Goal: Task Accomplishment & Management: Complete application form

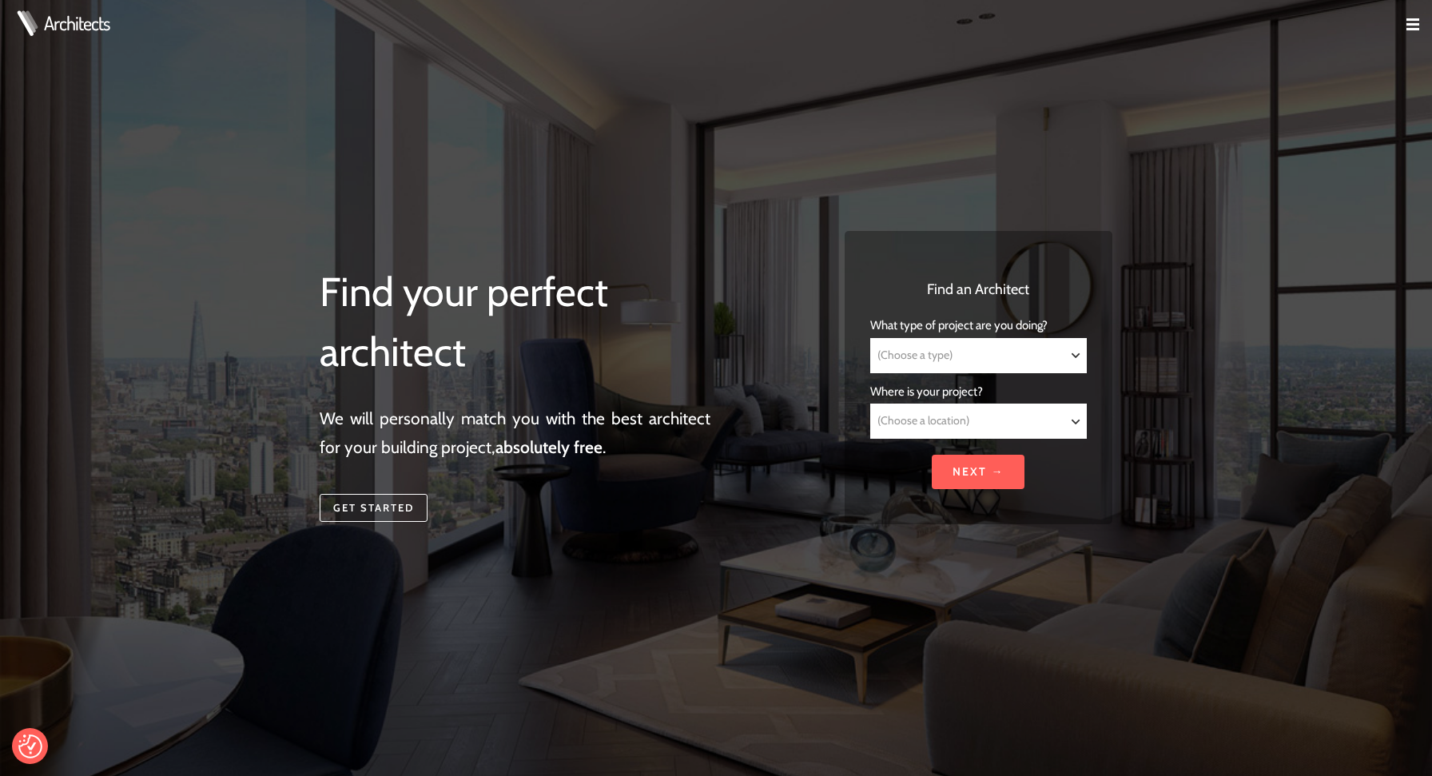
select select "Residential"
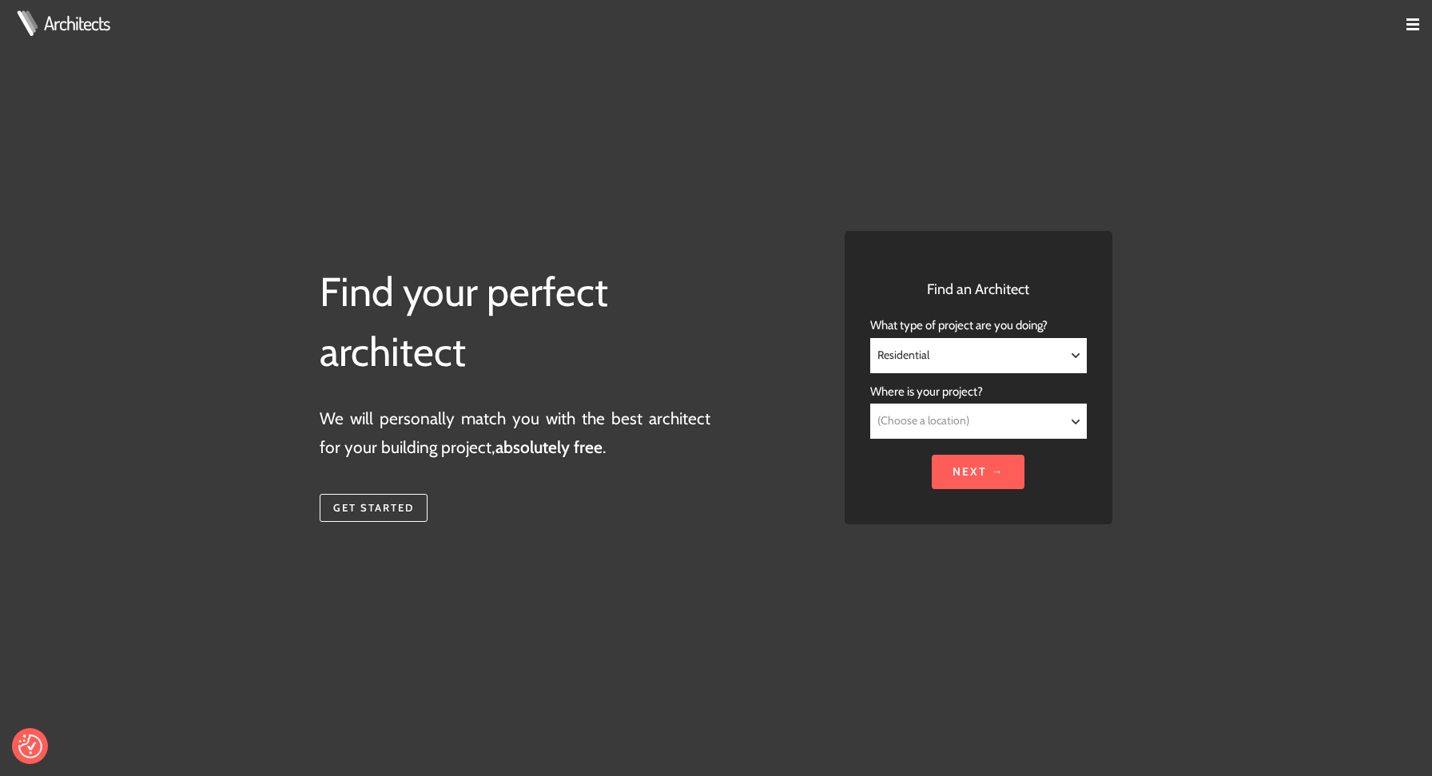
select select "Kent"
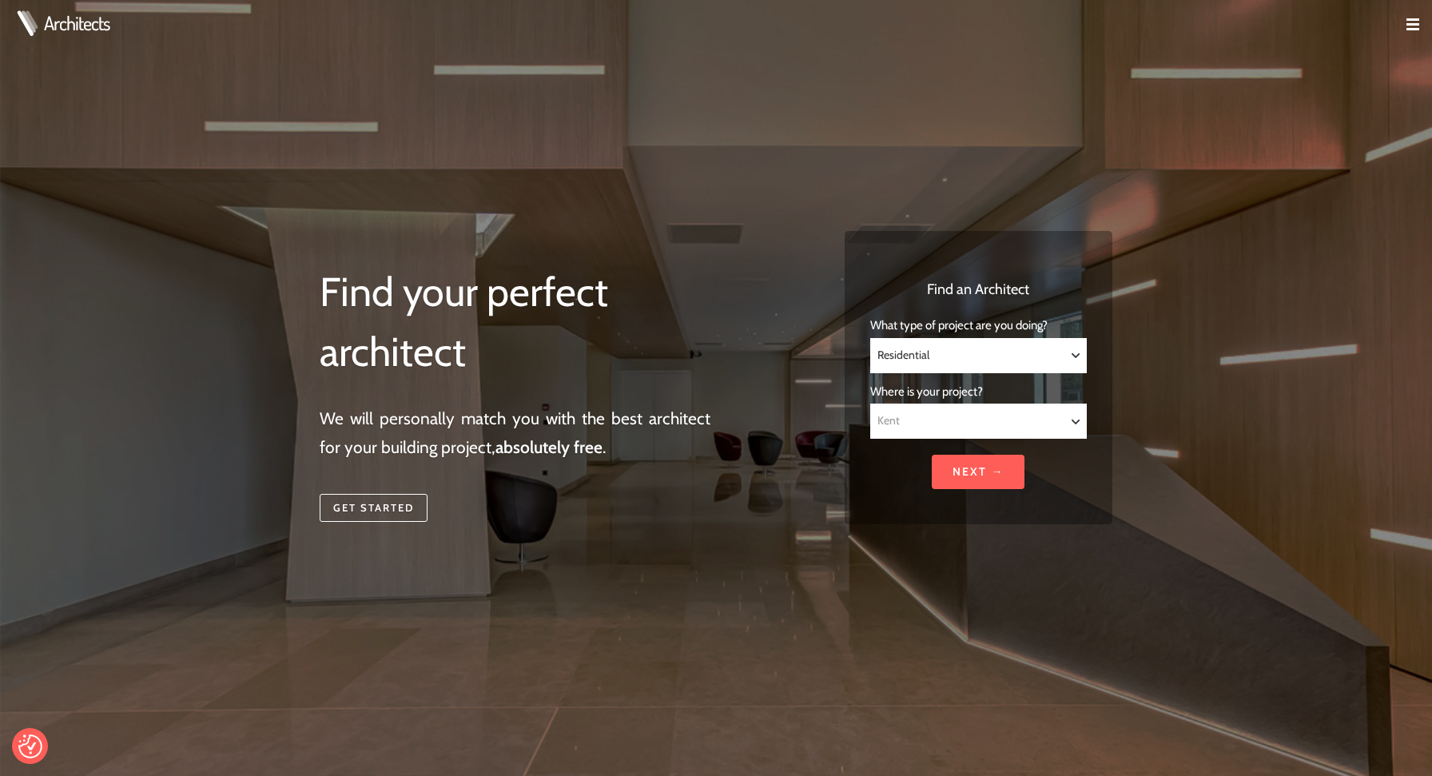
select select "Kent"
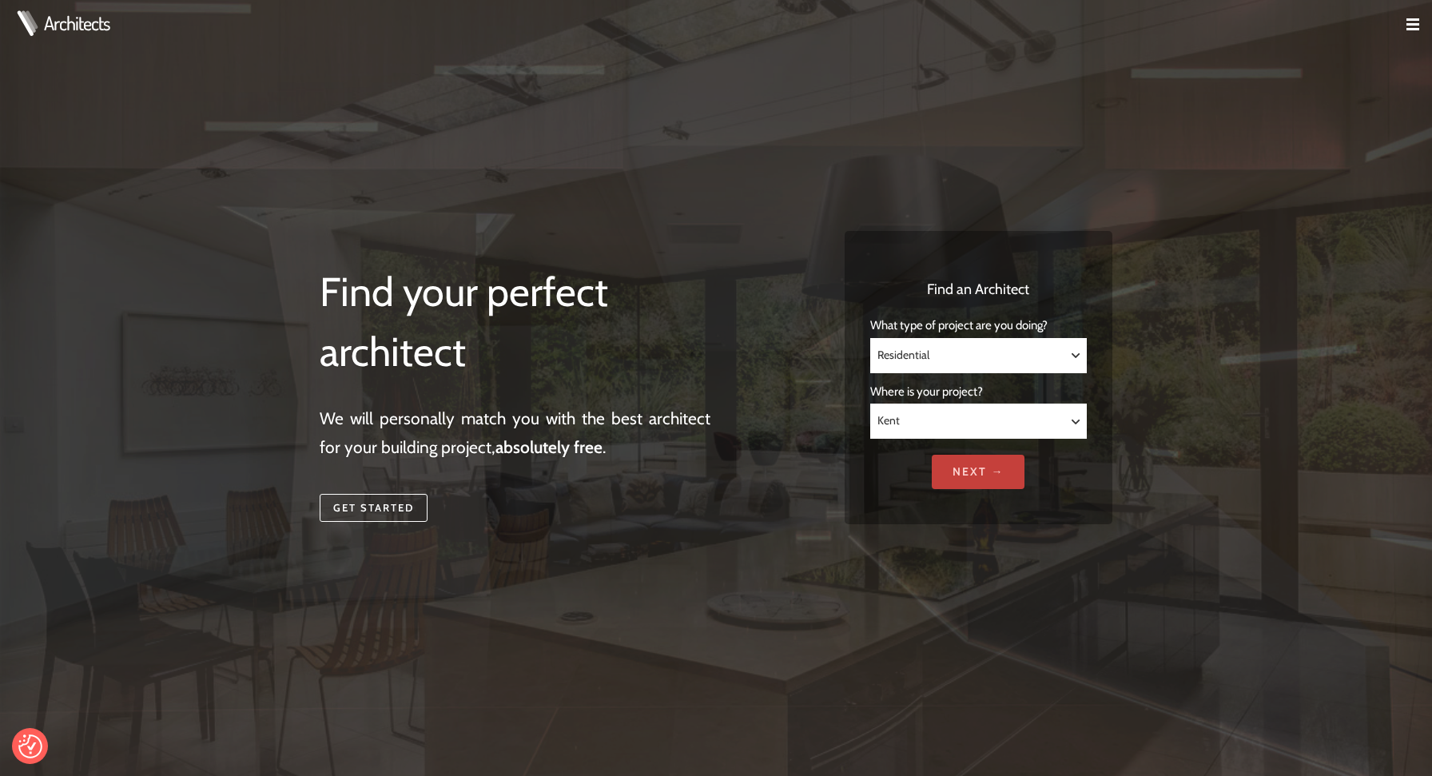
click at [976, 485] on input "Next →" at bounding box center [978, 472] width 93 height 34
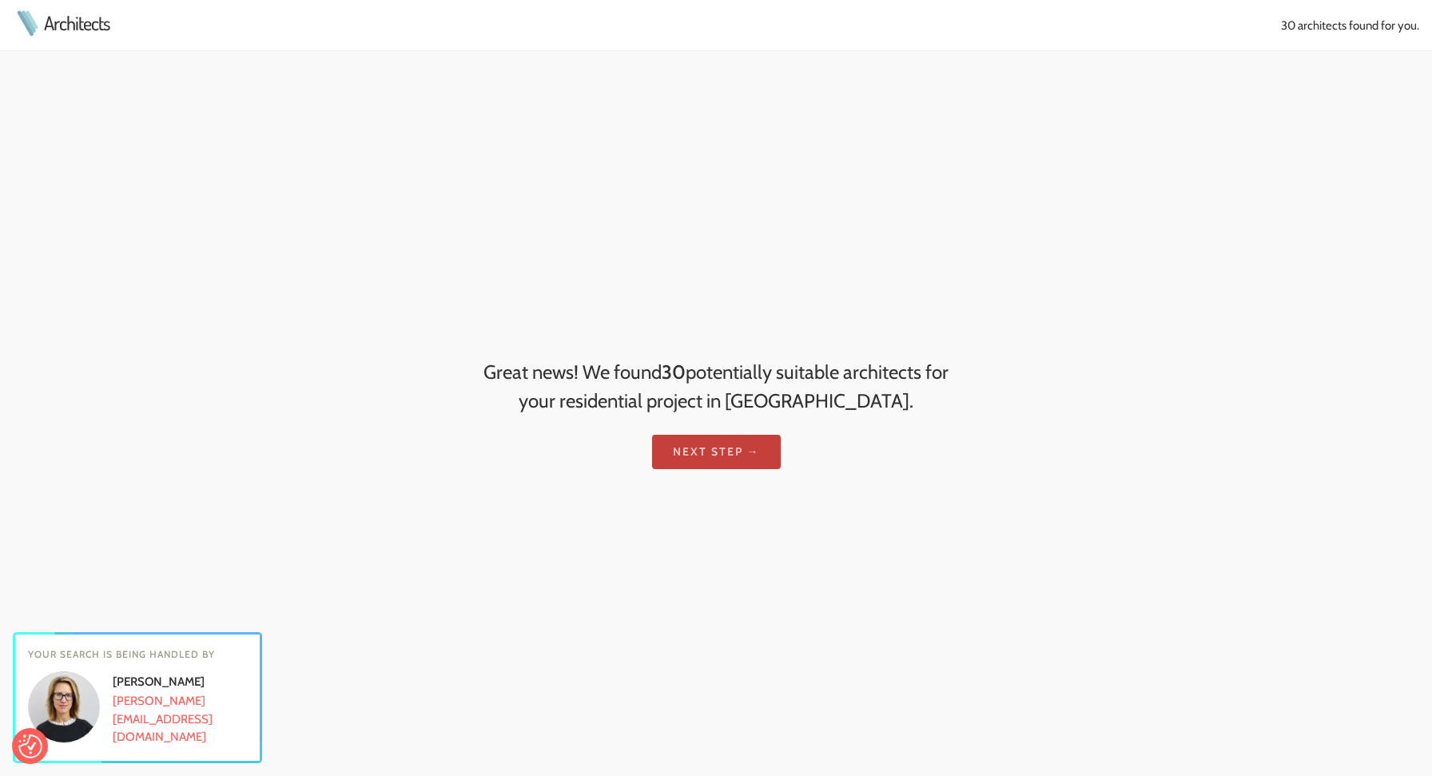
click at [722, 447] on link "Next step →" at bounding box center [716, 452] width 129 height 34
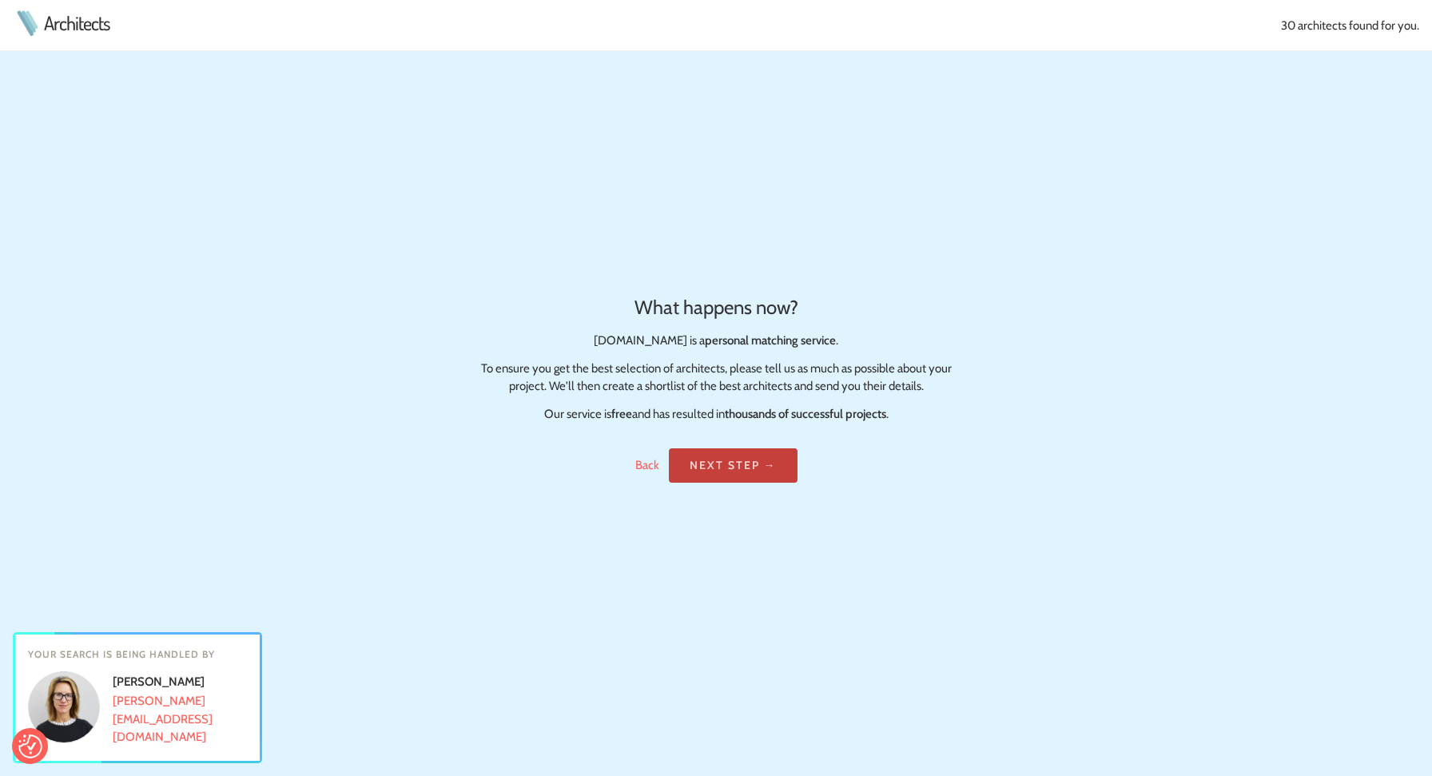
click at [752, 461] on link "Next step →" at bounding box center [733, 465] width 129 height 34
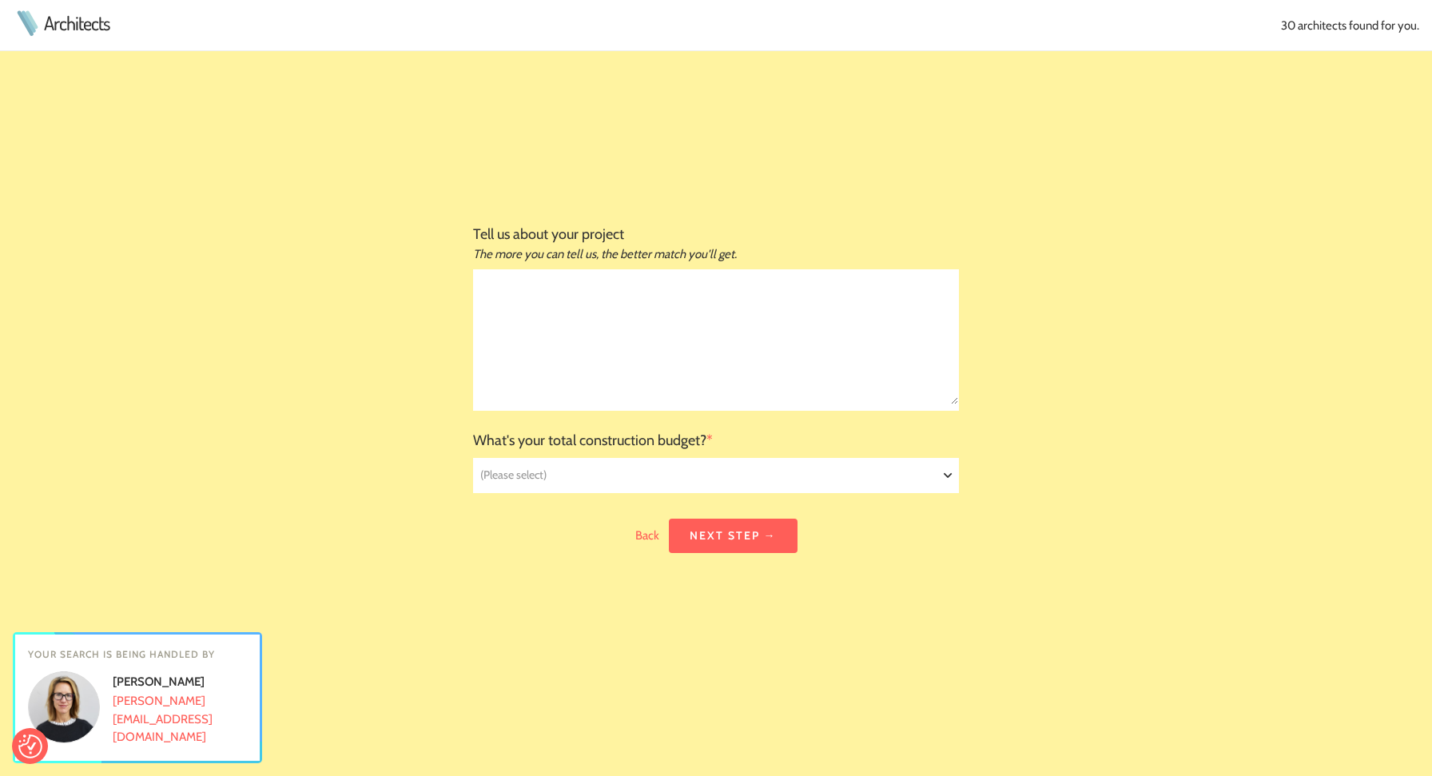
click at [744, 351] on textarea at bounding box center [716, 337] width 484 height 134
type textarea "kitchen extension"
select select "£150,000 - £250,000"
click at [768, 534] on link "Next step →" at bounding box center [733, 536] width 129 height 34
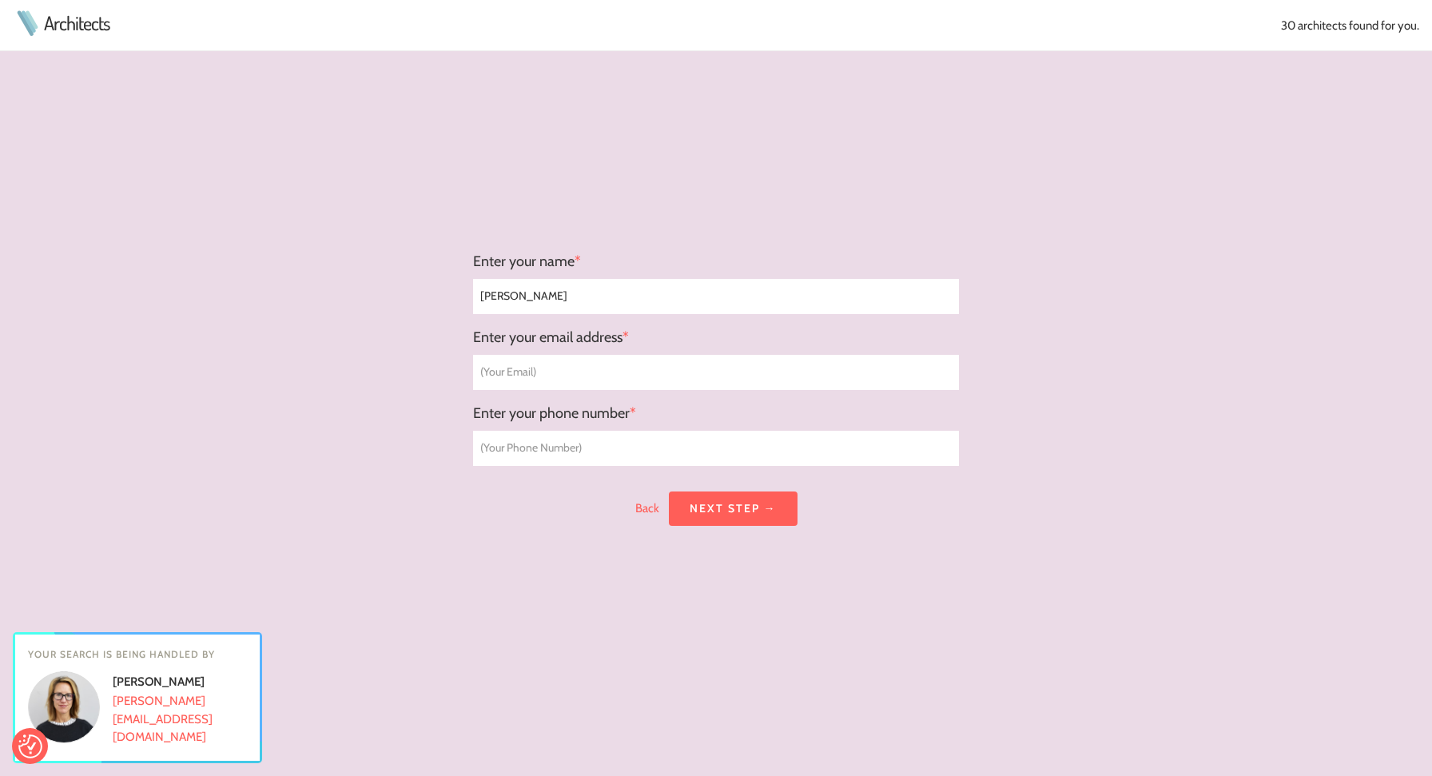
type input "jonathan"
type input "jonathanburlow@hotmai.com"
type input "07447949622"
click at [759, 513] on link "Next step →" at bounding box center [733, 508] width 129 height 34
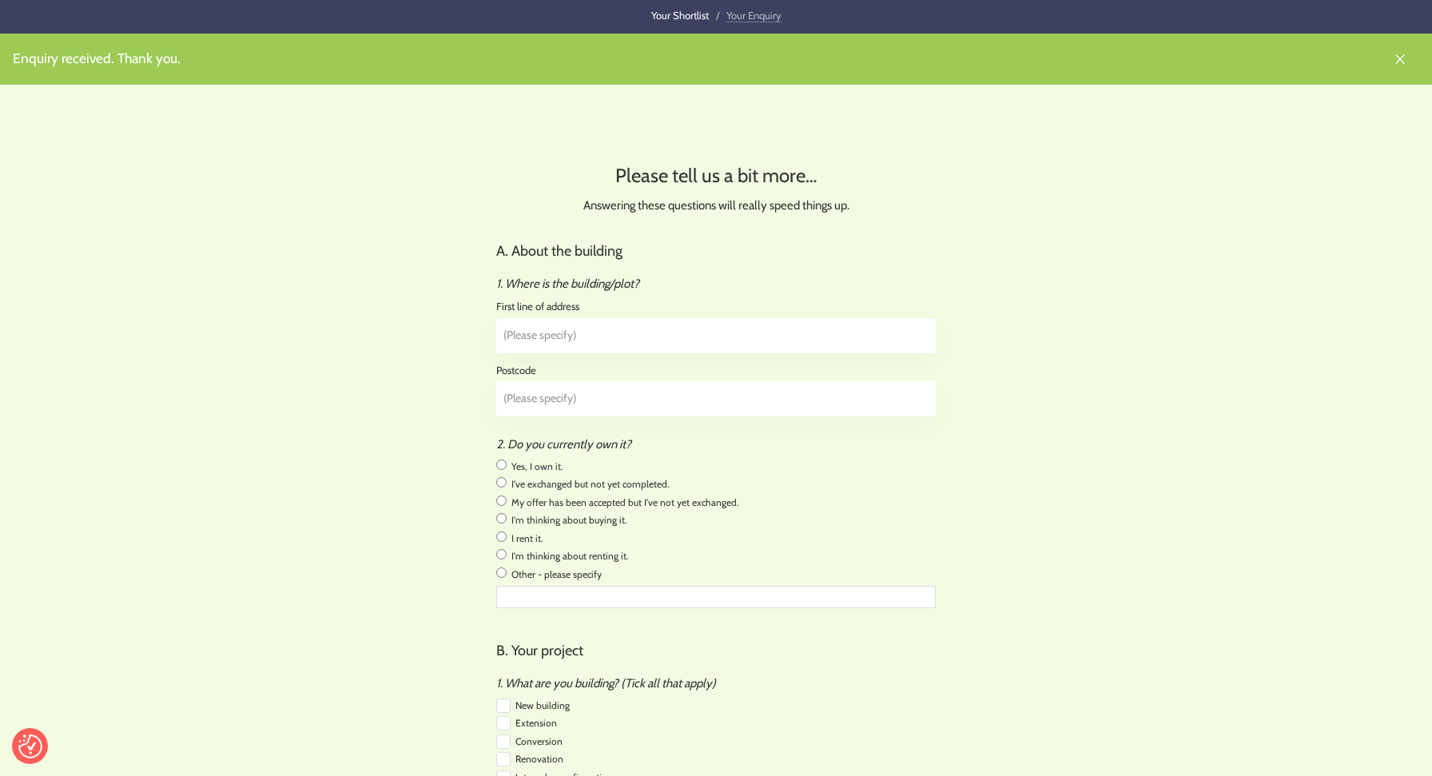
select select "sqm"
type input "15 church street"
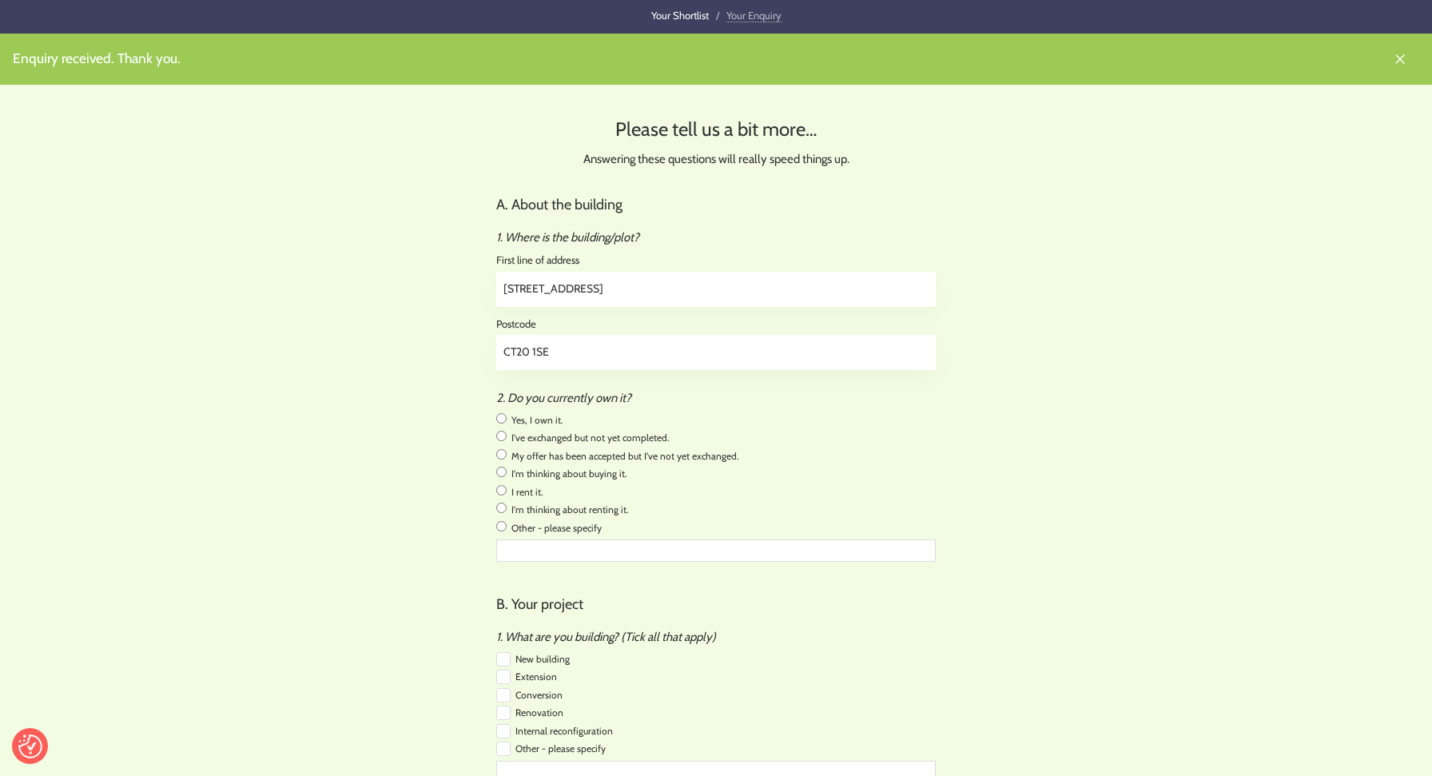
type input "CT20 1SE"
click at [503, 420] on input "radio" at bounding box center [501, 418] width 10 height 10
radio input "true"
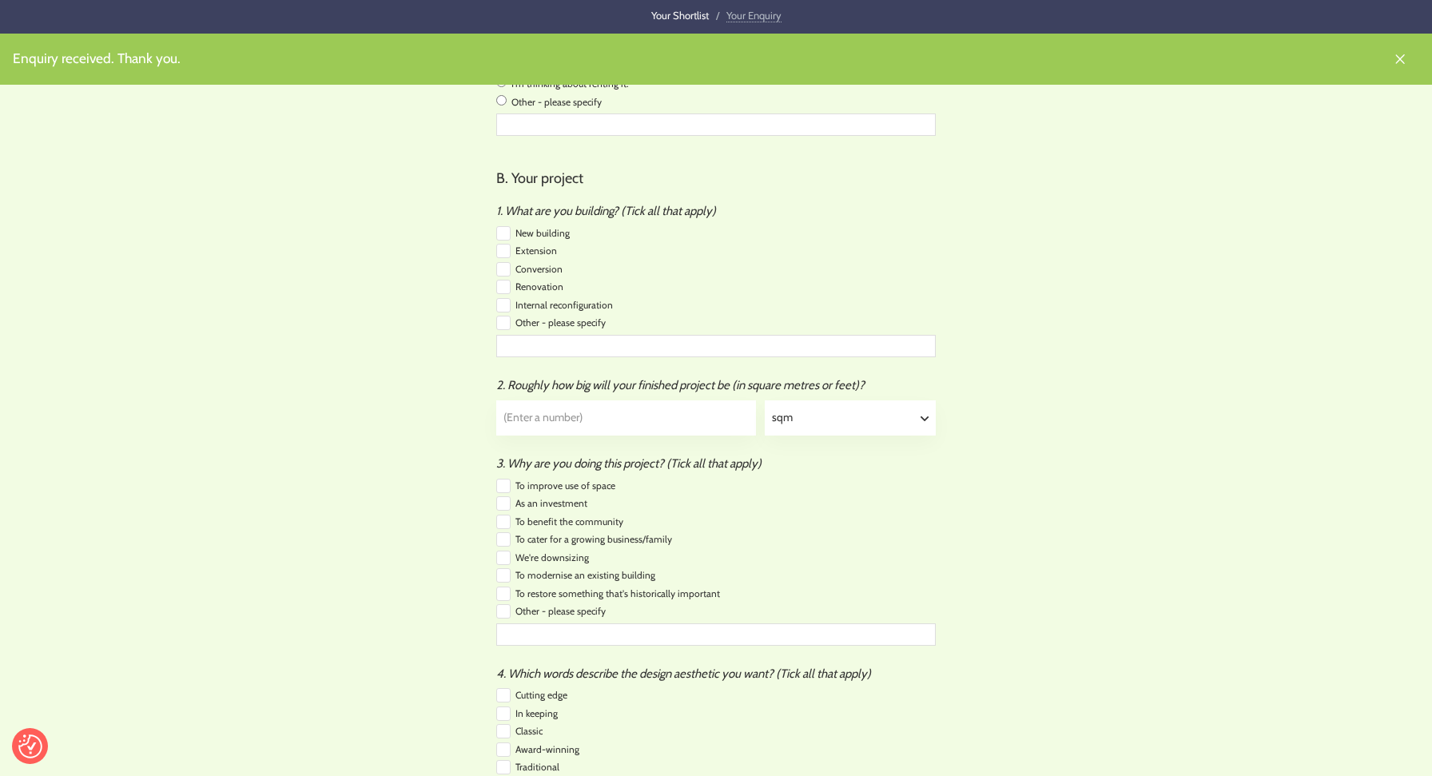
scroll to position [491, 0]
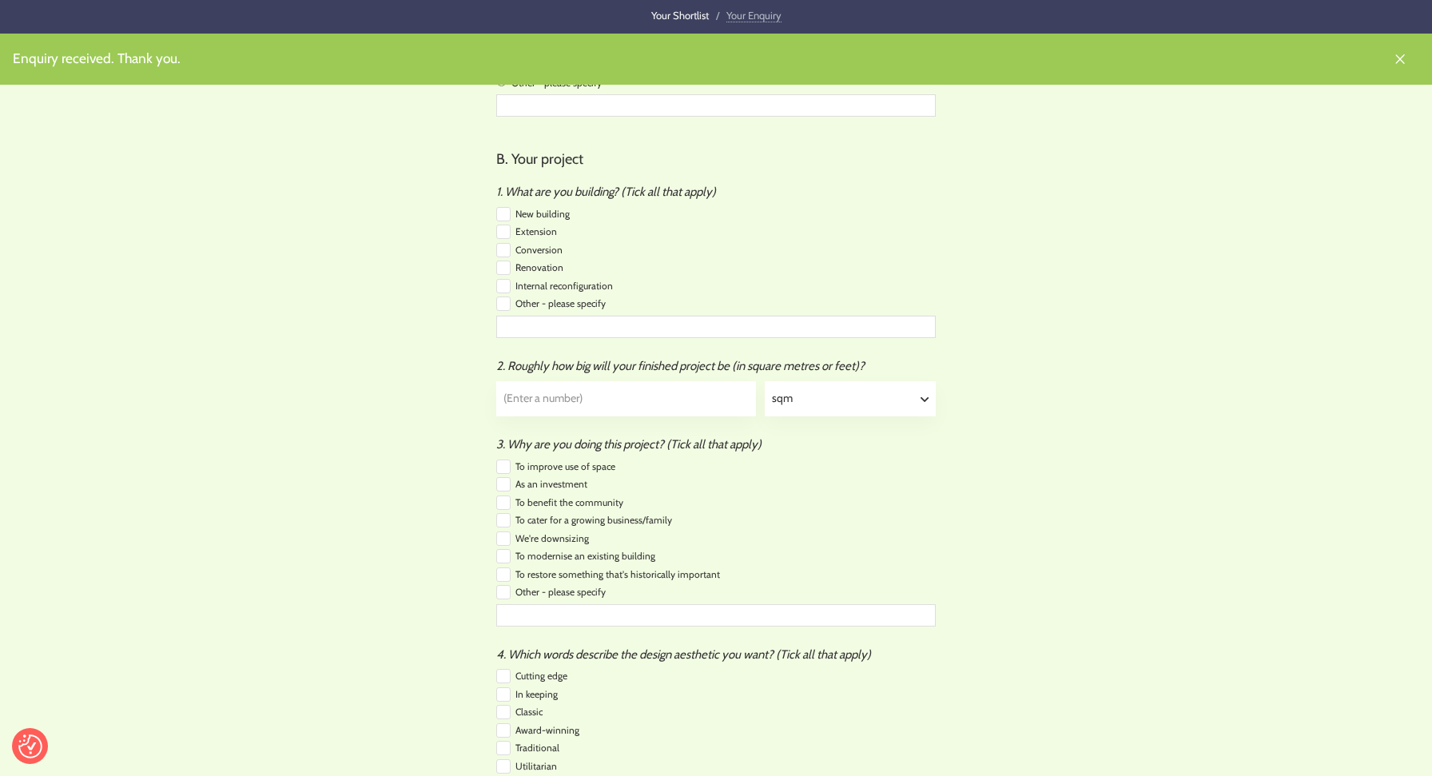
click at [501, 230] on input "checkbox" at bounding box center [503, 232] width 14 height 14
checkbox input "true"
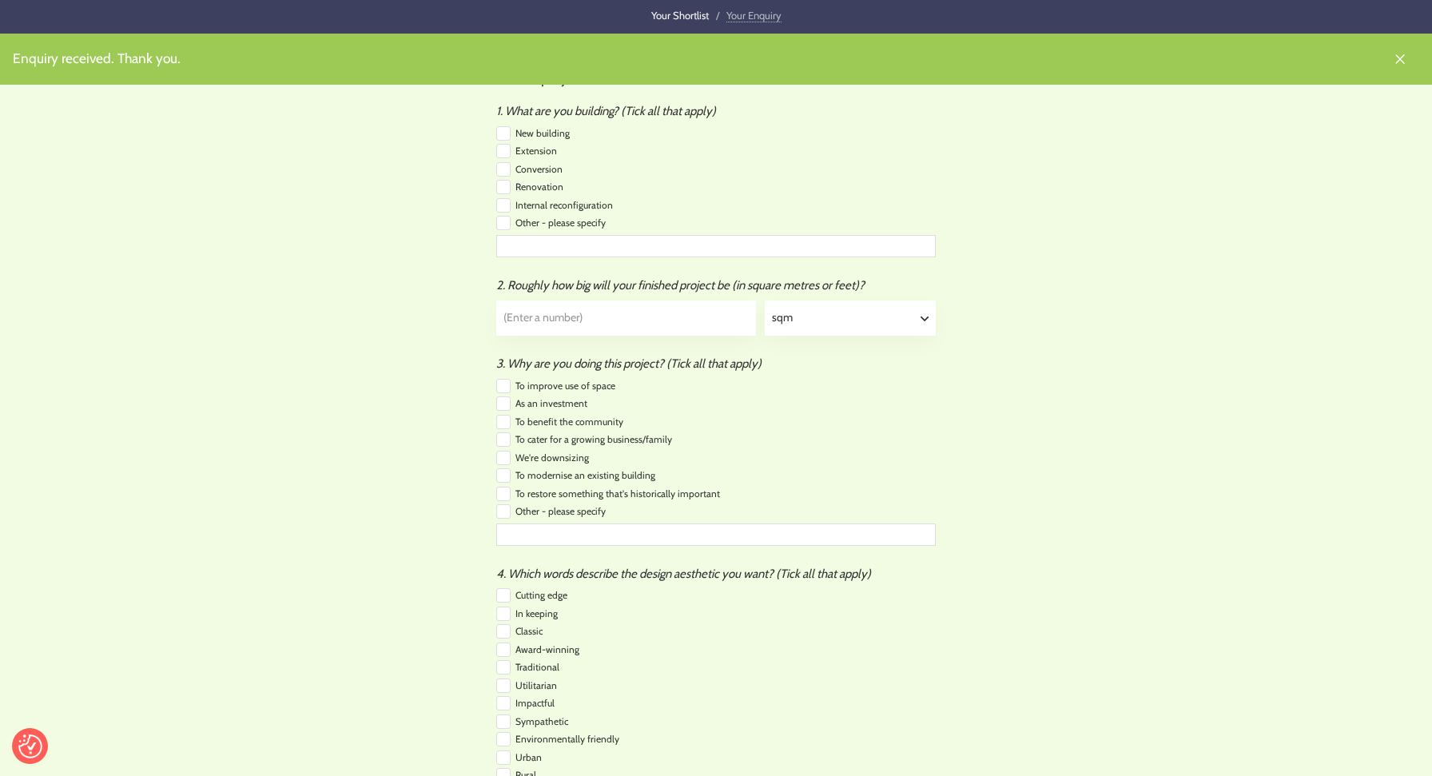
scroll to position [573, 0]
click at [552, 305] on input "text" at bounding box center [626, 317] width 258 height 34
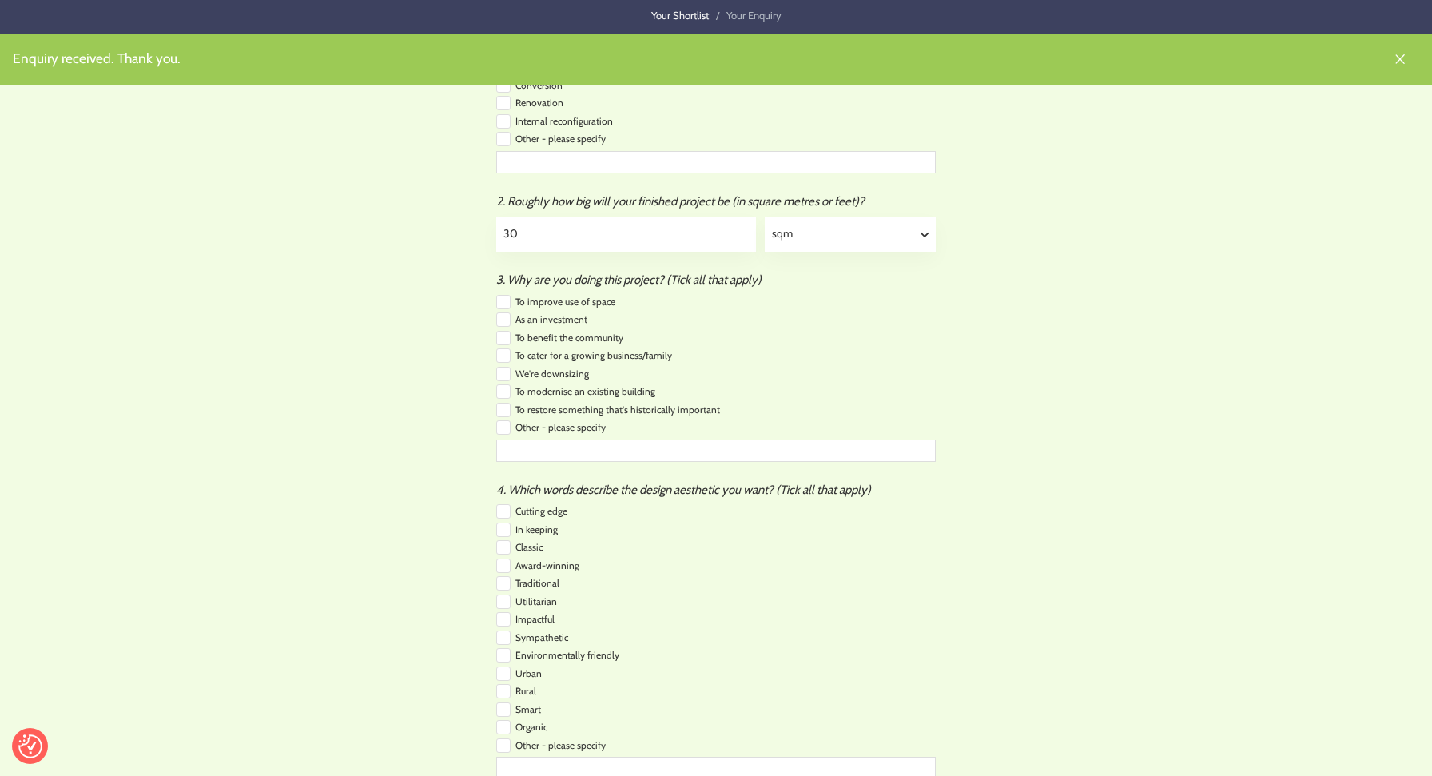
scroll to position [656, 0]
type input "30"
click at [504, 295] on input "checkbox" at bounding box center [503, 302] width 14 height 14
checkbox input "true"
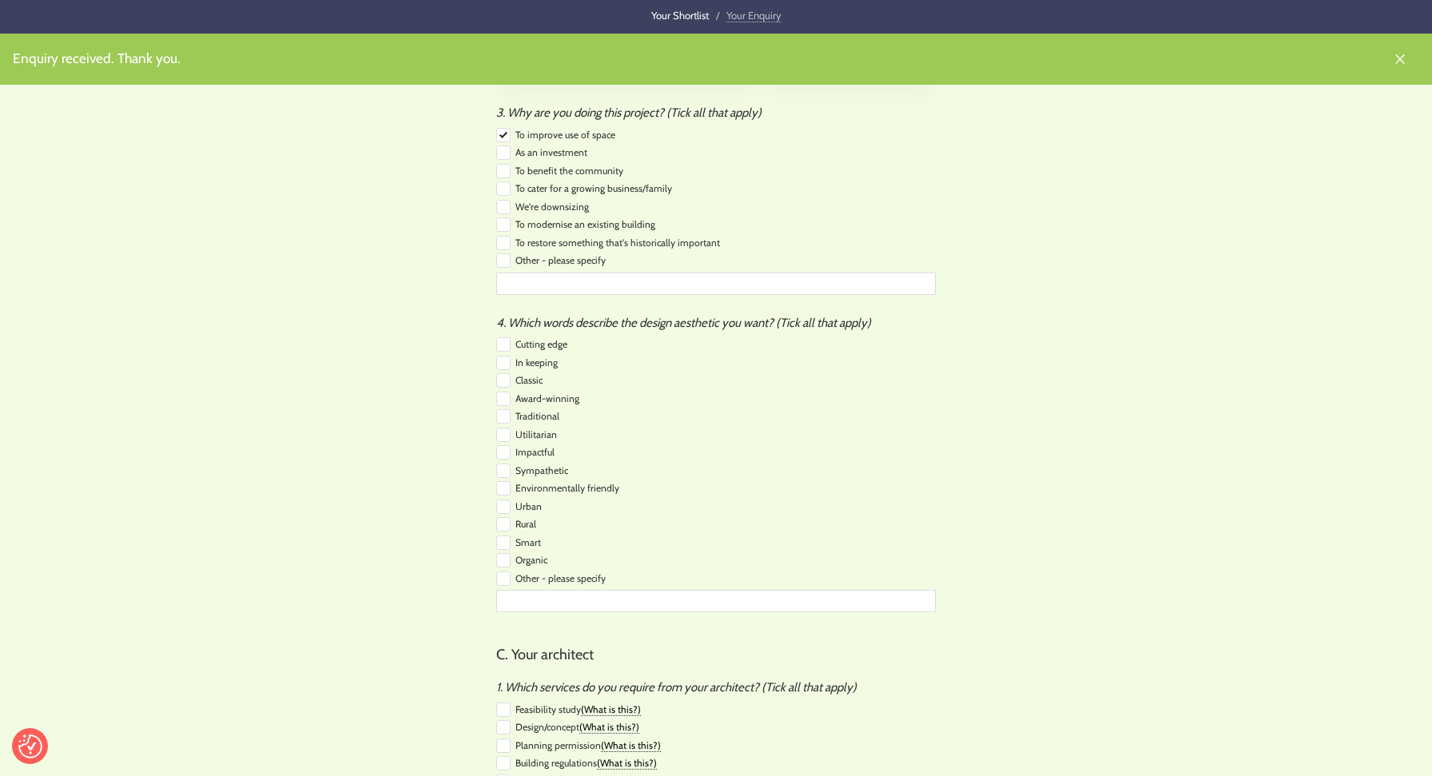
scroll to position [833, 0]
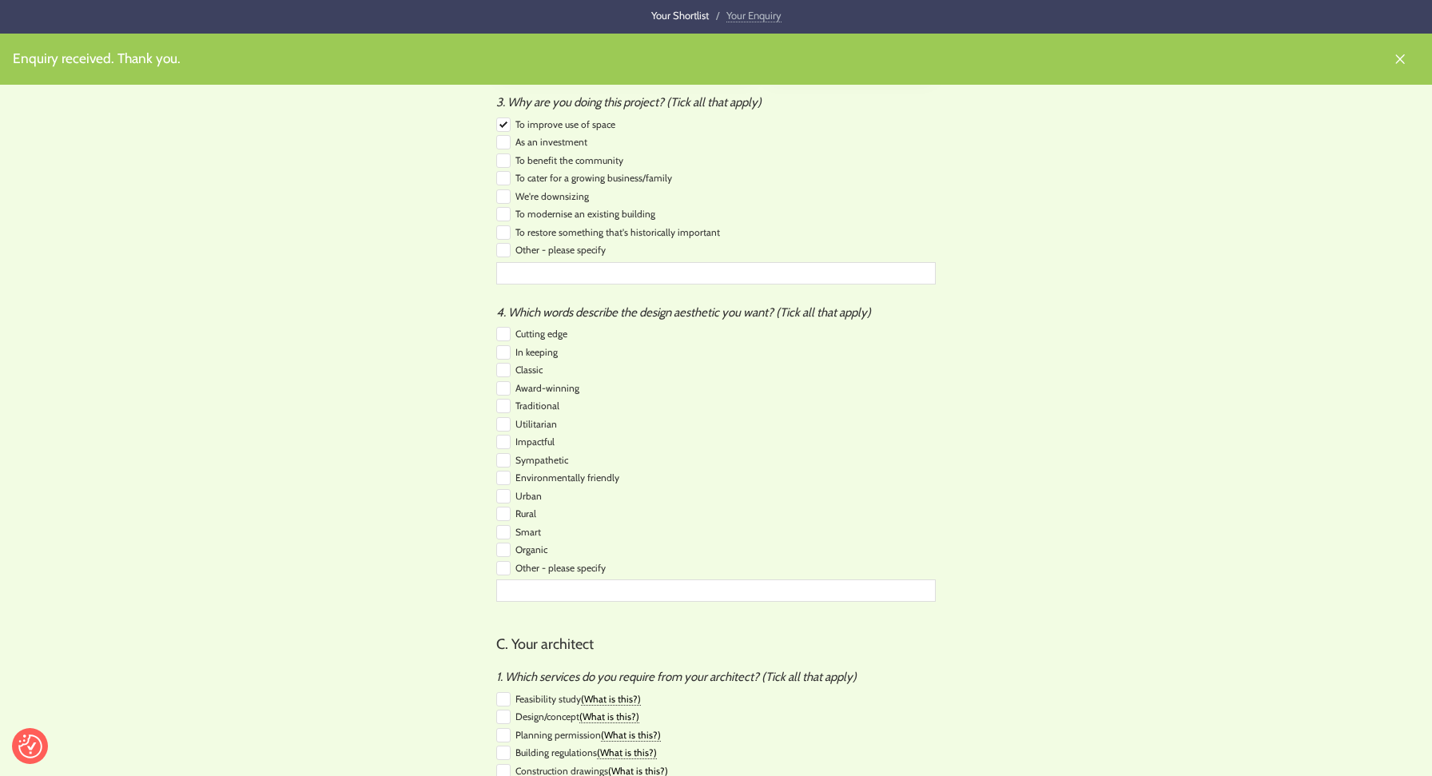
click at [509, 381] on input "checkbox" at bounding box center [503, 388] width 14 height 14
checkbox input "true"
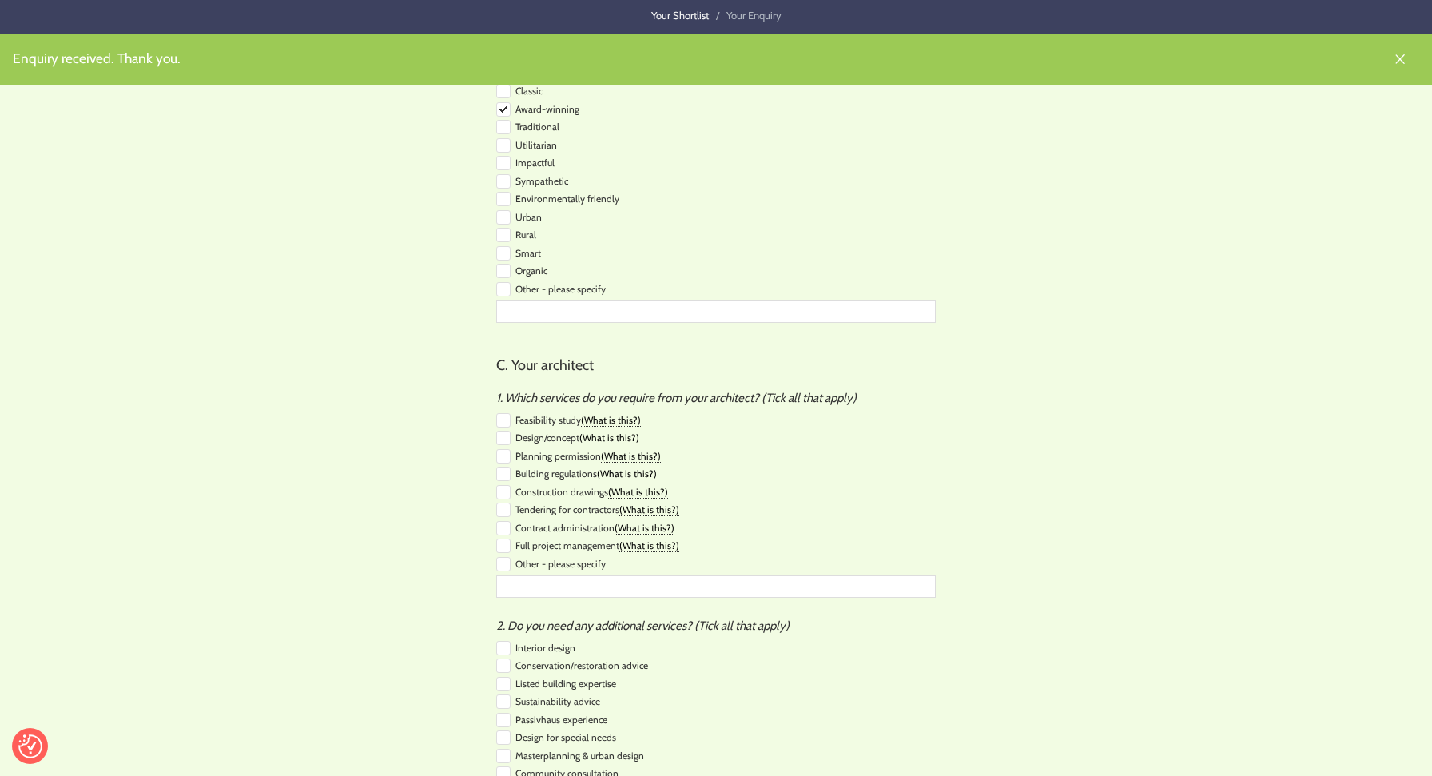
scroll to position [1135, 0]
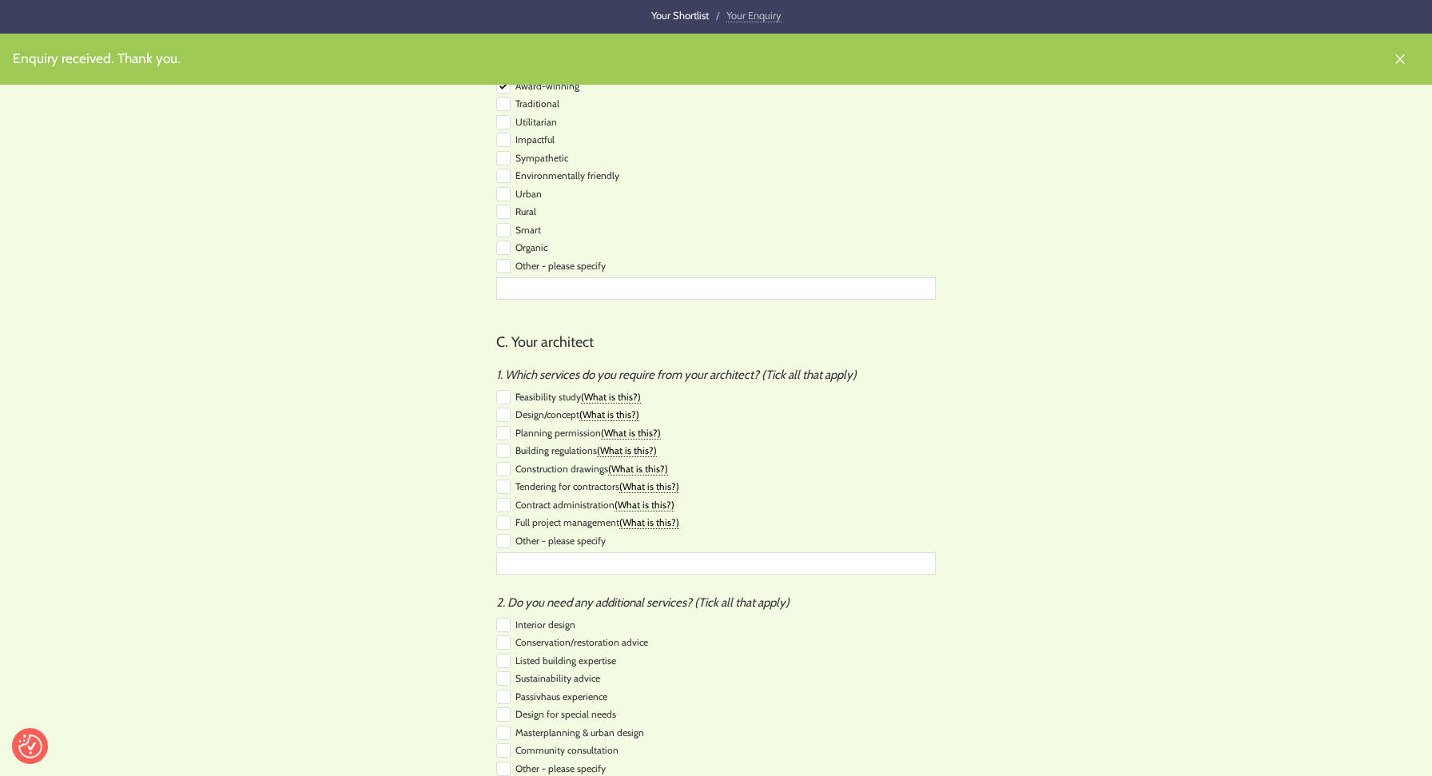
click at [504, 390] on input "checkbox" at bounding box center [503, 397] width 14 height 14
checkbox input "true"
click at [506, 408] on input "checkbox" at bounding box center [503, 415] width 14 height 14
checkbox input "true"
click at [506, 426] on input "checkbox" at bounding box center [503, 433] width 14 height 14
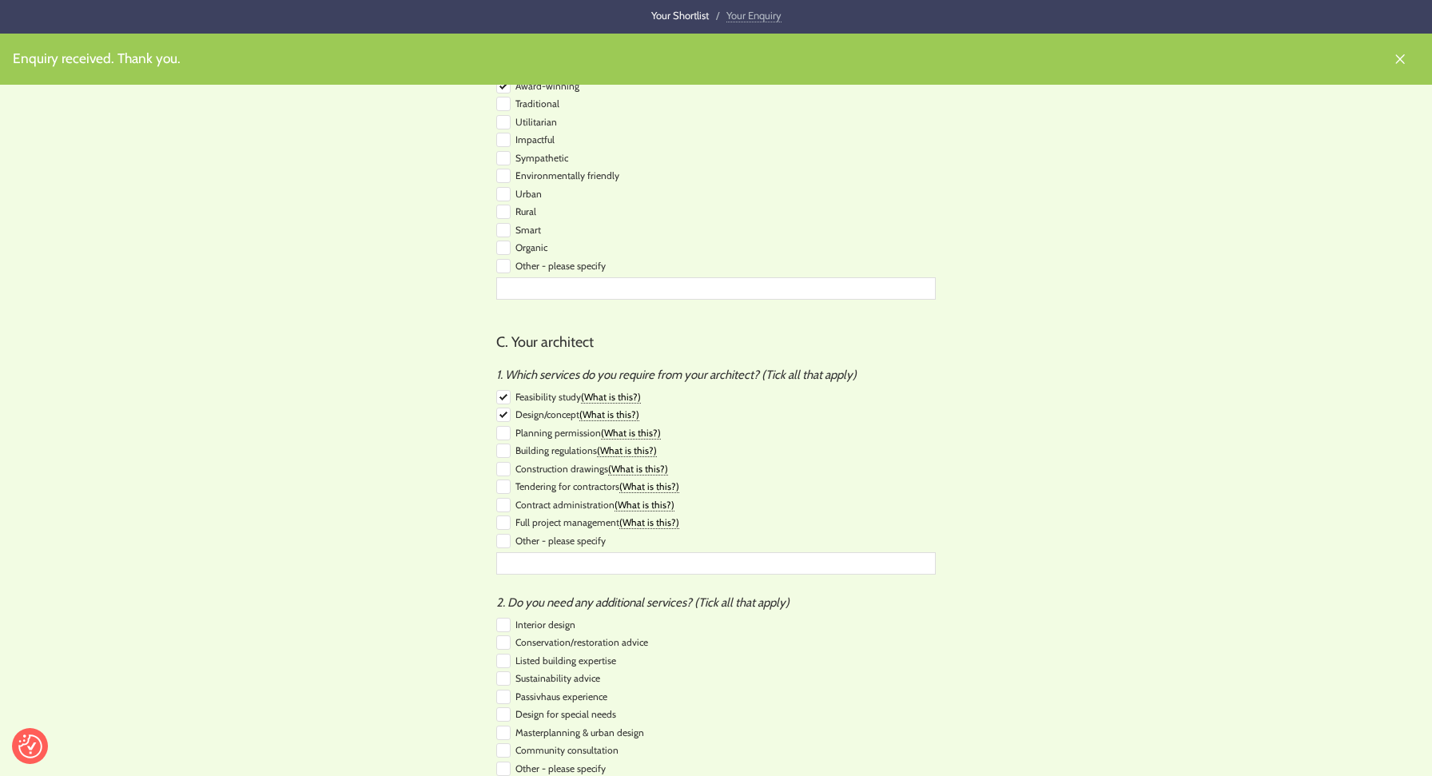
checkbox input "true"
click at [506, 443] on input "checkbox" at bounding box center [503, 450] width 14 height 14
checkbox input "true"
click at [507, 462] on input "checkbox" at bounding box center [503, 469] width 14 height 14
checkbox input "true"
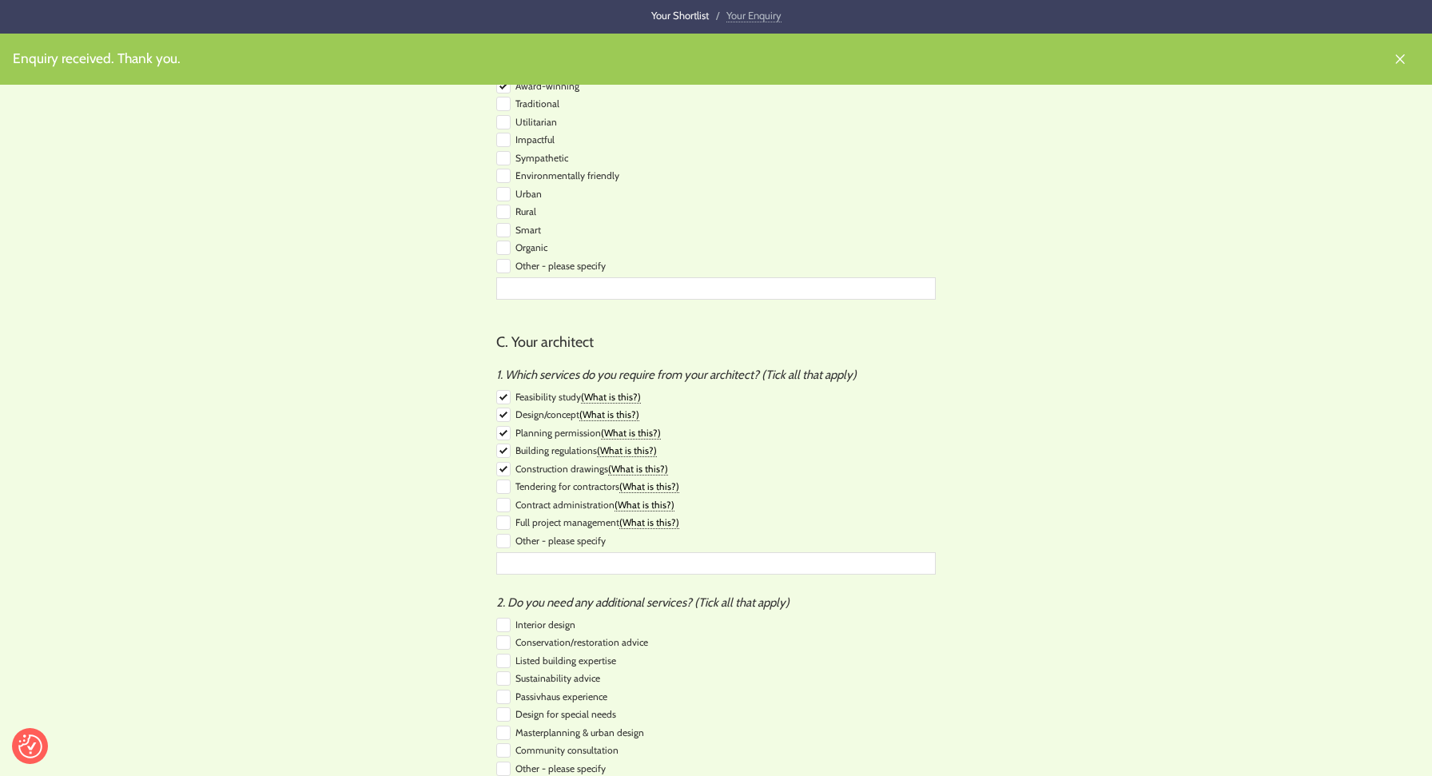
click at [505, 479] on input "checkbox" at bounding box center [503, 486] width 14 height 14
checkbox input "true"
click at [505, 498] on input "checkbox" at bounding box center [503, 505] width 14 height 14
checkbox input "true"
click at [505, 515] on input "checkbox" at bounding box center [503, 522] width 14 height 14
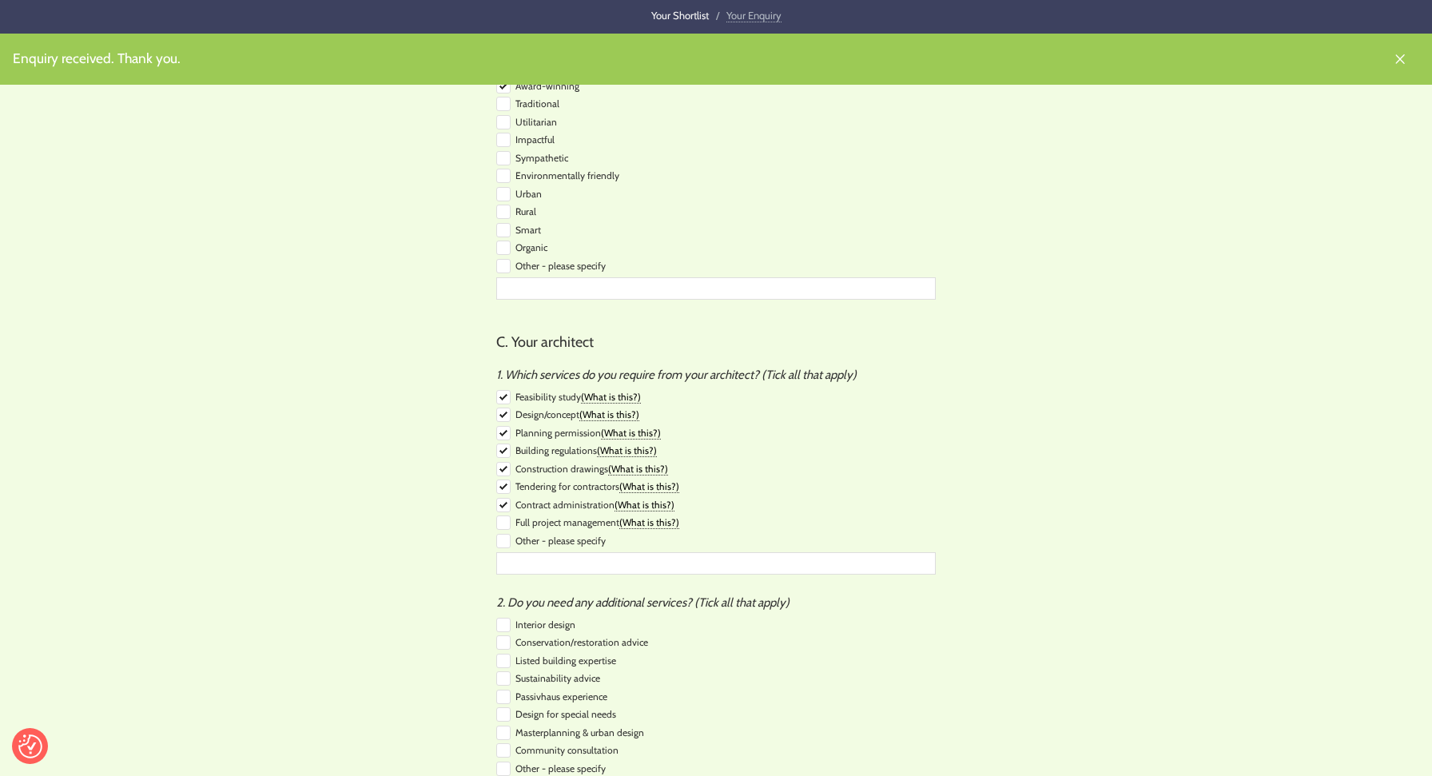
checkbox input "true"
click at [505, 534] on input "checkbox" at bounding box center [503, 541] width 14 height 14
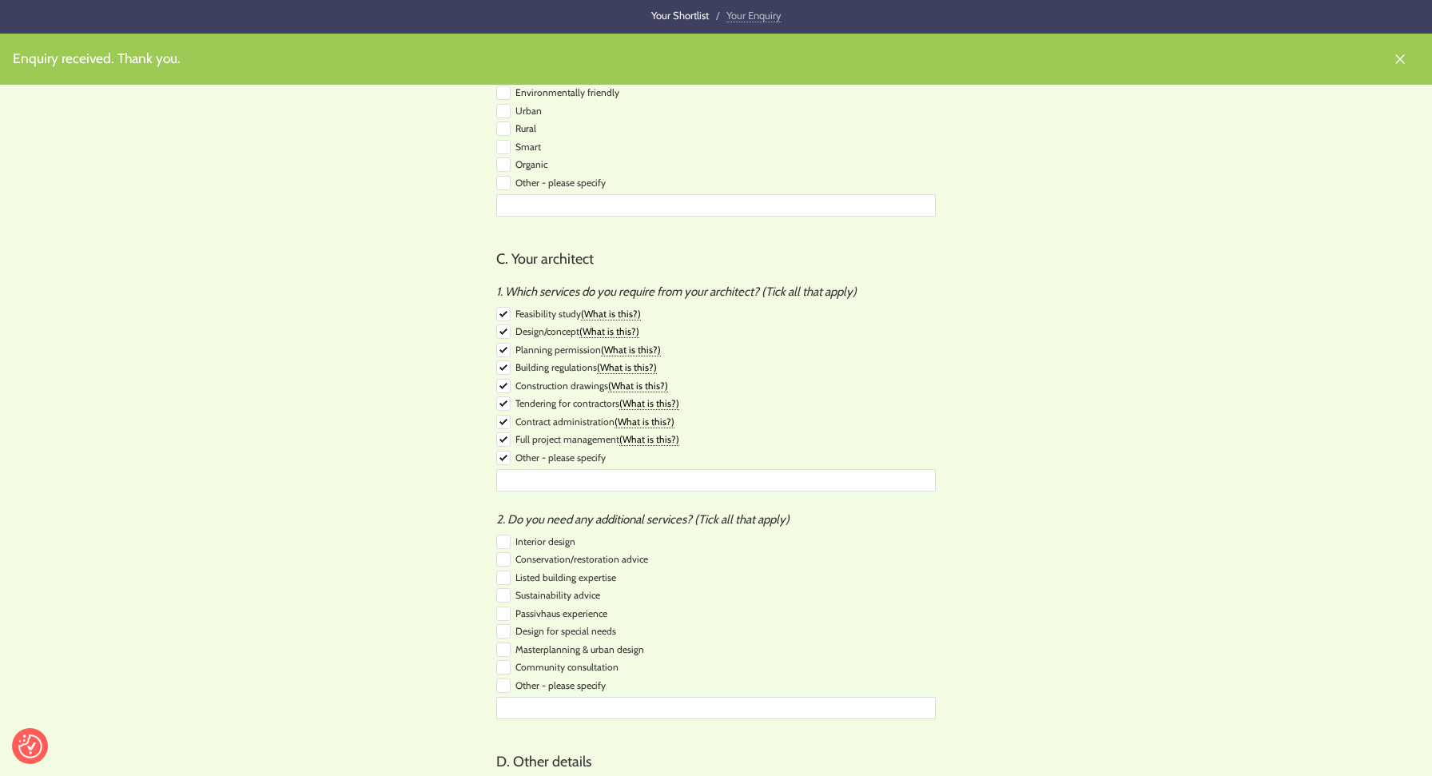
click at [503, 451] on input "checkbox" at bounding box center [503, 458] width 14 height 14
click at [506, 466] on div at bounding box center [715, 467] width 439 height 3
click at [506, 451] on input "checkbox" at bounding box center [503, 458] width 14 height 14
checkbox input "true"
click at [517, 469] on input "text" at bounding box center [715, 480] width 439 height 22
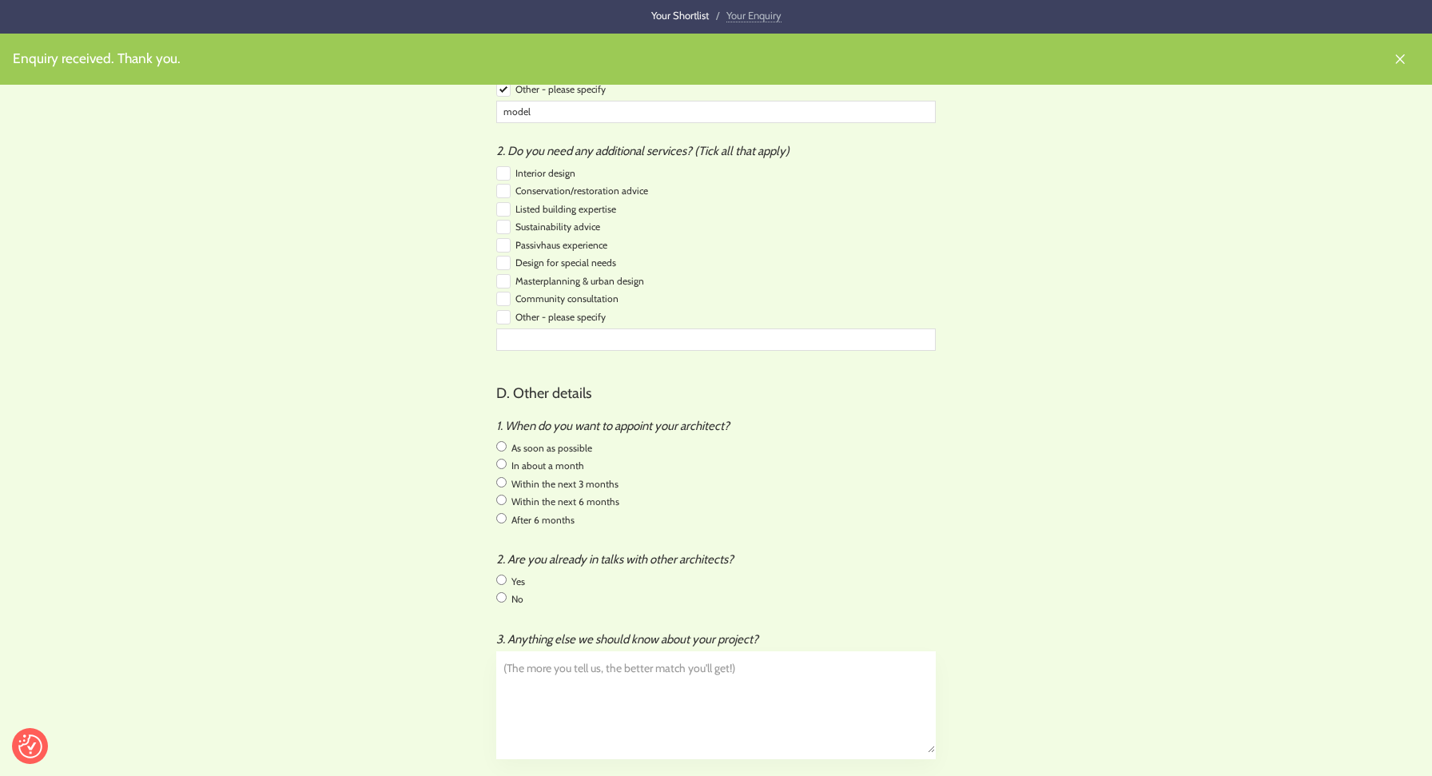
scroll to position [1601, 0]
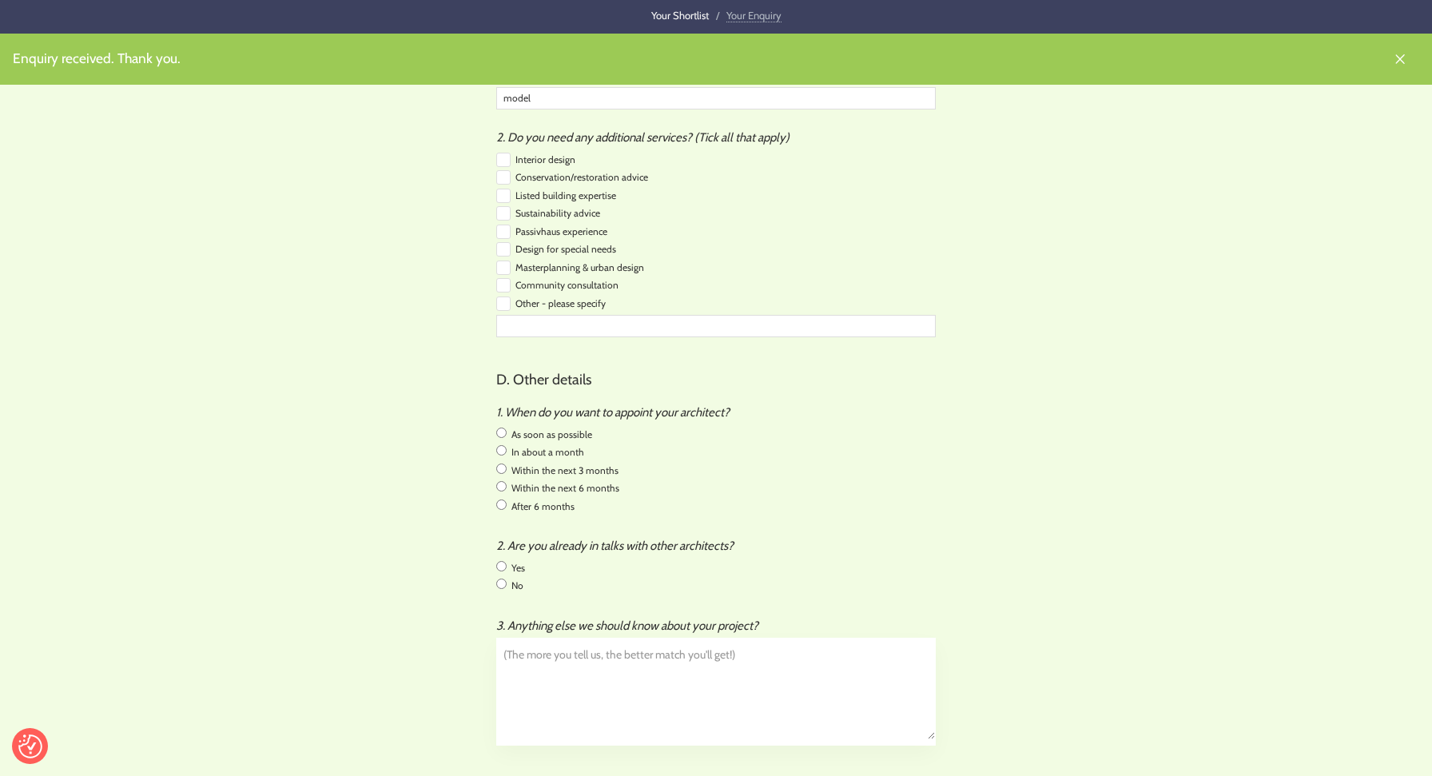
type input "model"
click at [504, 428] on input "radio" at bounding box center [501, 433] width 10 height 10
radio input "true"
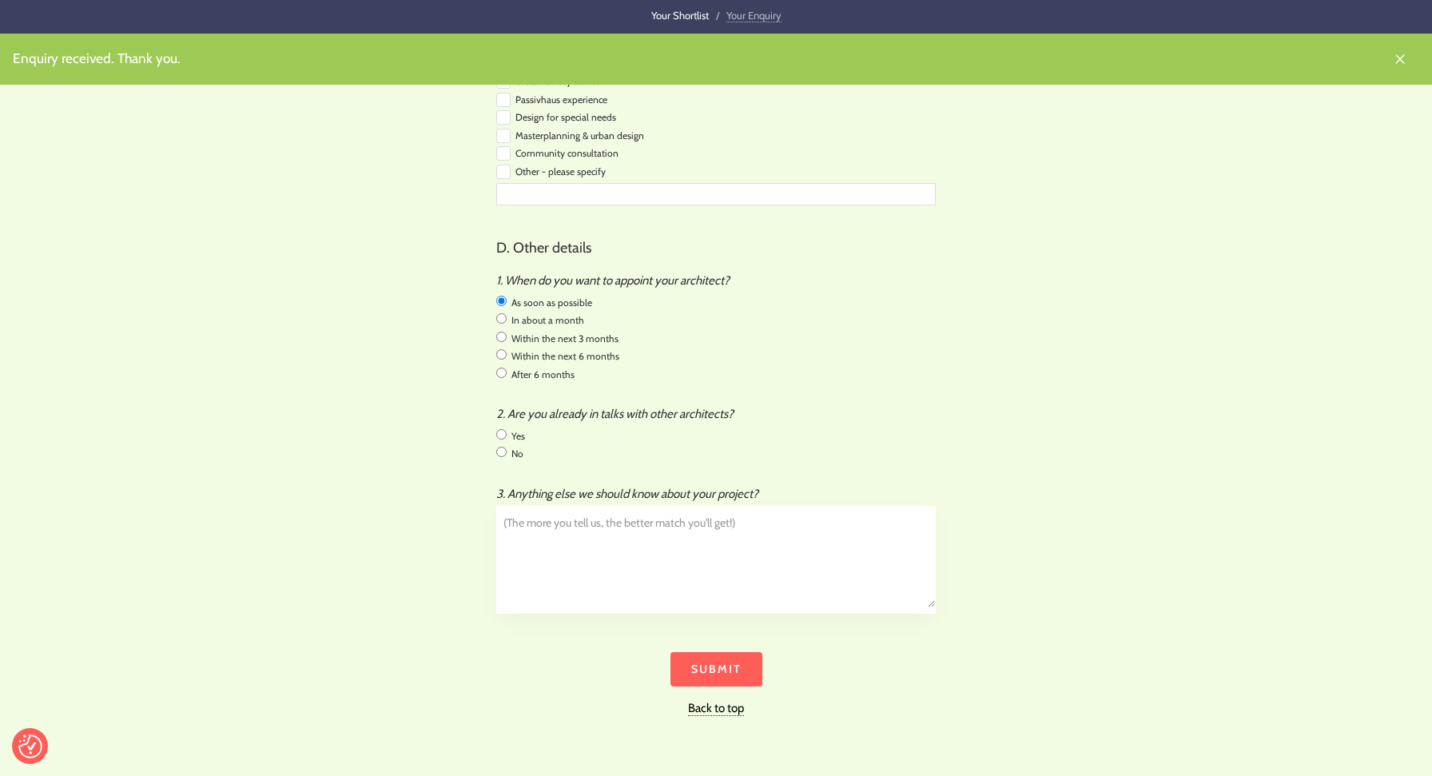
scroll to position [1762, 0]
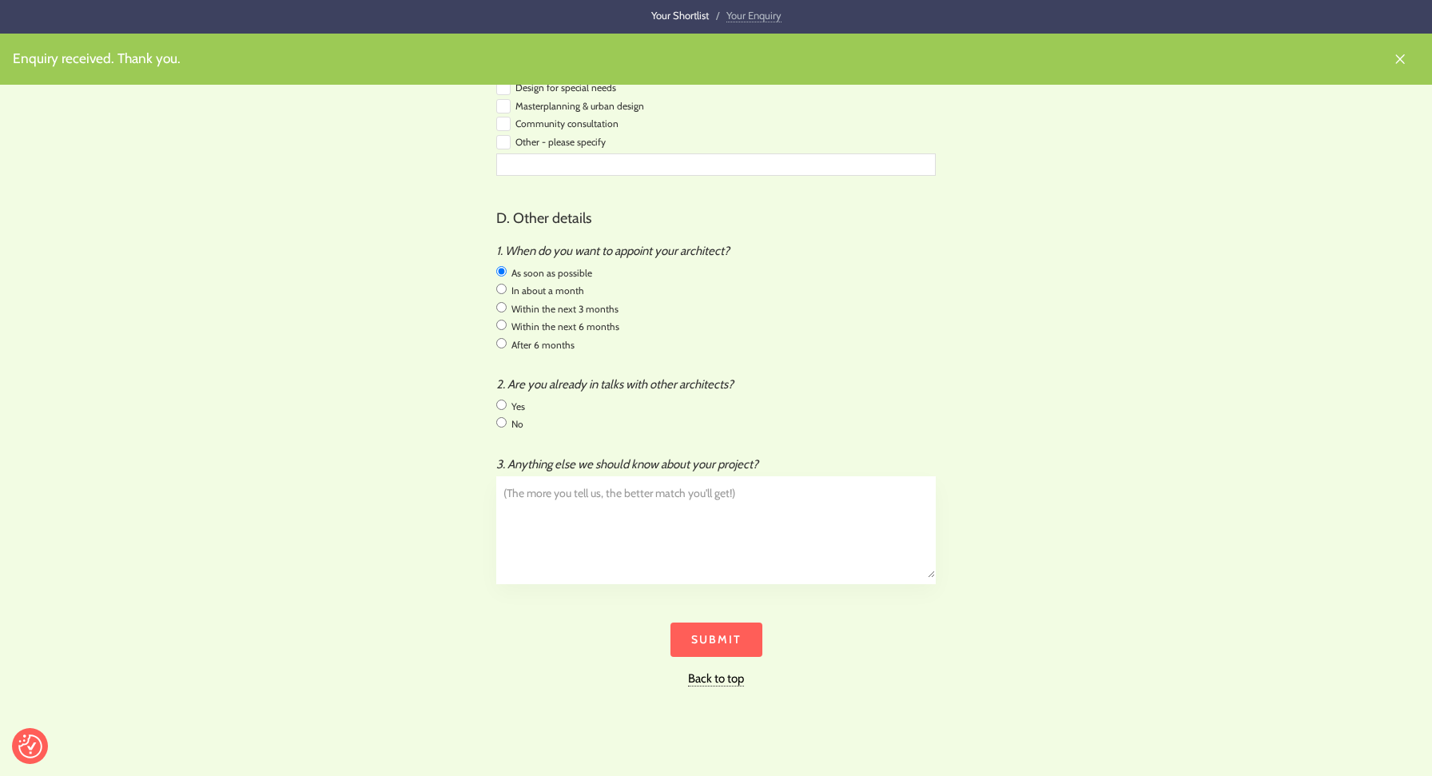
click at [502, 417] on input "radio" at bounding box center [501, 422] width 10 height 10
radio input "true"
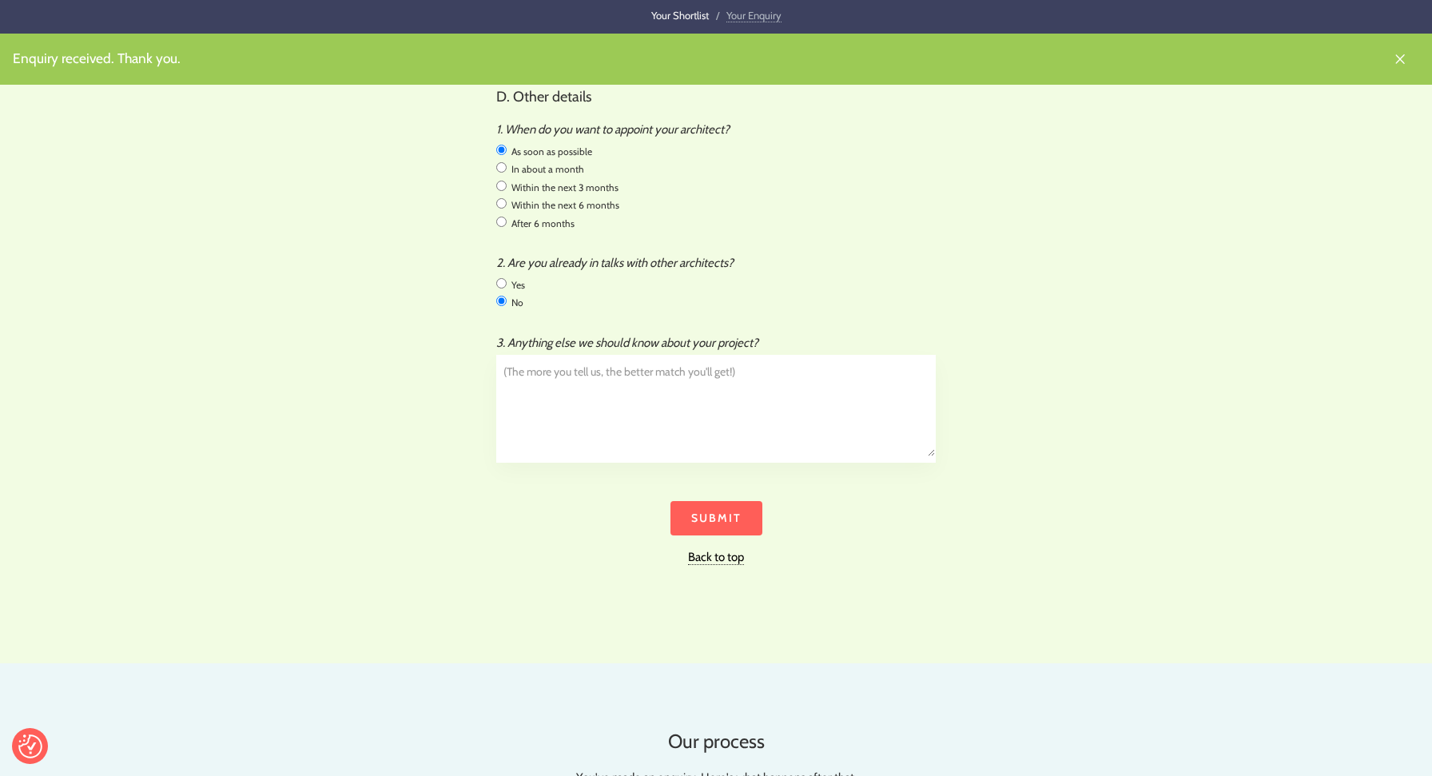
scroll to position [1900, 0]
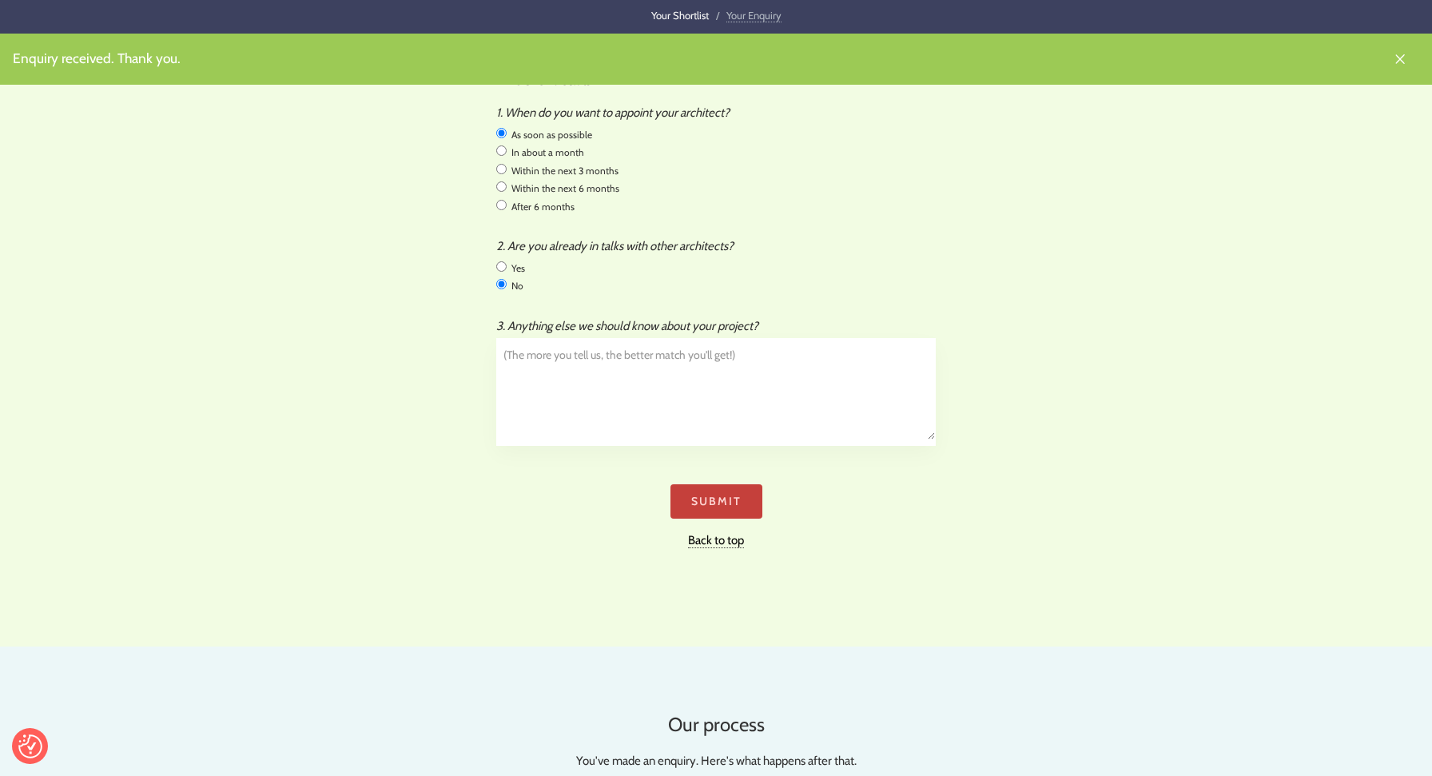
click at [718, 484] on input "Submit" at bounding box center [716, 501] width 92 height 34
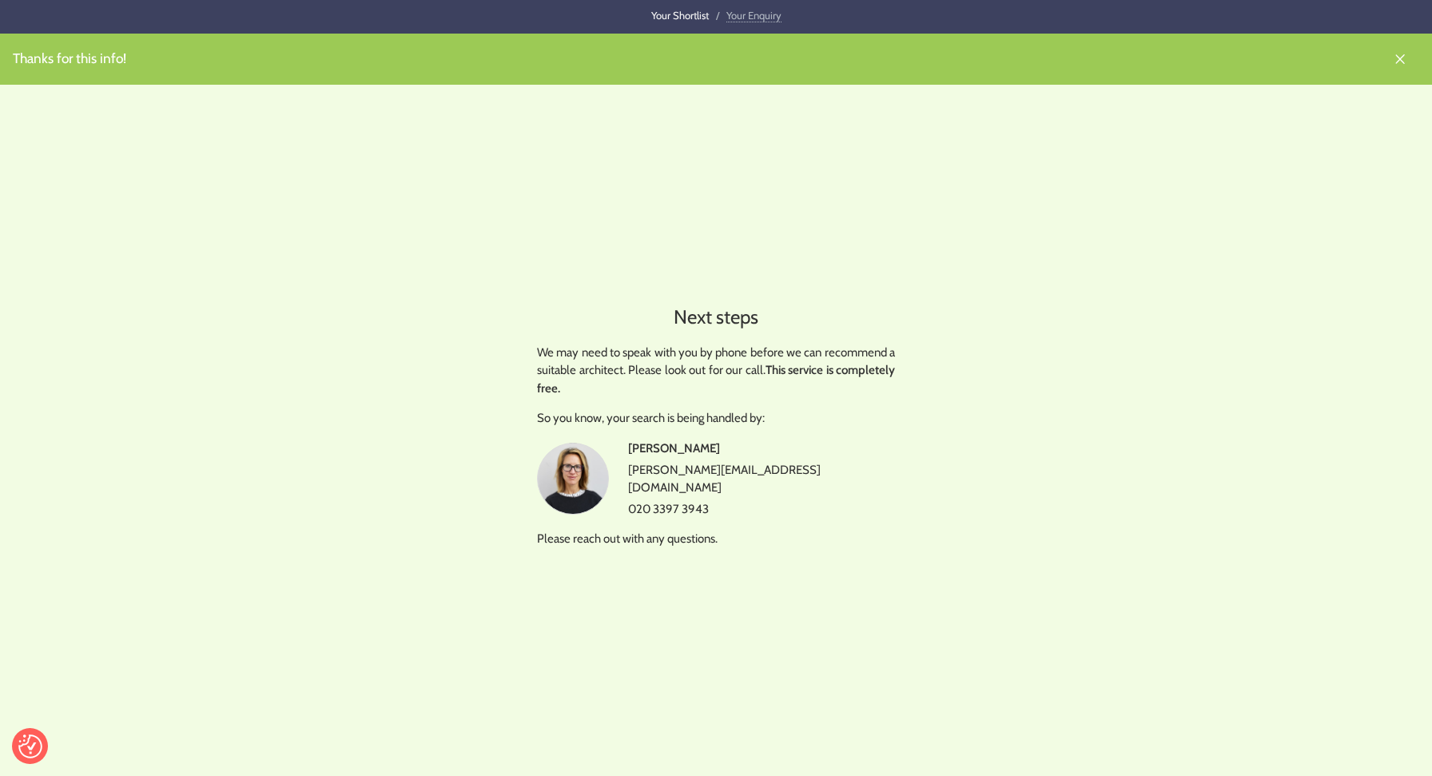
drag, startPoint x: 720, startPoint y: 451, endPoint x: 624, endPoint y: 453, distance: 95.9
click at [624, 453] on tr "Nathalie Paterson nathalie@architects.net 020 3397 3943" at bounding box center [716, 478] width 358 height 78
click at [704, 446] on td "Nathalie Paterson nathalie@architects.net 020 3397 3943" at bounding box center [761, 478] width 267 height 78
drag, startPoint x: 718, startPoint y: 452, endPoint x: 627, endPoint y: 450, distance: 91.1
click at [627, 450] on tr "Nathalie Paterson nathalie@architects.net 020 3397 3943" at bounding box center [716, 478] width 358 height 78
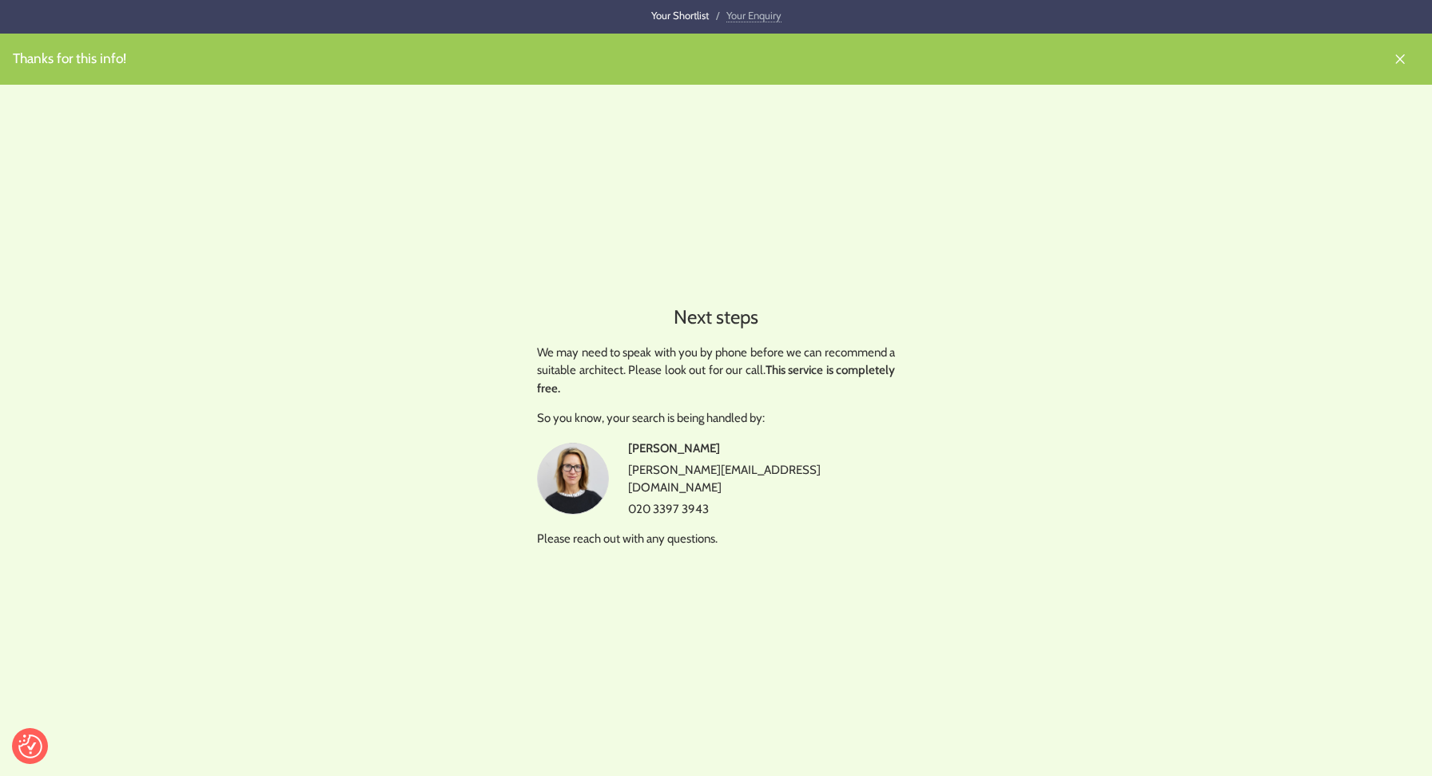
click at [631, 451] on strong "Nathalie Paterson" at bounding box center [674, 448] width 92 height 14
drag, startPoint x: 630, startPoint y: 451, endPoint x: 726, endPoint y: 456, distance: 96.0
click at [726, 456] on td "Nathalie Paterson nathalie@architects.net 020 3397 3943" at bounding box center [761, 478] width 267 height 78
copy strong "Nathalie Paterson"
click at [691, 18] on link "Your Shortlist" at bounding box center [680, 15] width 58 height 13
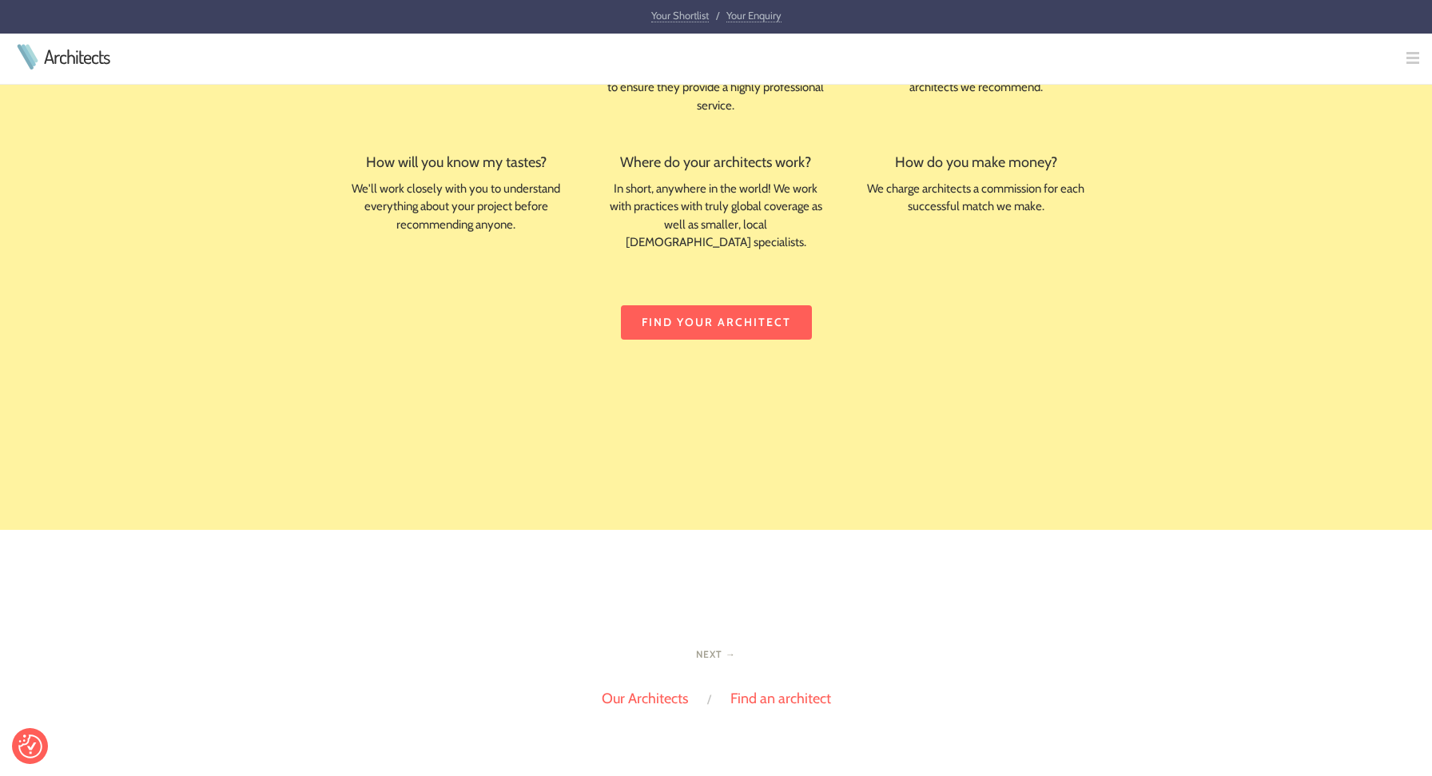
scroll to position [2853, 0]
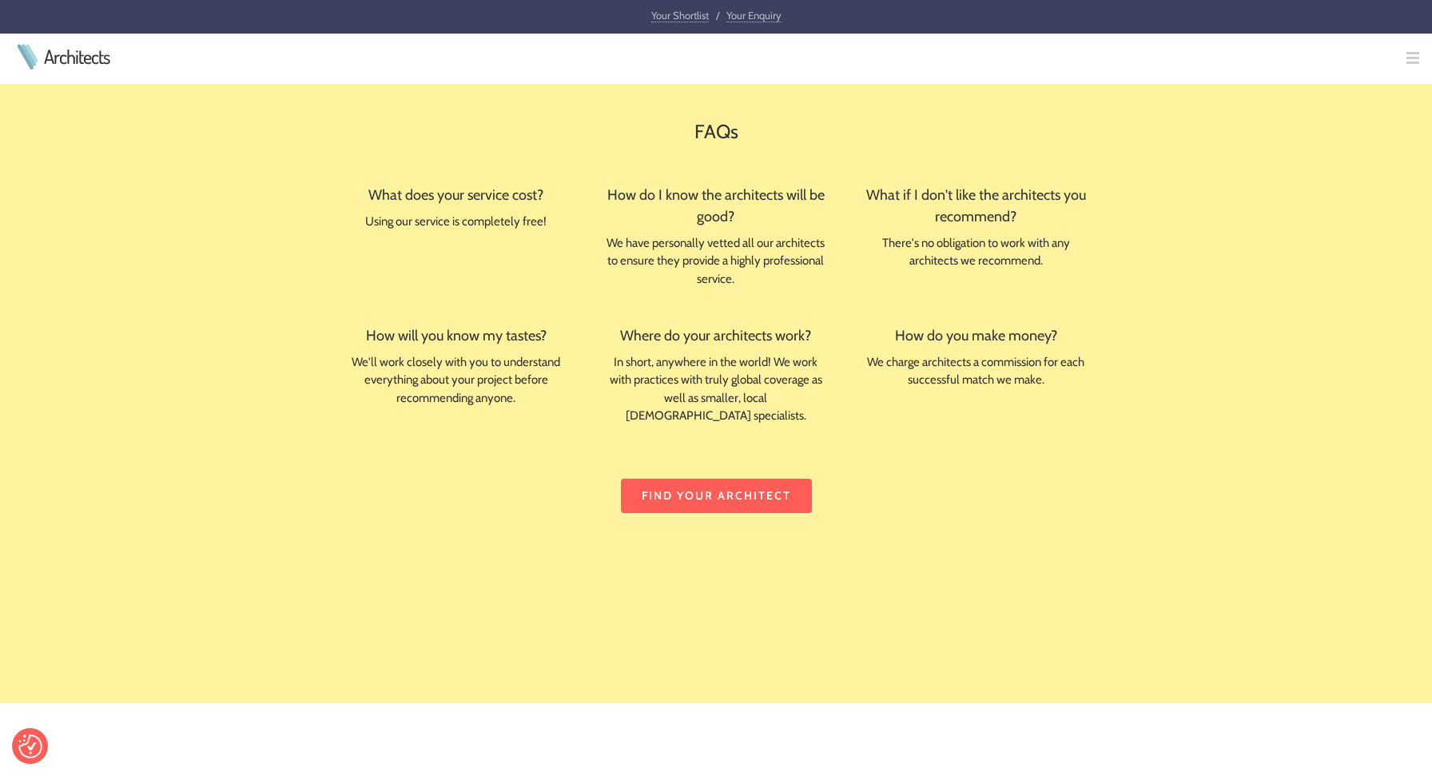
click at [781, 451] on div "FAQs What does your service cost? Using our service is completely free! How do …" at bounding box center [716, 315] width 818 height 523
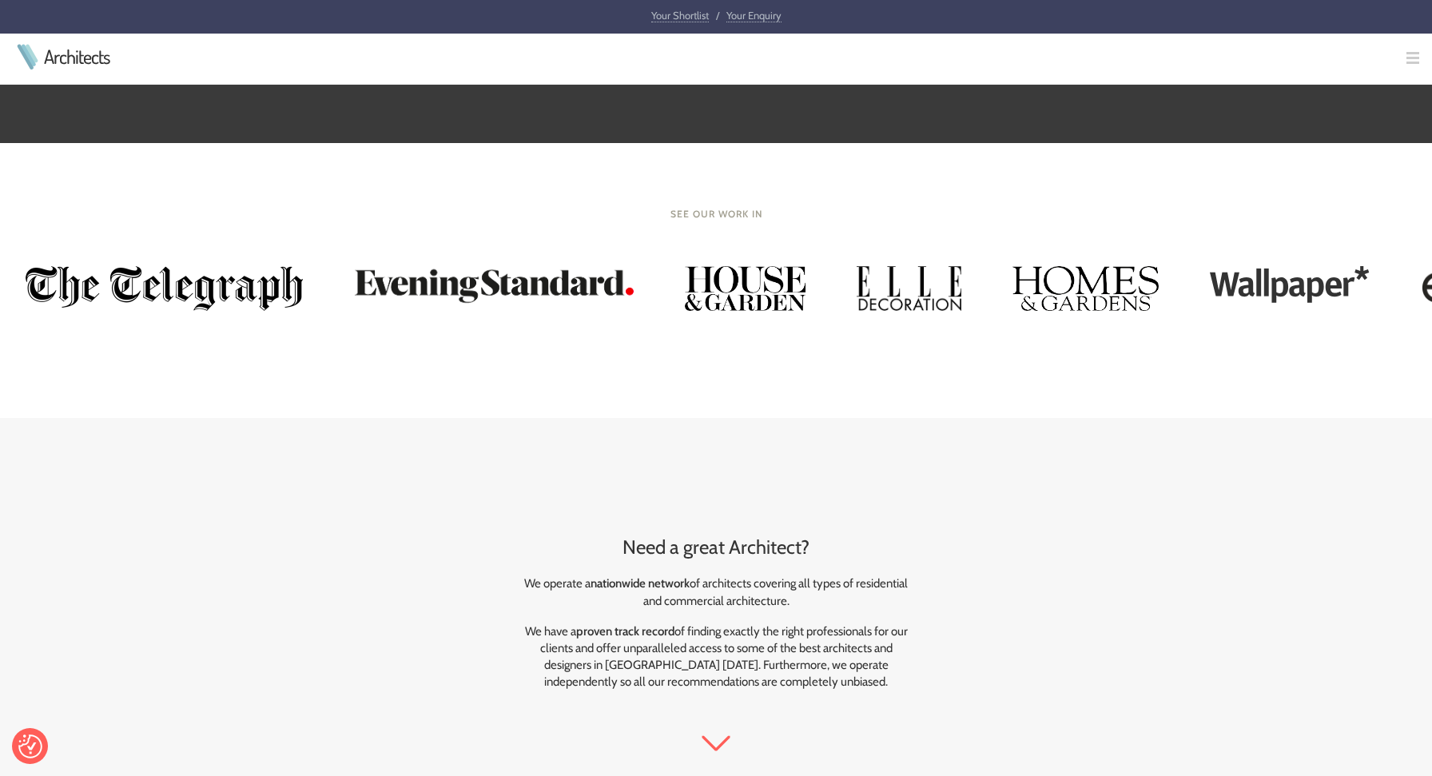
scroll to position [609, 0]
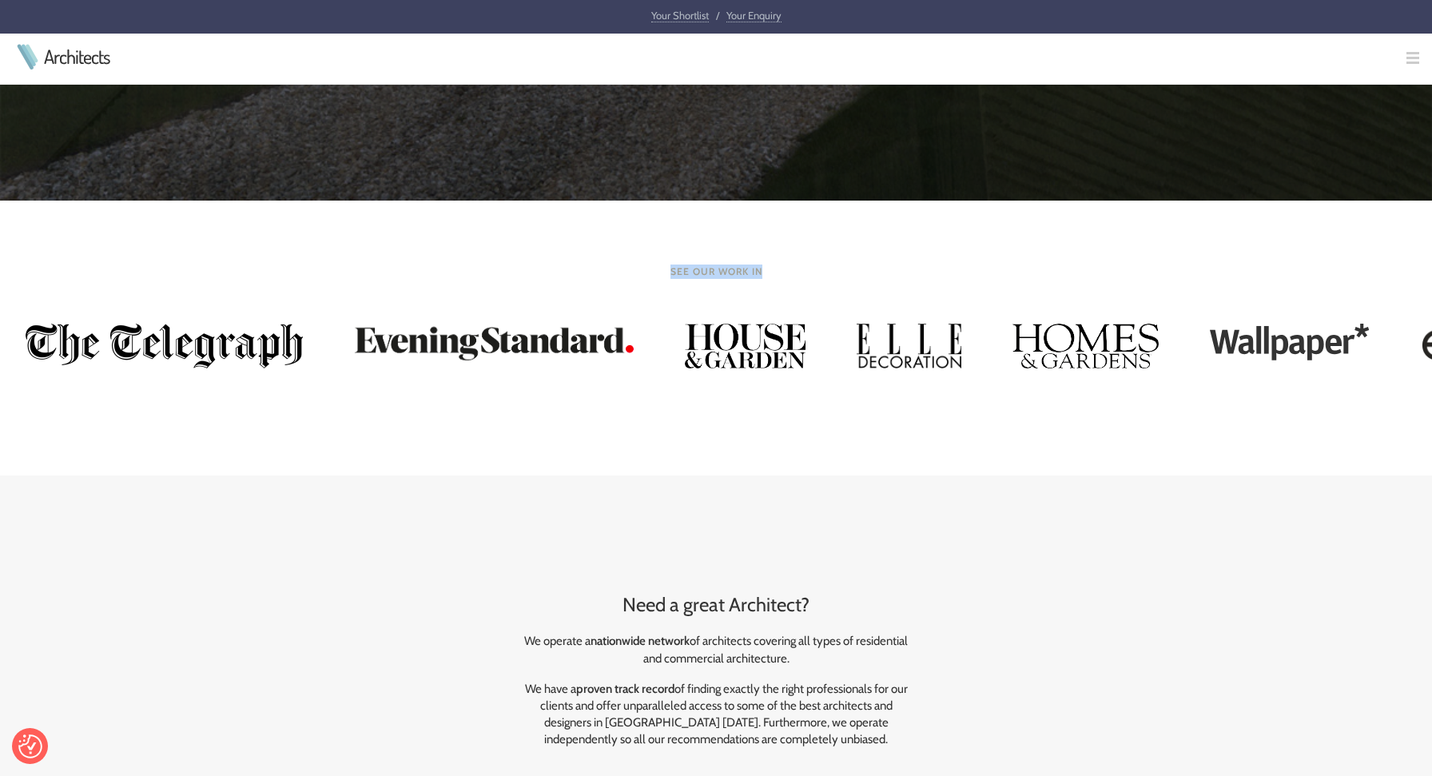
drag, startPoint x: 670, startPoint y: 272, endPoint x: 808, endPoint y: 269, distance: 137.5
click at [808, 269] on h4 "See our work in" at bounding box center [716, 271] width 1432 height 14
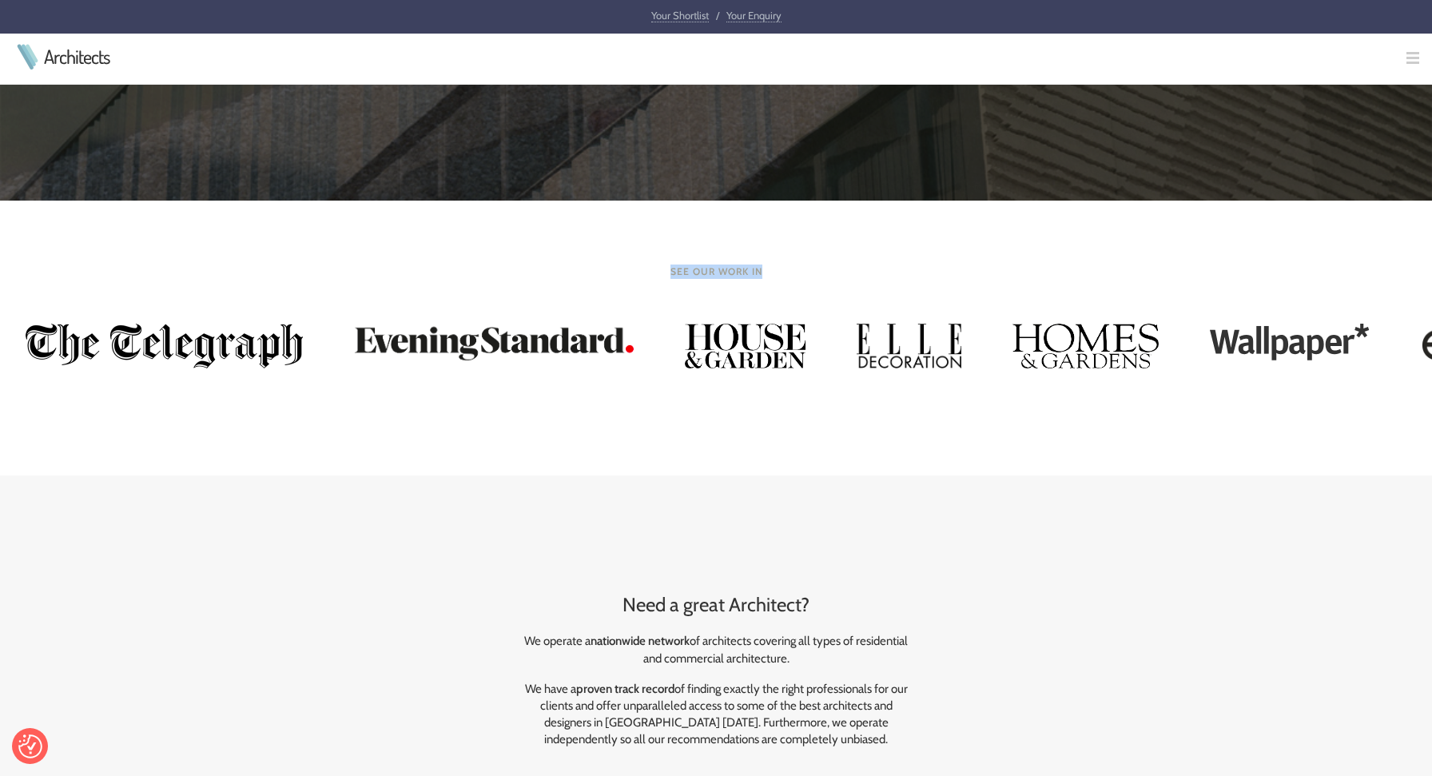
click at [871, 261] on div at bounding box center [716, 233] width 1432 height 64
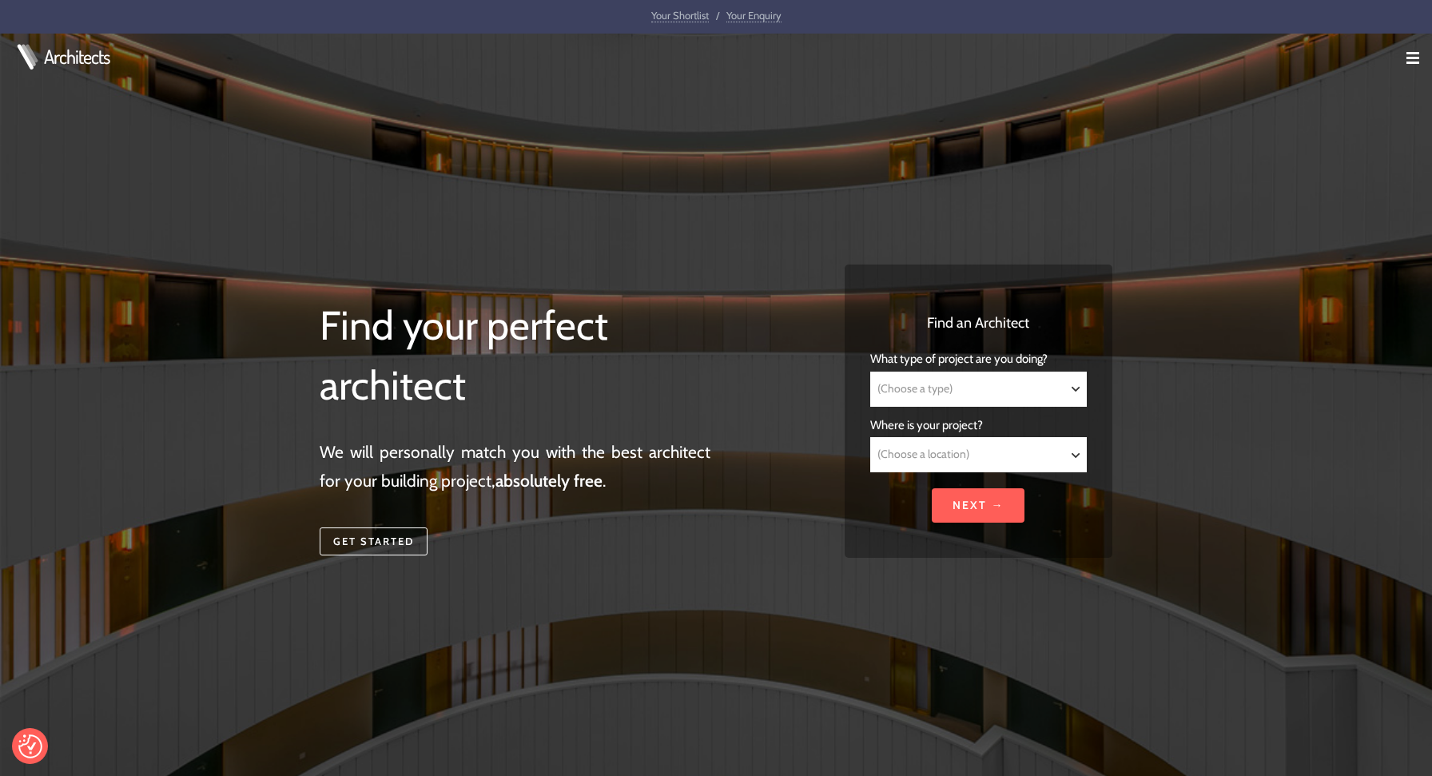
scroll to position [0, 0]
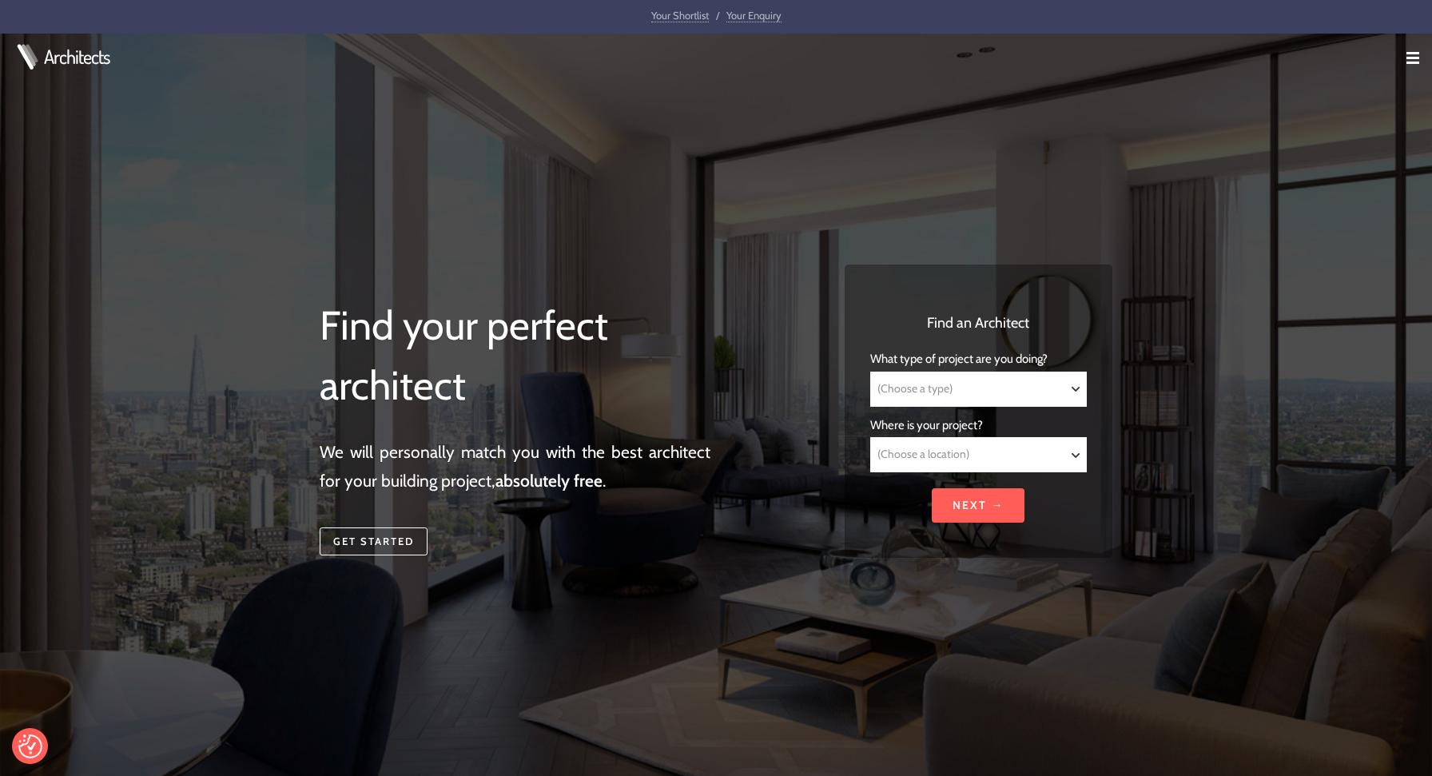
click at [1409, 52] on img at bounding box center [1412, 58] width 13 height 13
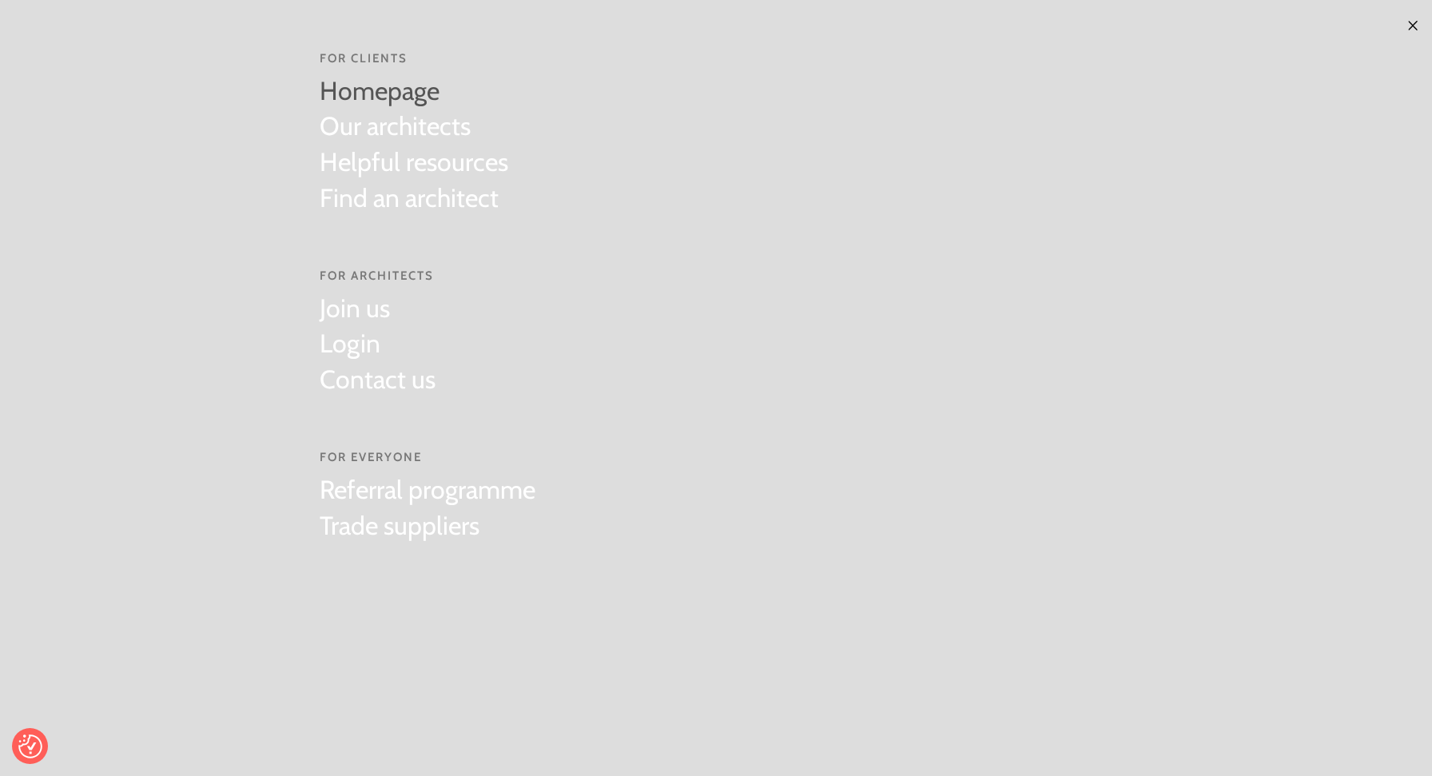
click at [381, 95] on link "Homepage" at bounding box center [414, 92] width 189 height 36
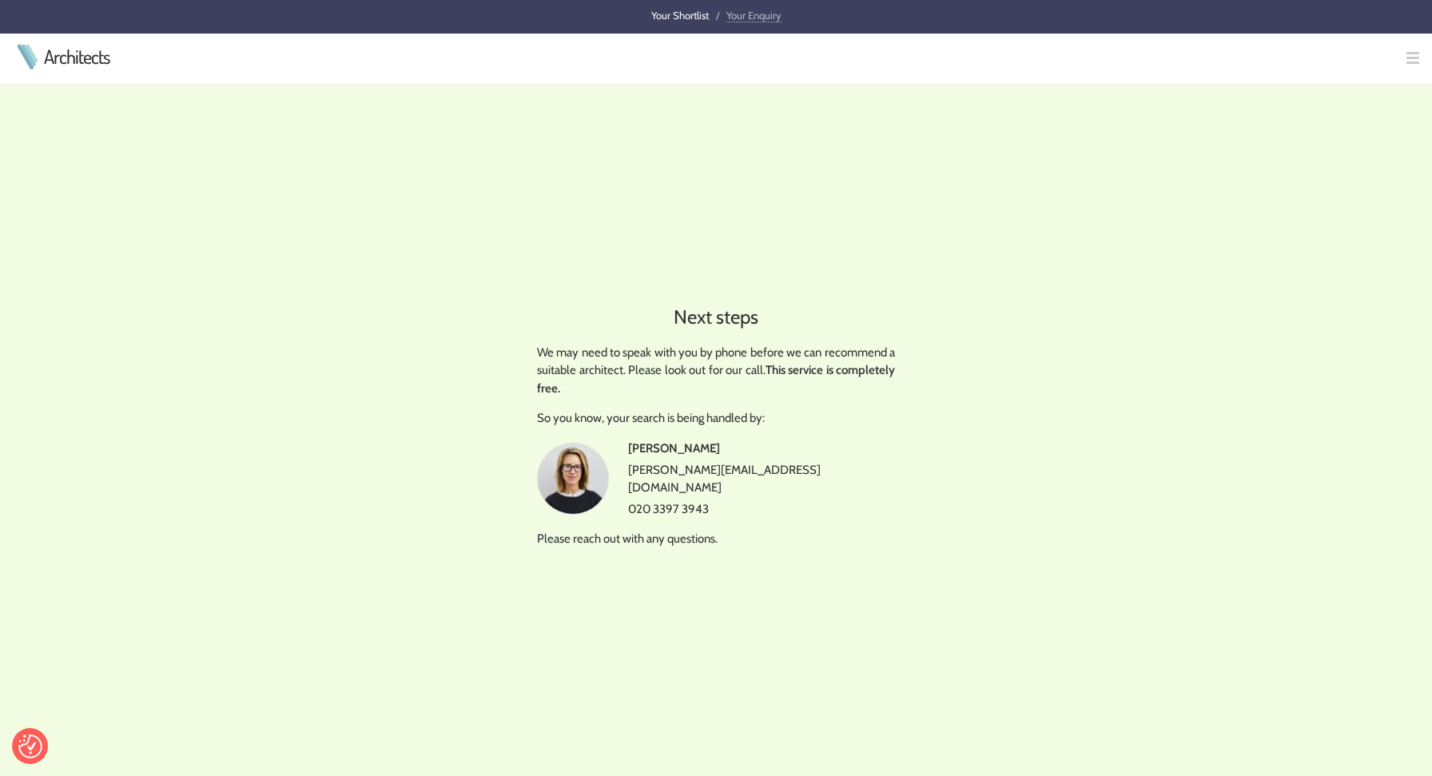
click at [1407, 50] on td at bounding box center [1406, 59] width 51 height 51
click at [1408, 57] on img at bounding box center [1412, 58] width 13 height 13
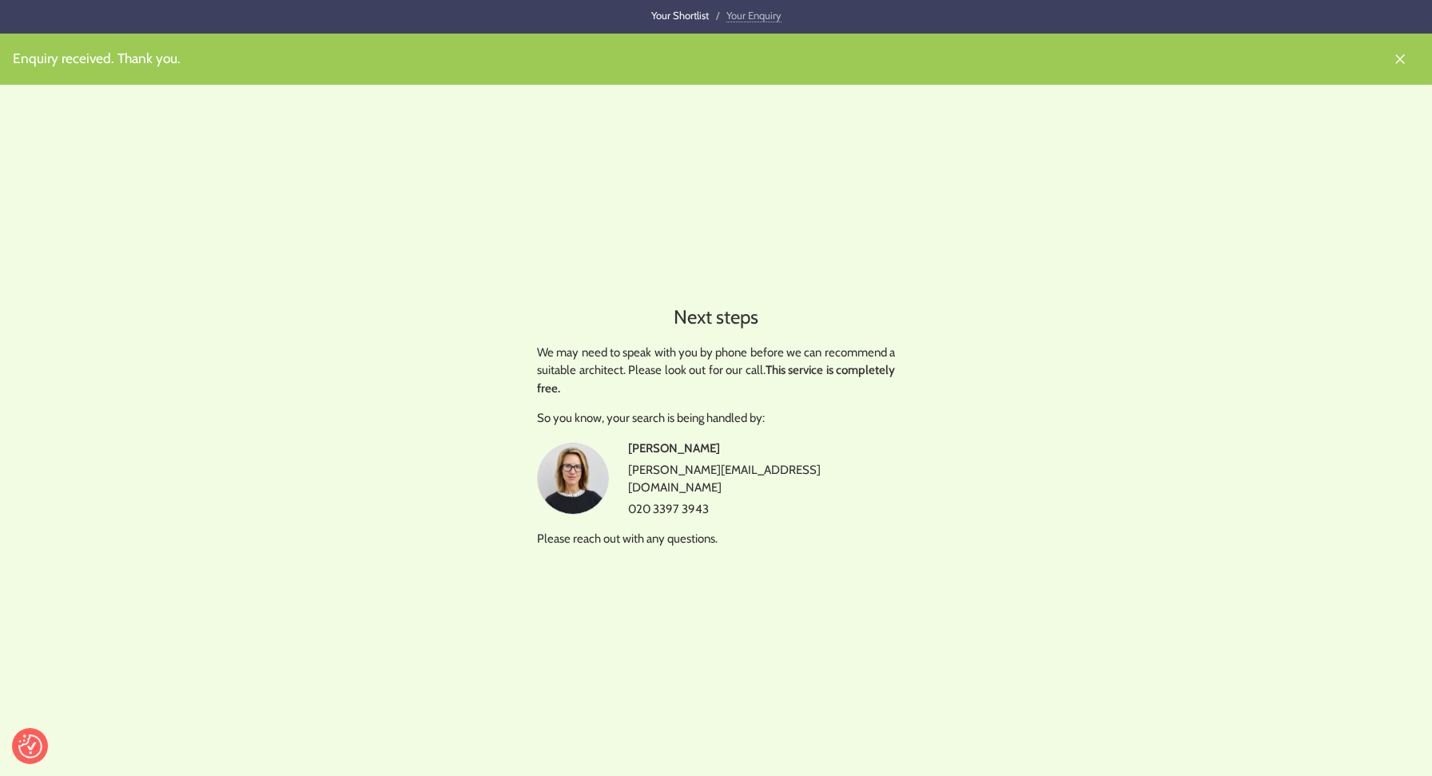
click at [1398, 57] on img at bounding box center [1400, 59] width 13 height 13
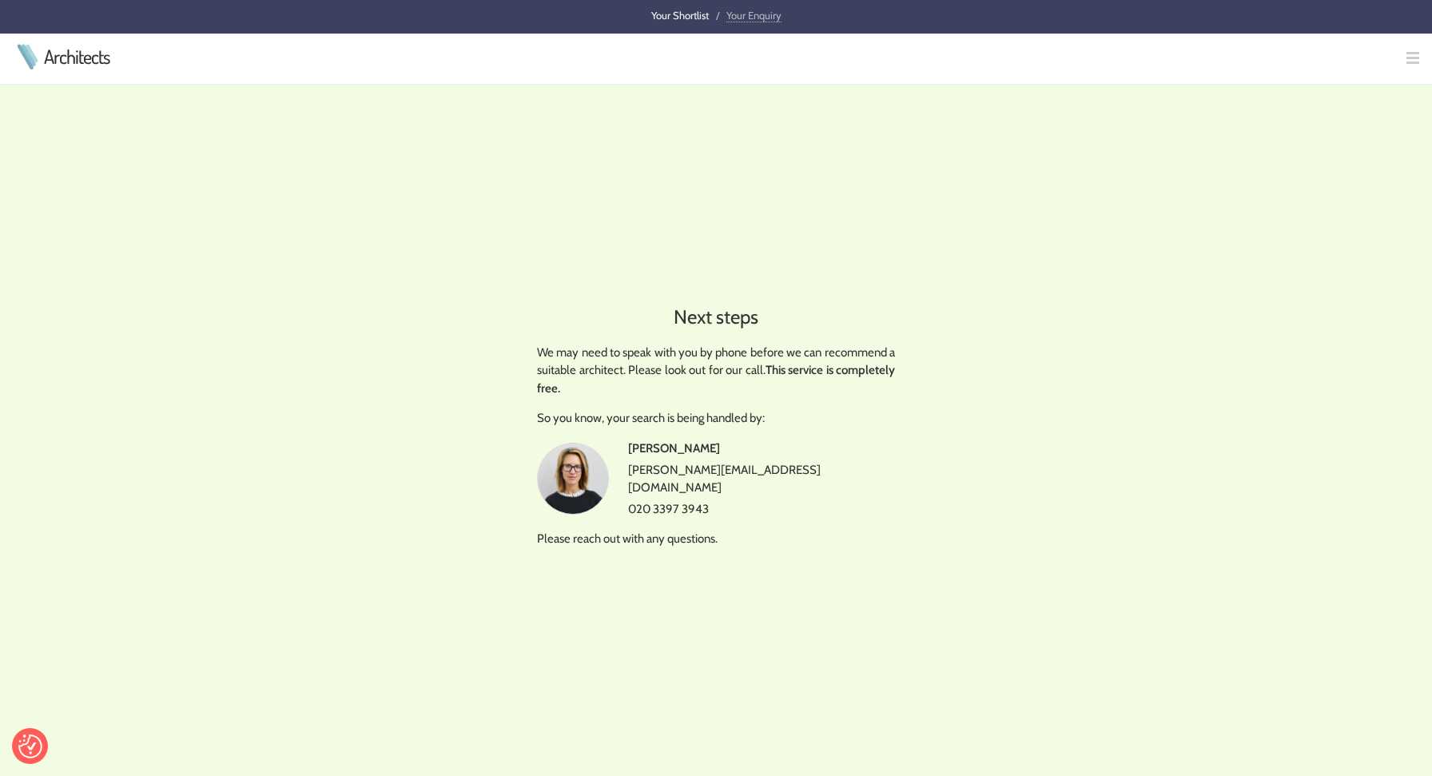
click at [1410, 58] on img at bounding box center [1412, 58] width 13 height 13
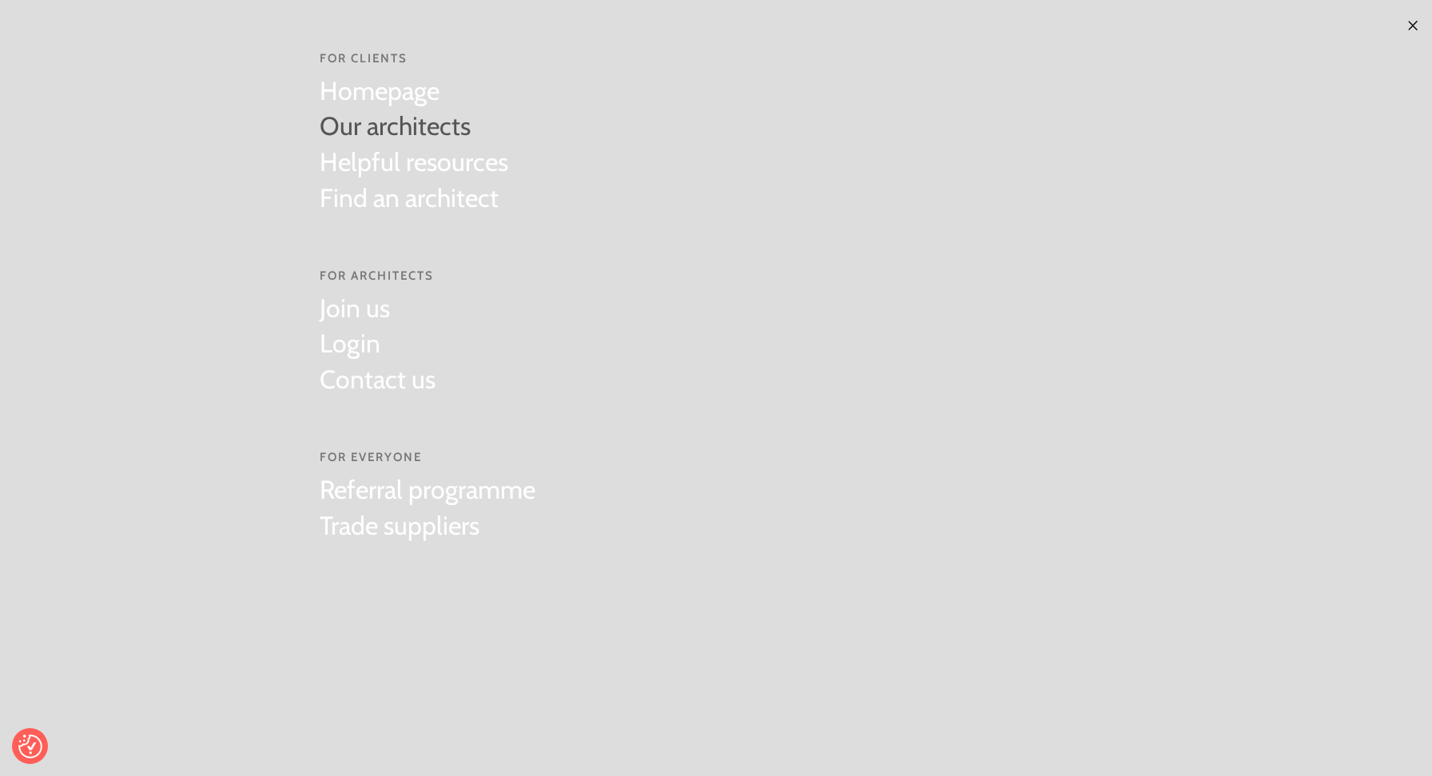
click at [417, 137] on link "Our architects" at bounding box center [414, 127] width 189 height 36
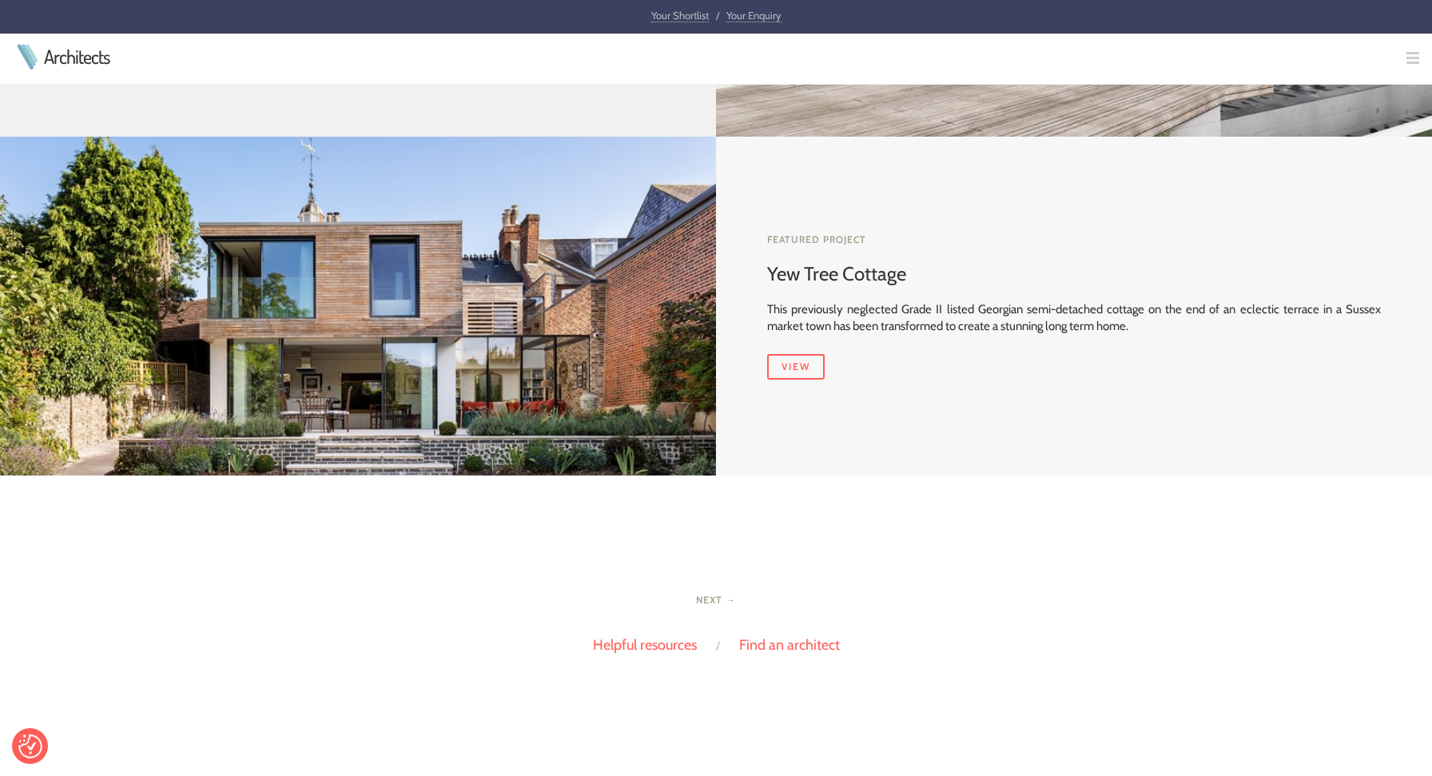
scroll to position [1442, 0]
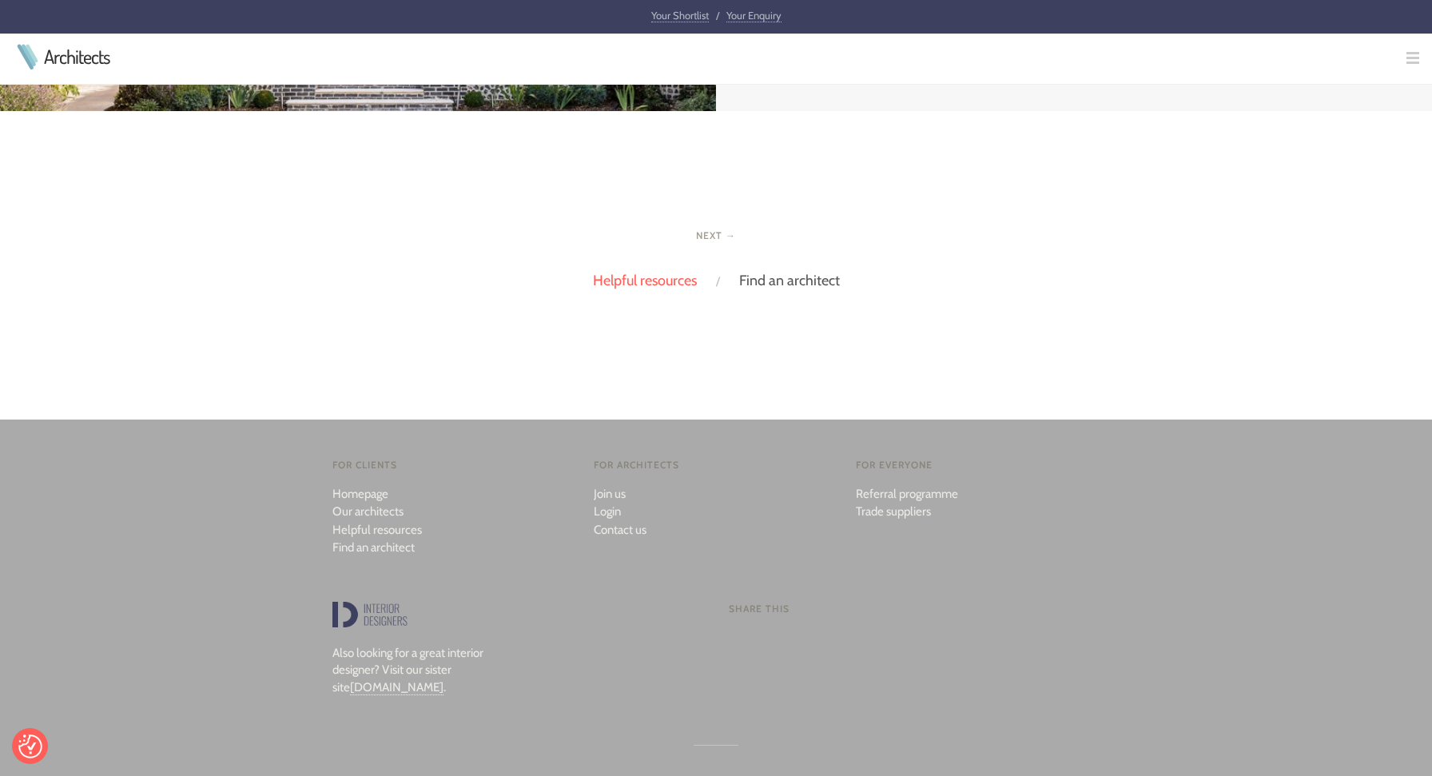
click at [823, 284] on link "Find an architect" at bounding box center [789, 281] width 101 height 18
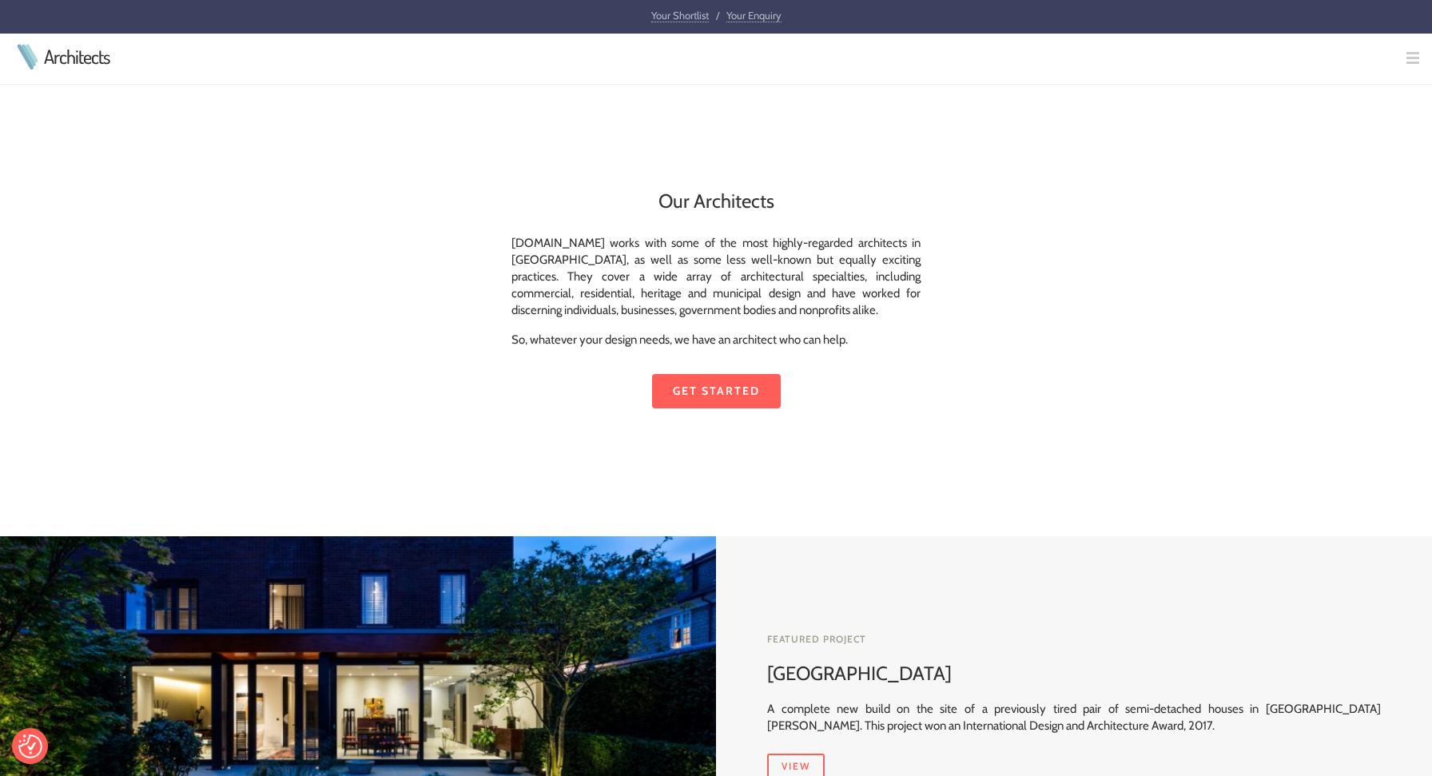
click at [721, 390] on link "Get started" at bounding box center [716, 391] width 129 height 34
click at [685, 18] on link "Your Shortlist" at bounding box center [680, 16] width 58 height 14
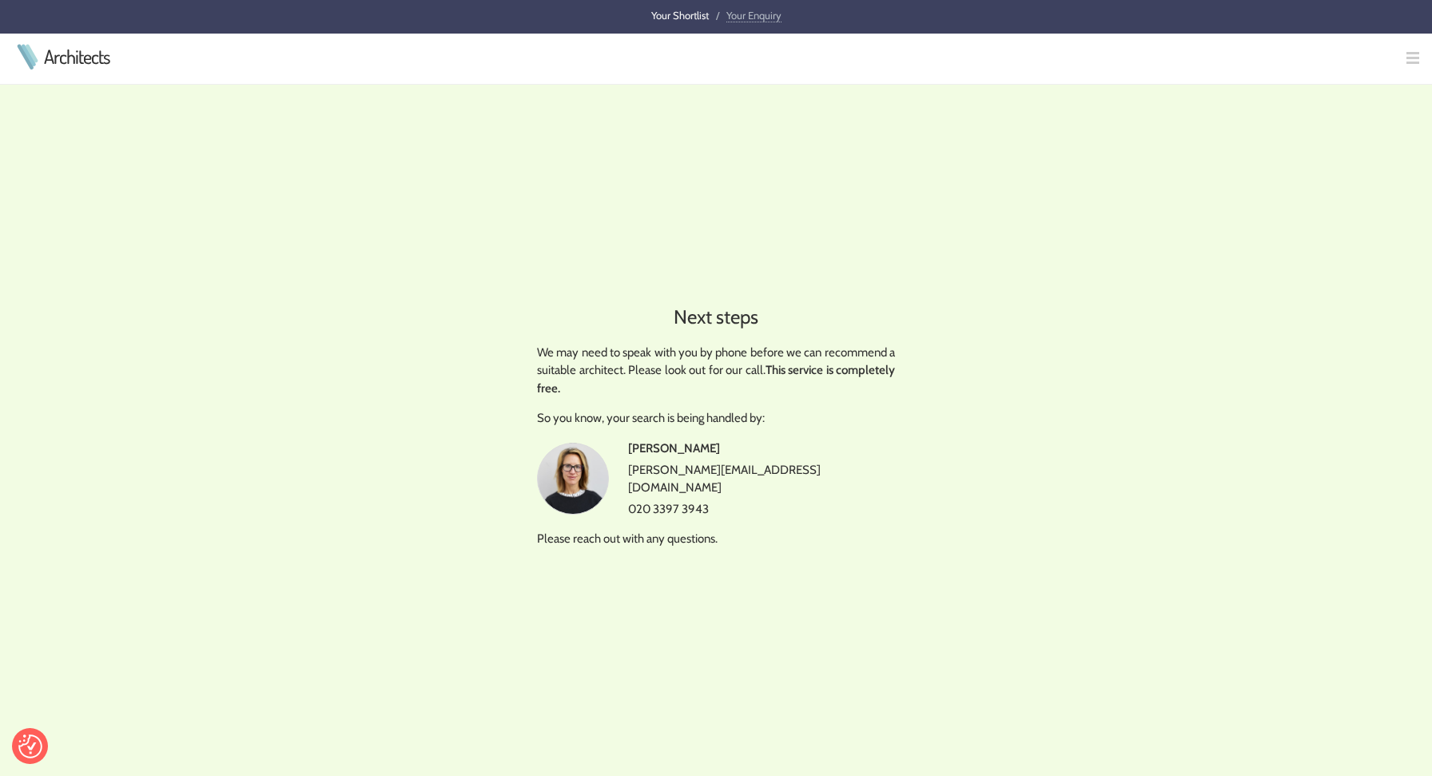
click at [1410, 59] on img at bounding box center [1412, 58] width 13 height 13
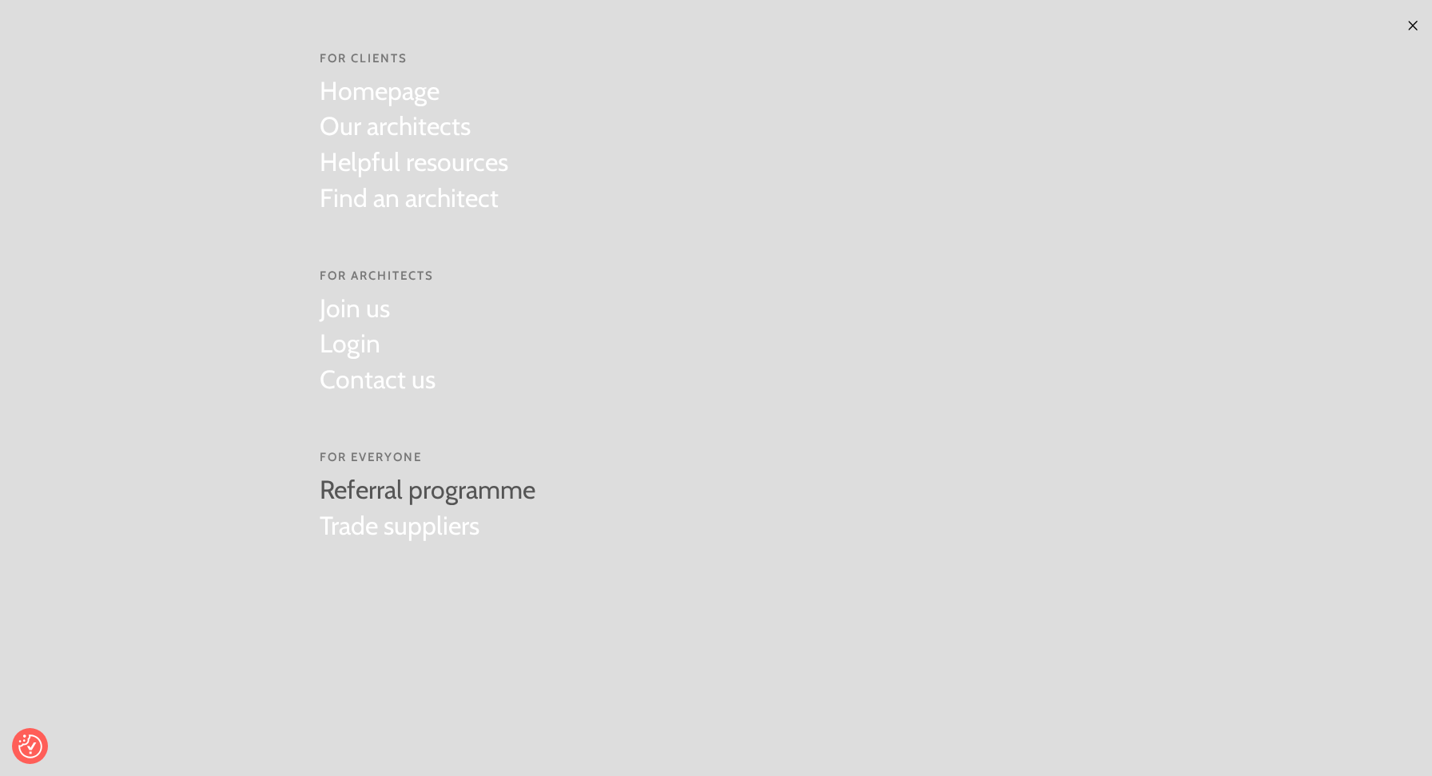
click at [360, 495] on link "Referral programme" at bounding box center [428, 490] width 216 height 36
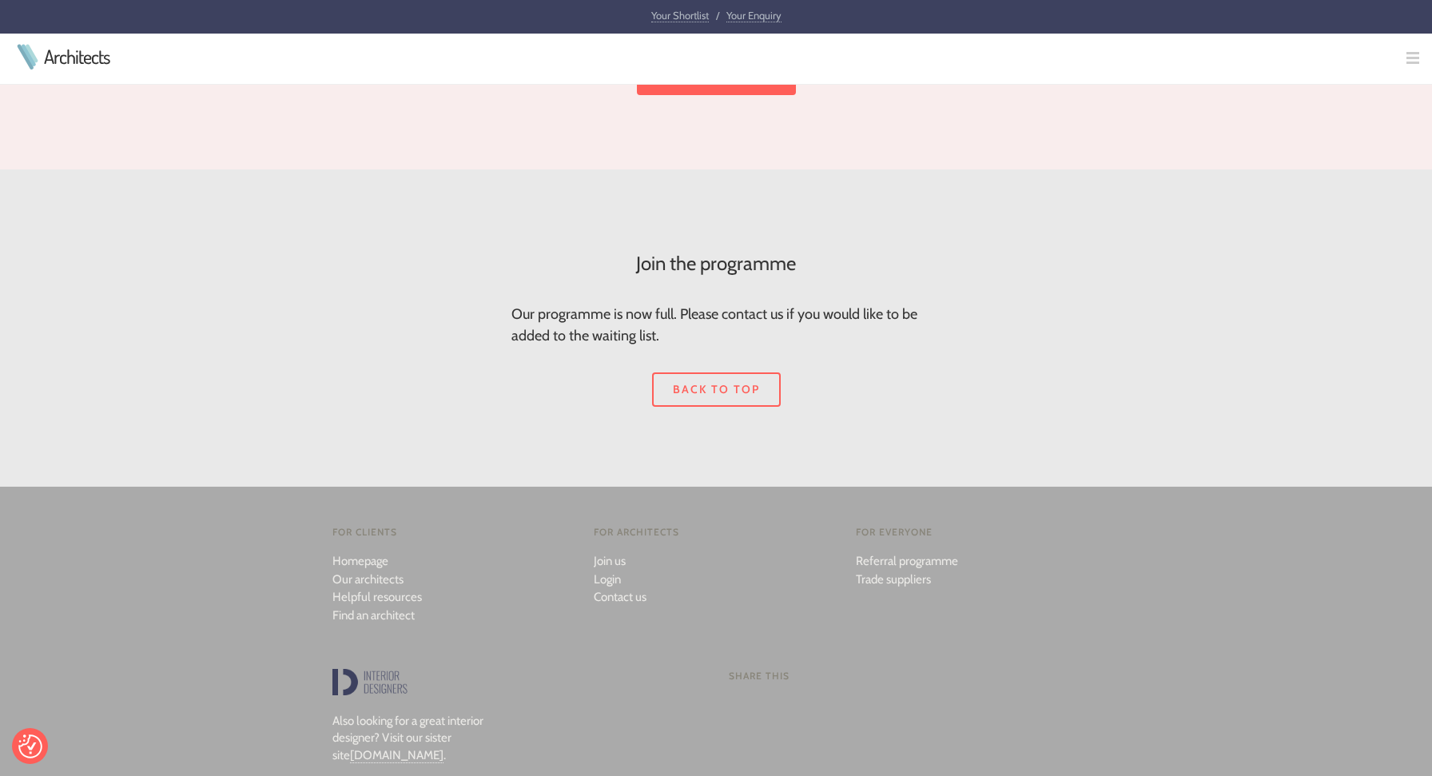
scroll to position [2403, 0]
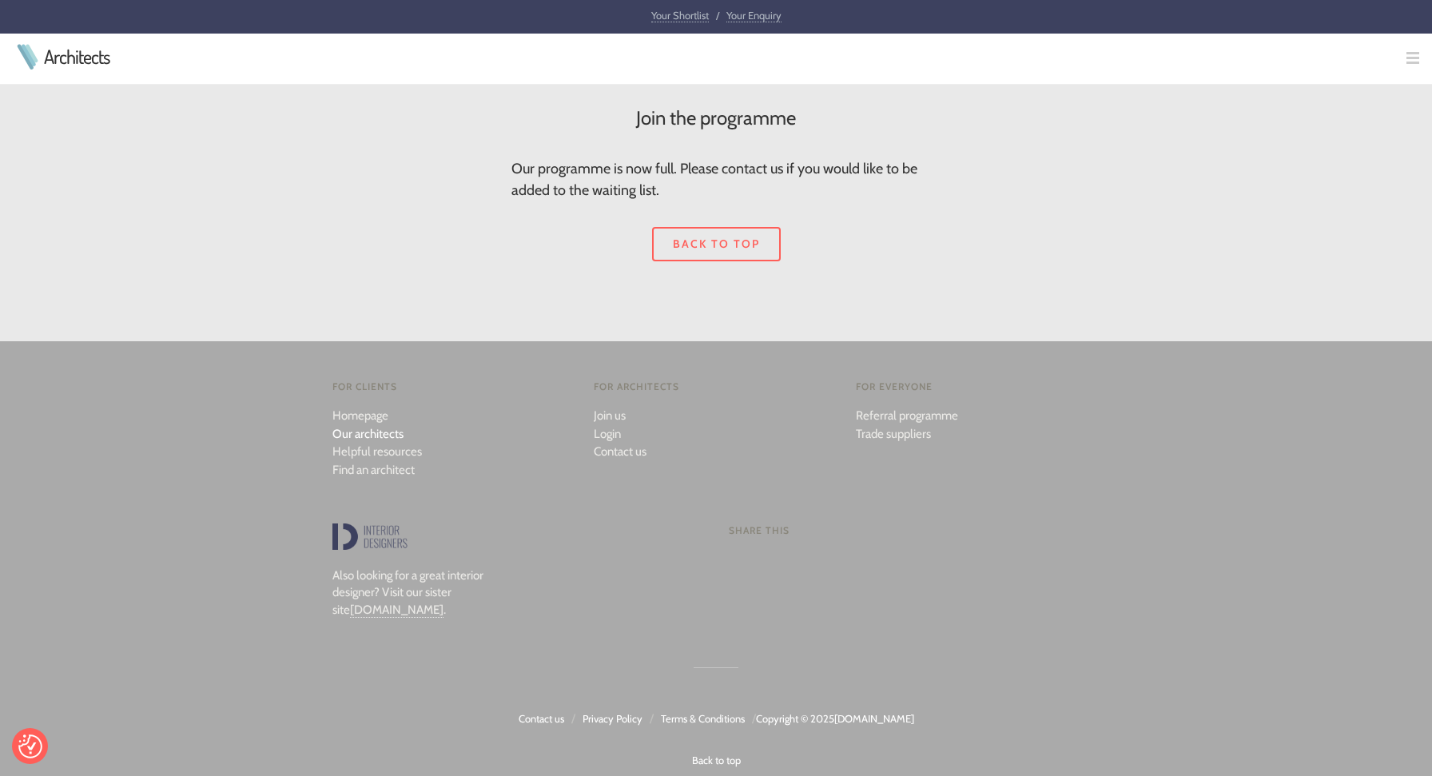
click at [354, 427] on link "Our architects" at bounding box center [367, 434] width 71 height 14
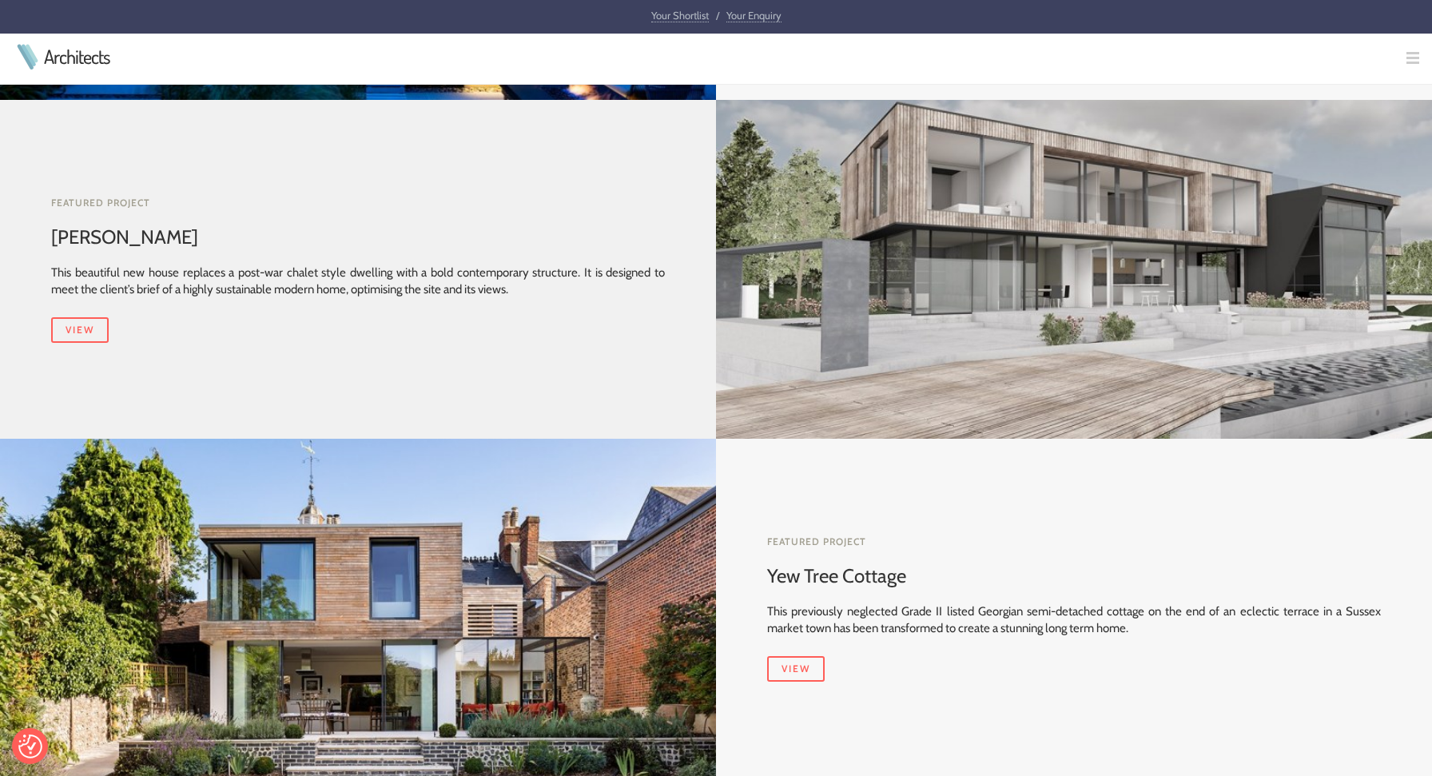
scroll to position [713, 0]
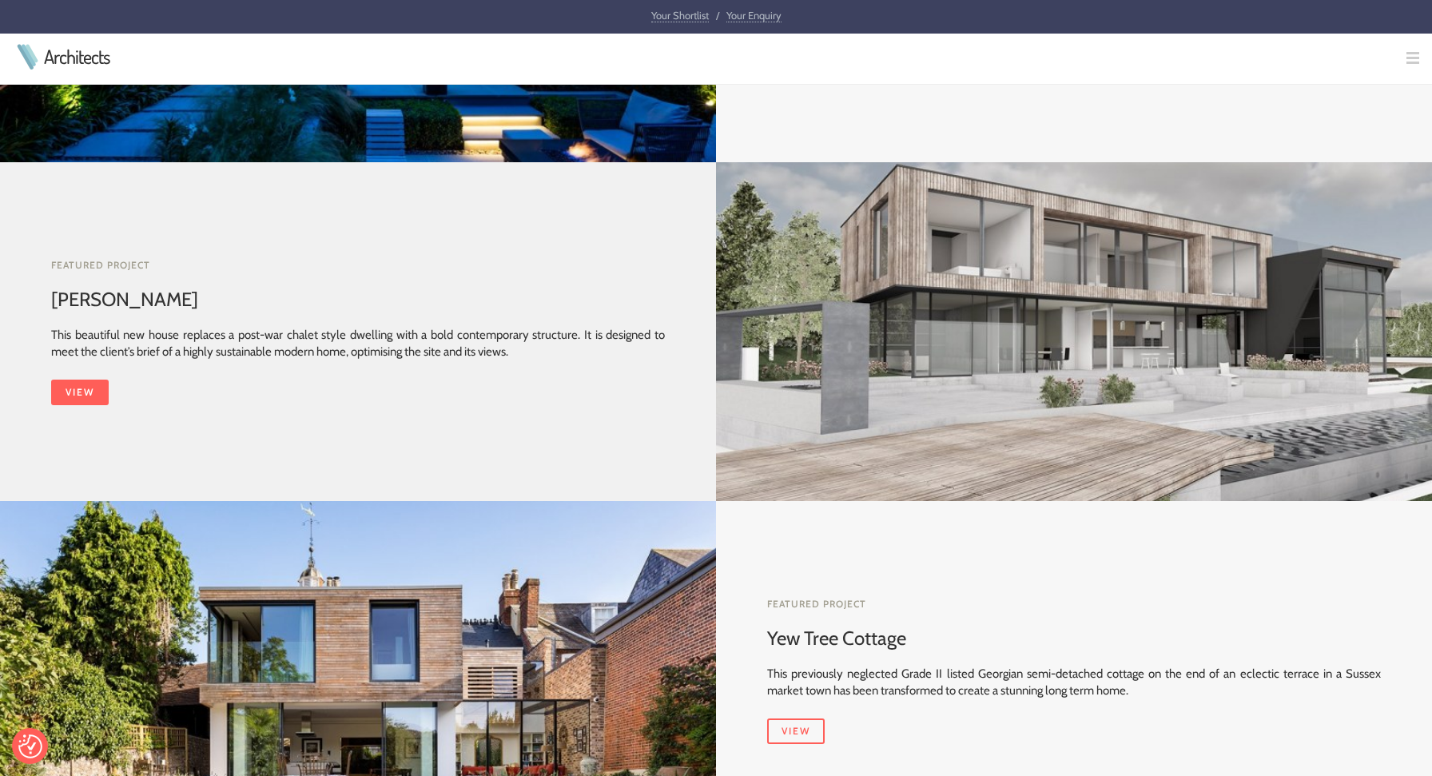
click at [88, 392] on link "View" at bounding box center [80, 393] width 58 height 26
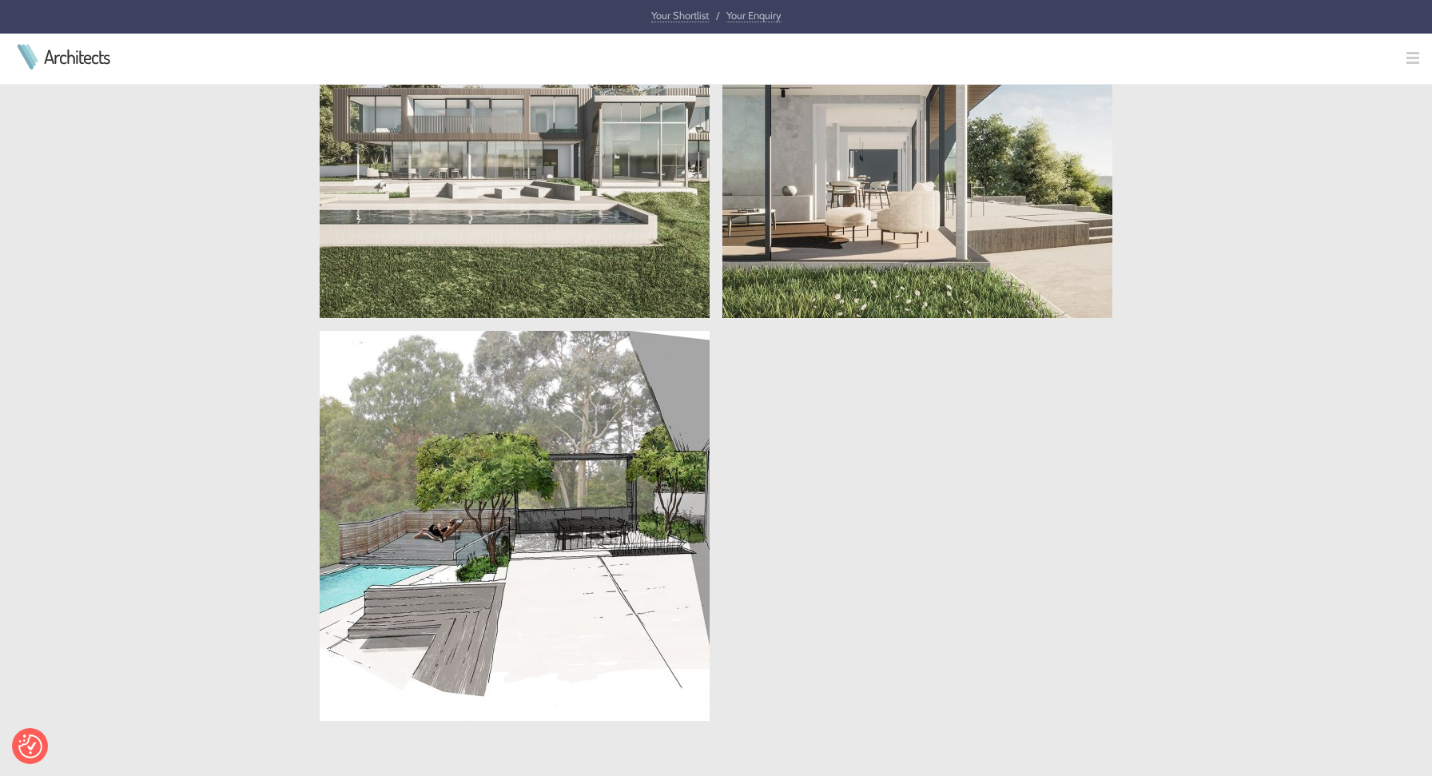
scroll to position [2873, 0]
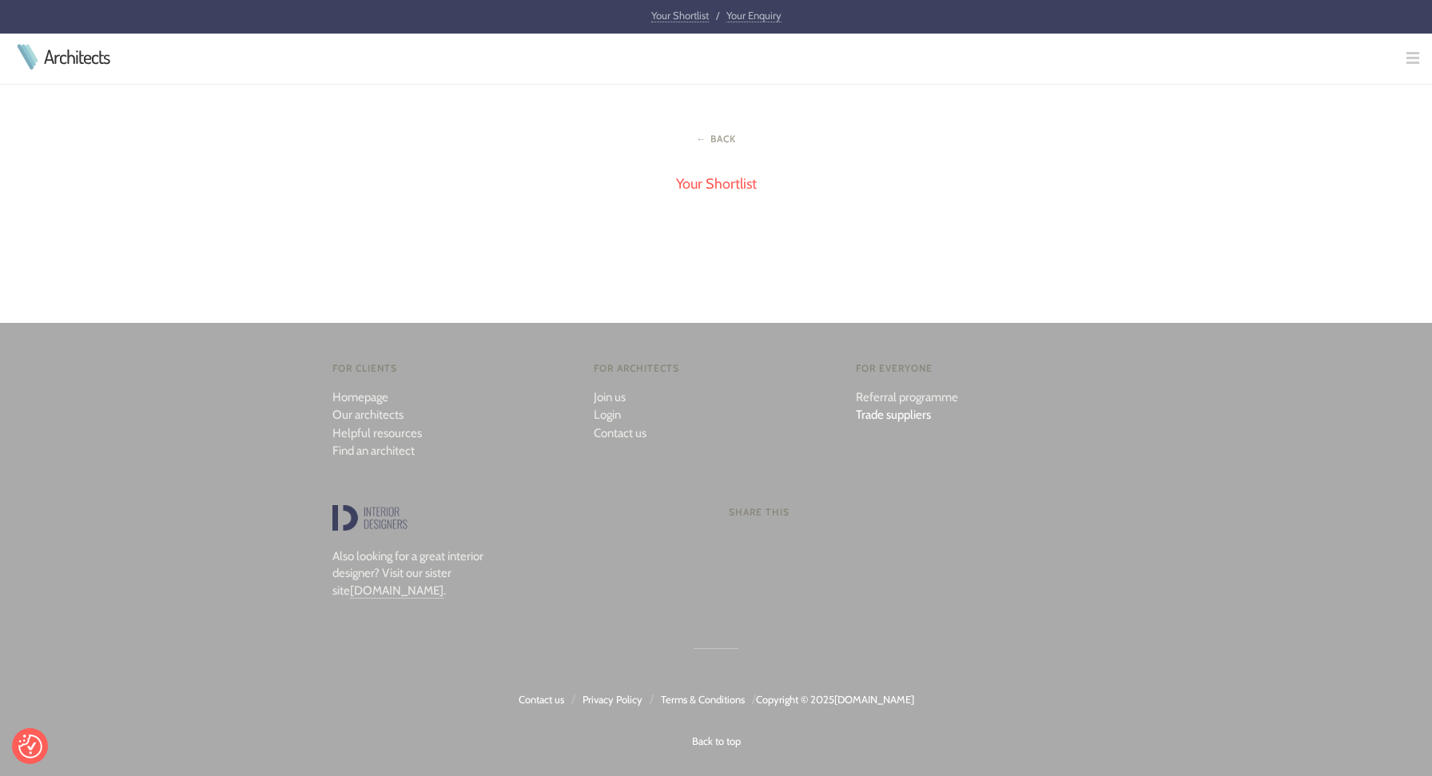
click at [911, 412] on link "Trade suppliers" at bounding box center [893, 415] width 75 height 14
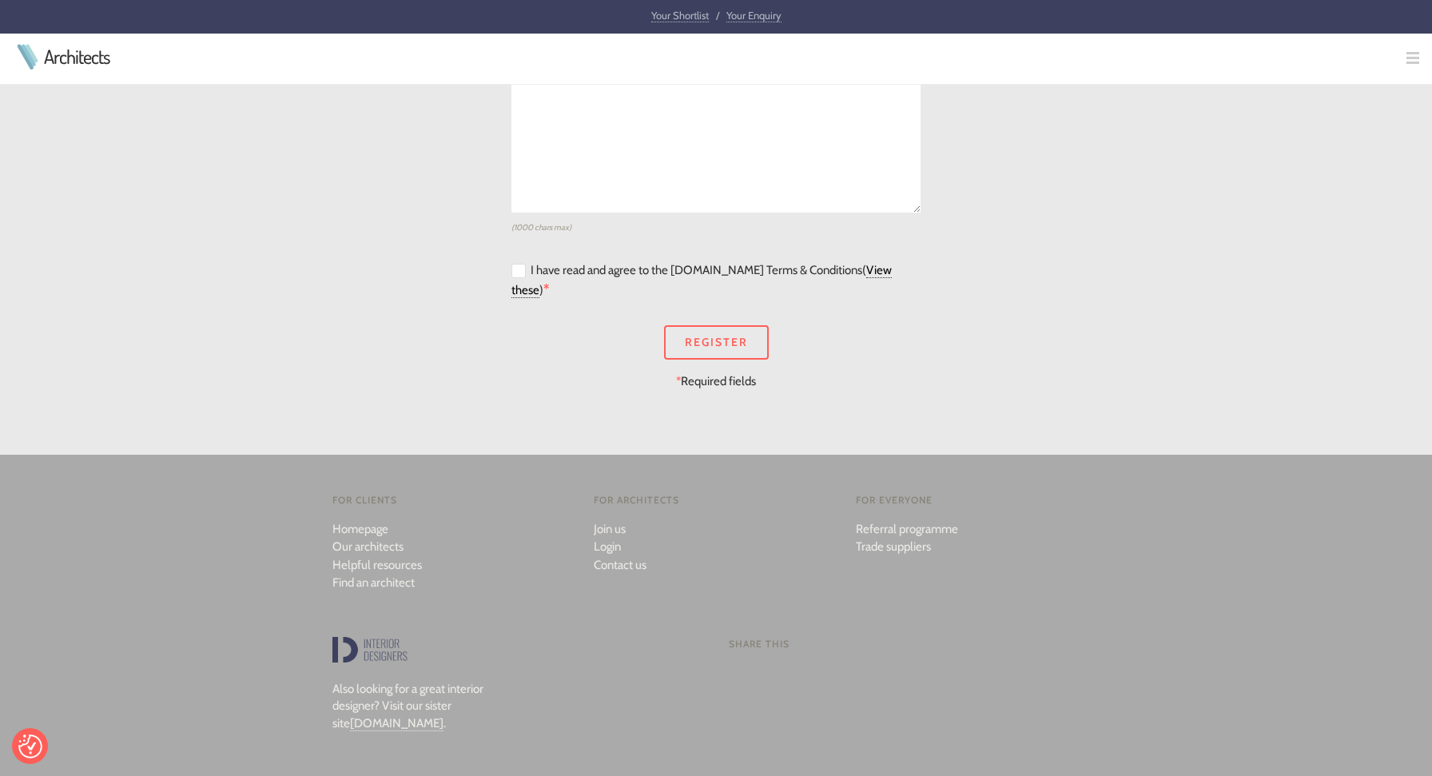
scroll to position [1648, 0]
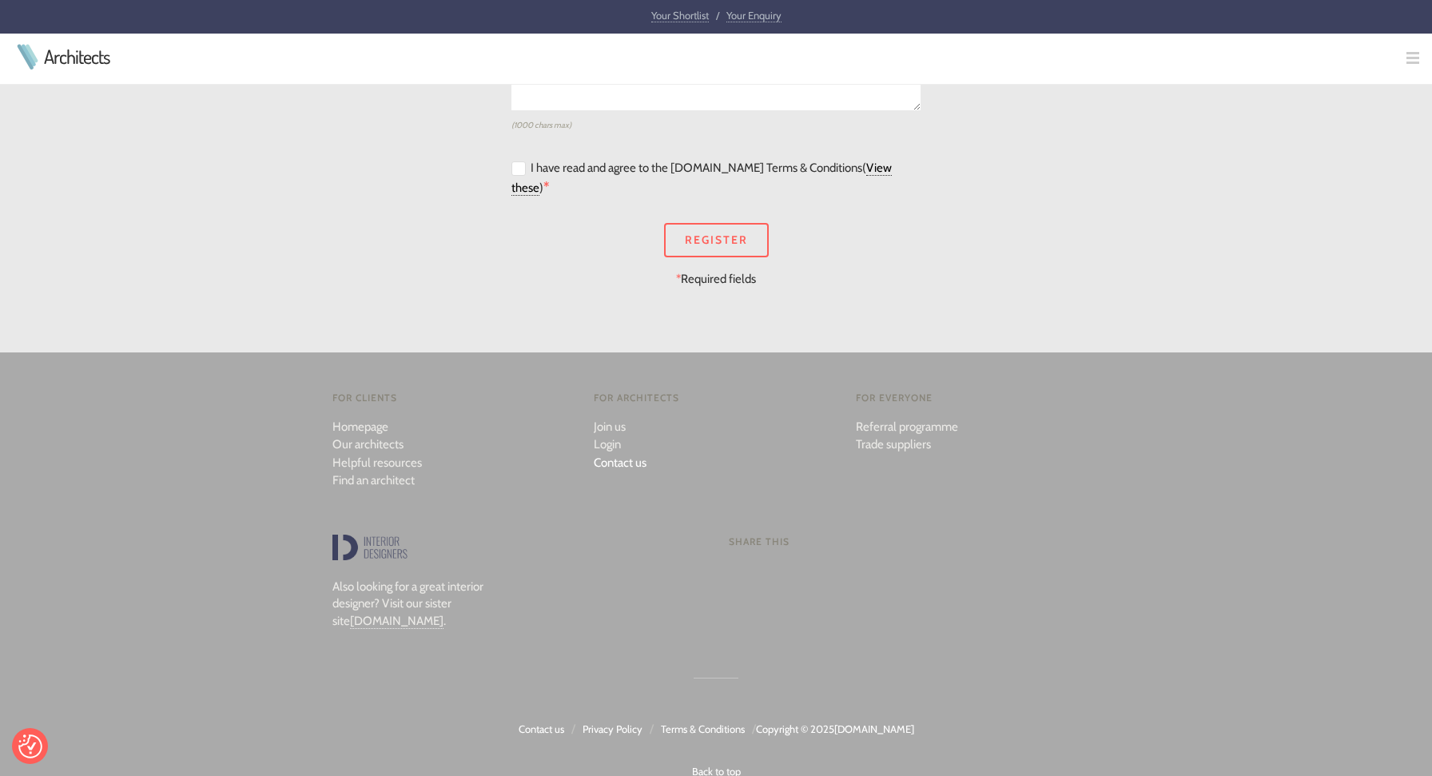
click at [617, 455] on link "Contact us" at bounding box center [620, 462] width 53 height 14
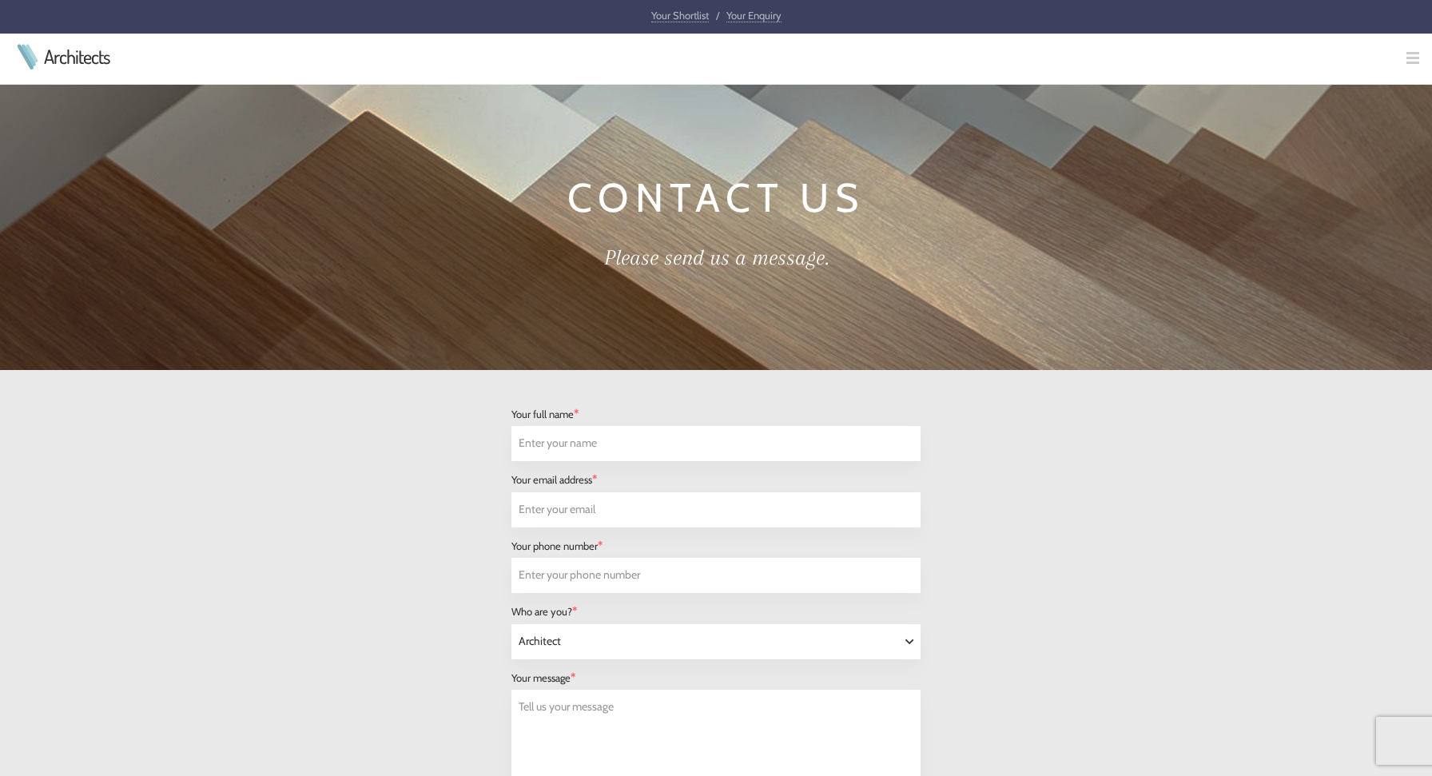
select select "Architect"
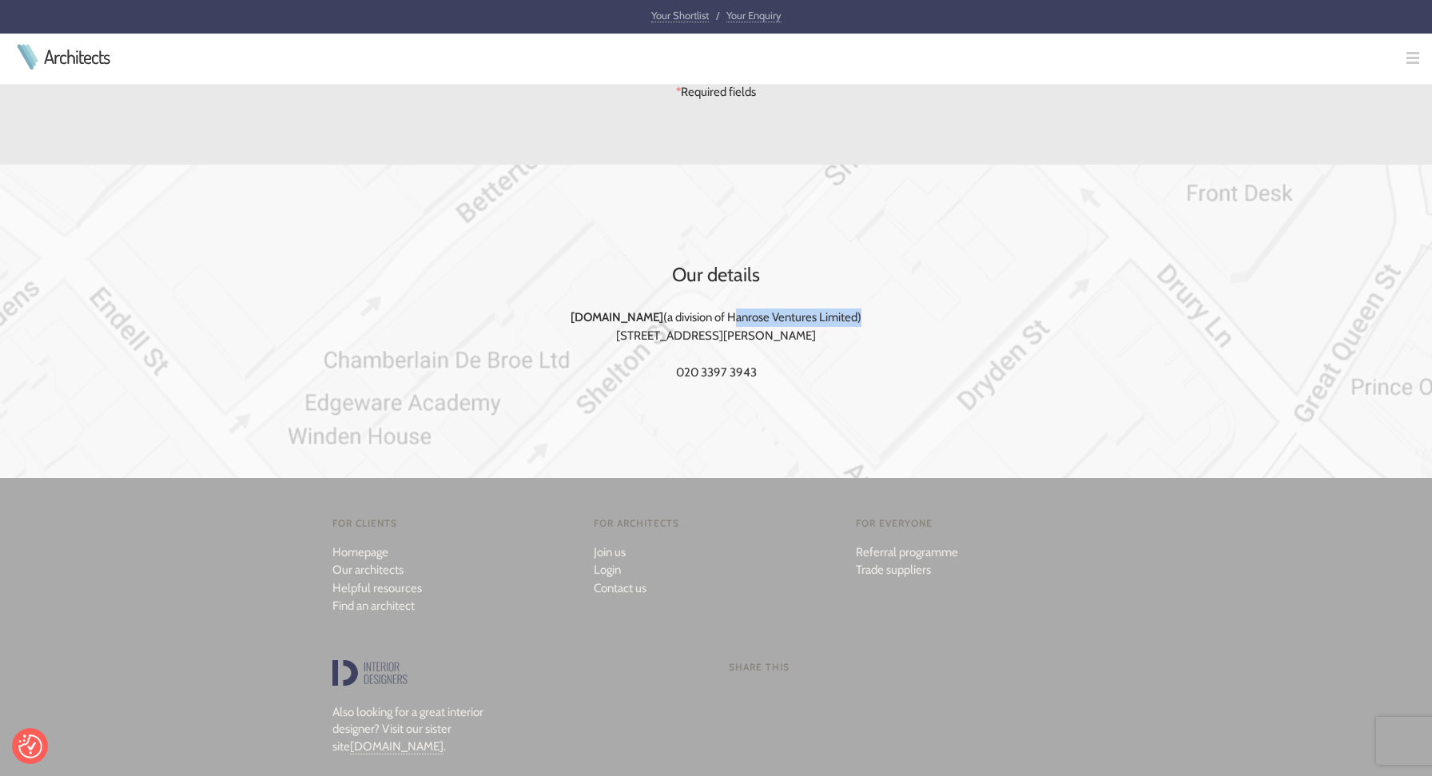
drag, startPoint x: 719, startPoint y: 316, endPoint x: 827, endPoint y: 318, distance: 107.9
click at [846, 311] on div "Our details [DOMAIN_NAME] (a division of Hanrose Ventures Limited) [STREET_ADDR…" at bounding box center [716, 321] width 818 height 313
copy div "Hanrose Ventures Limited"
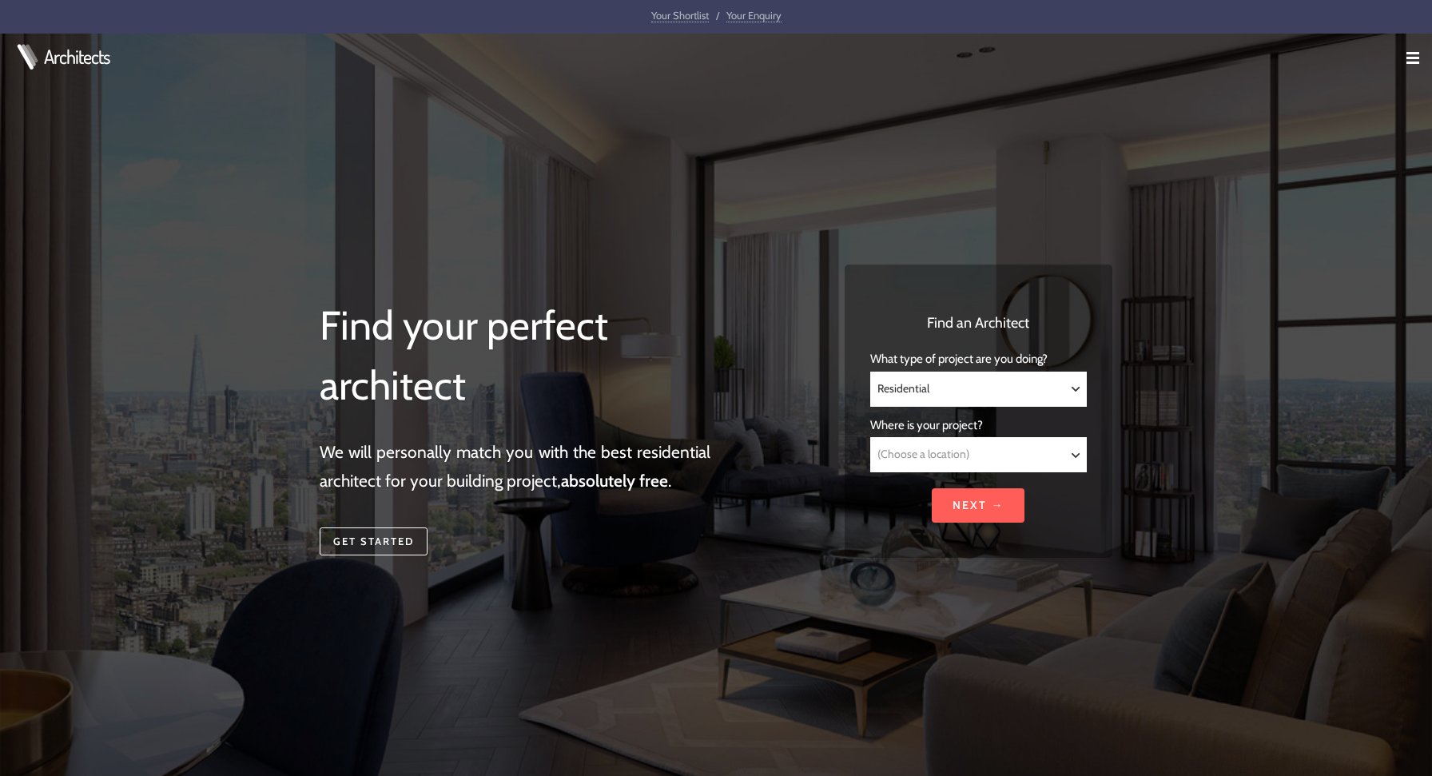
select select "Residential"
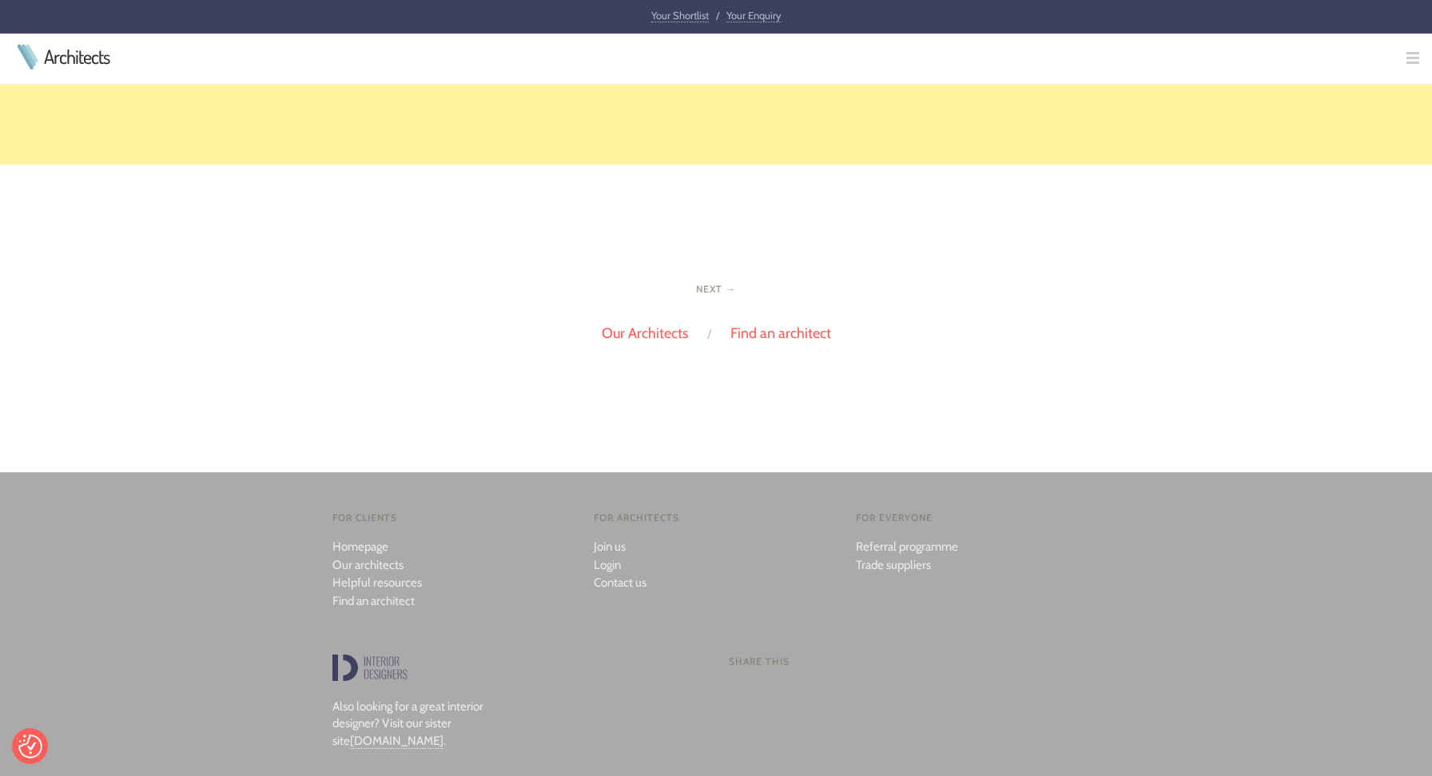
scroll to position [3487, 0]
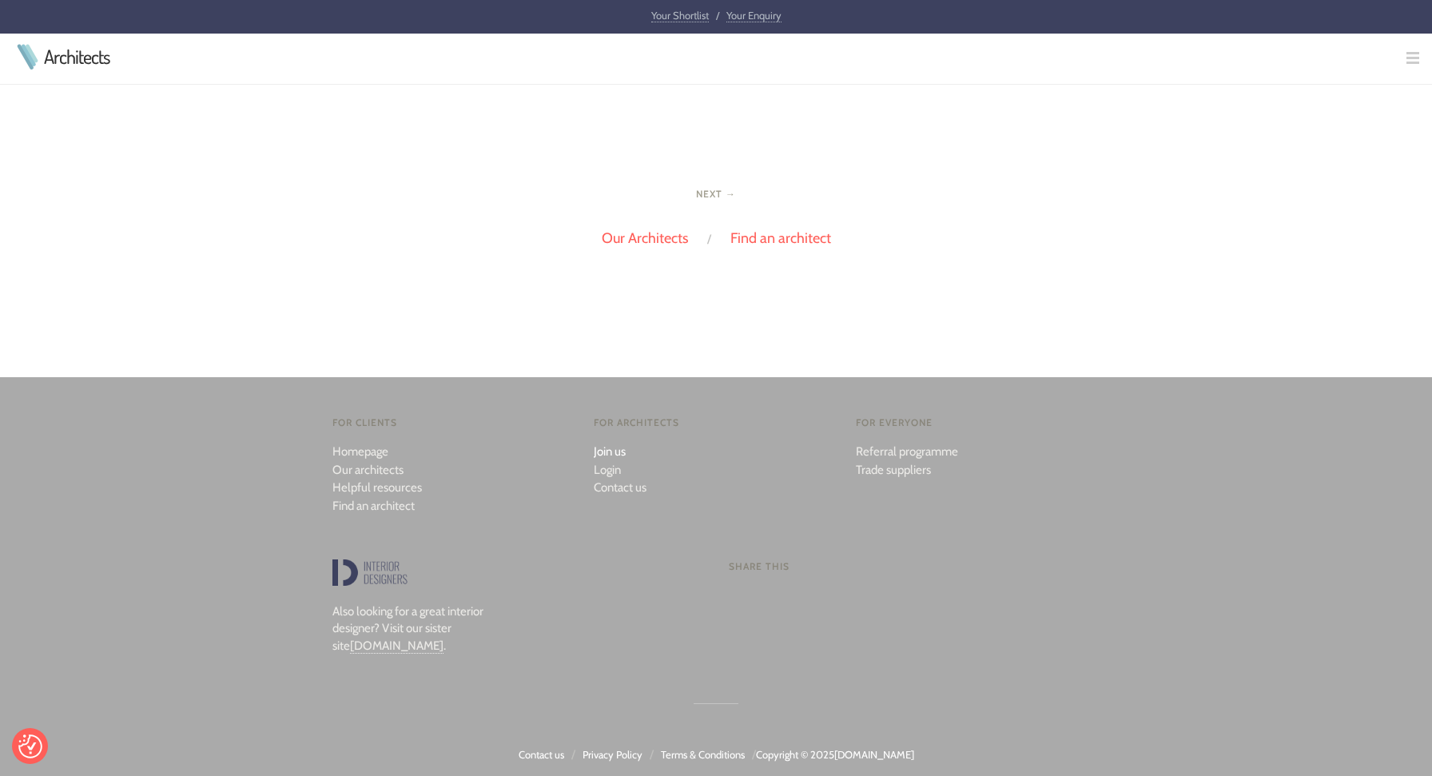
click at [616, 445] on link "Join us" at bounding box center [610, 451] width 32 height 14
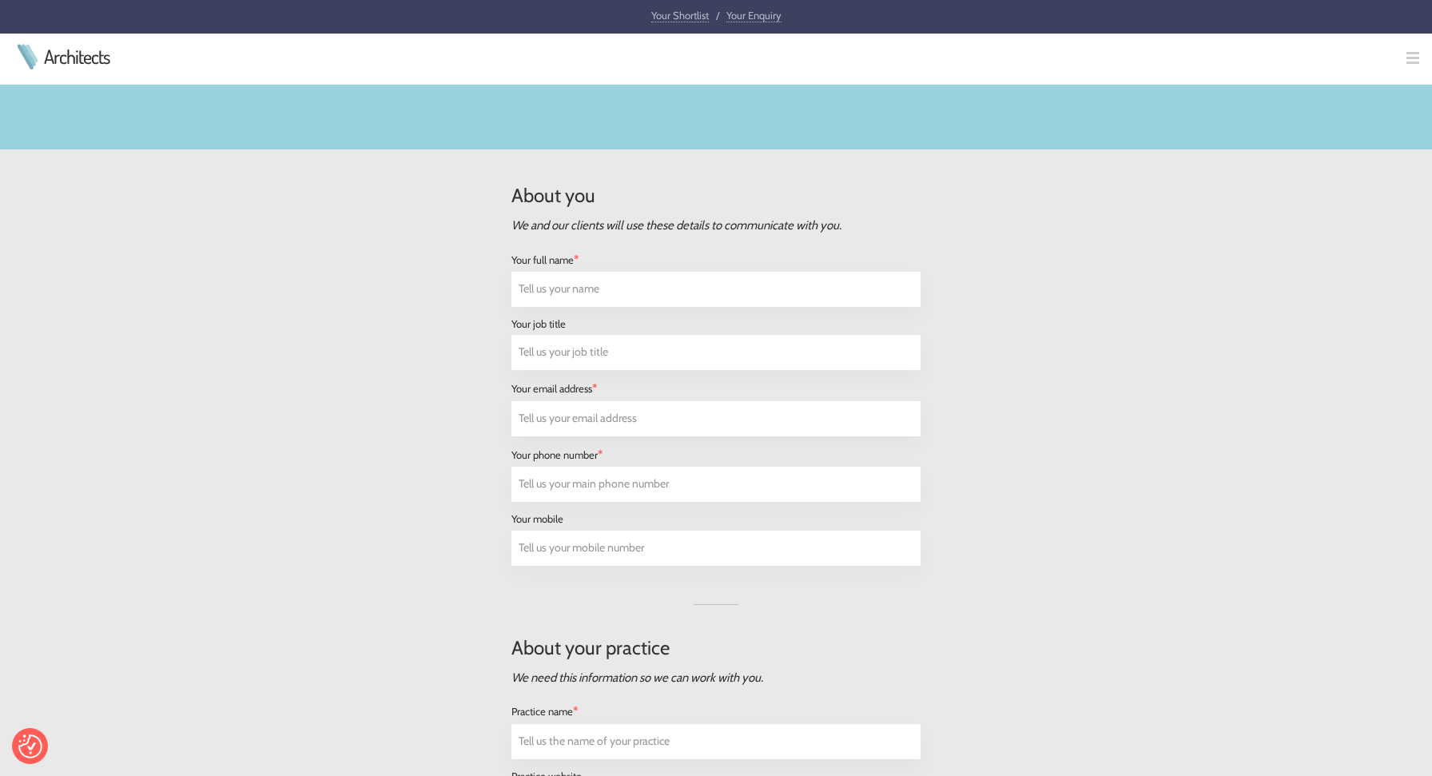
scroll to position [152, 0]
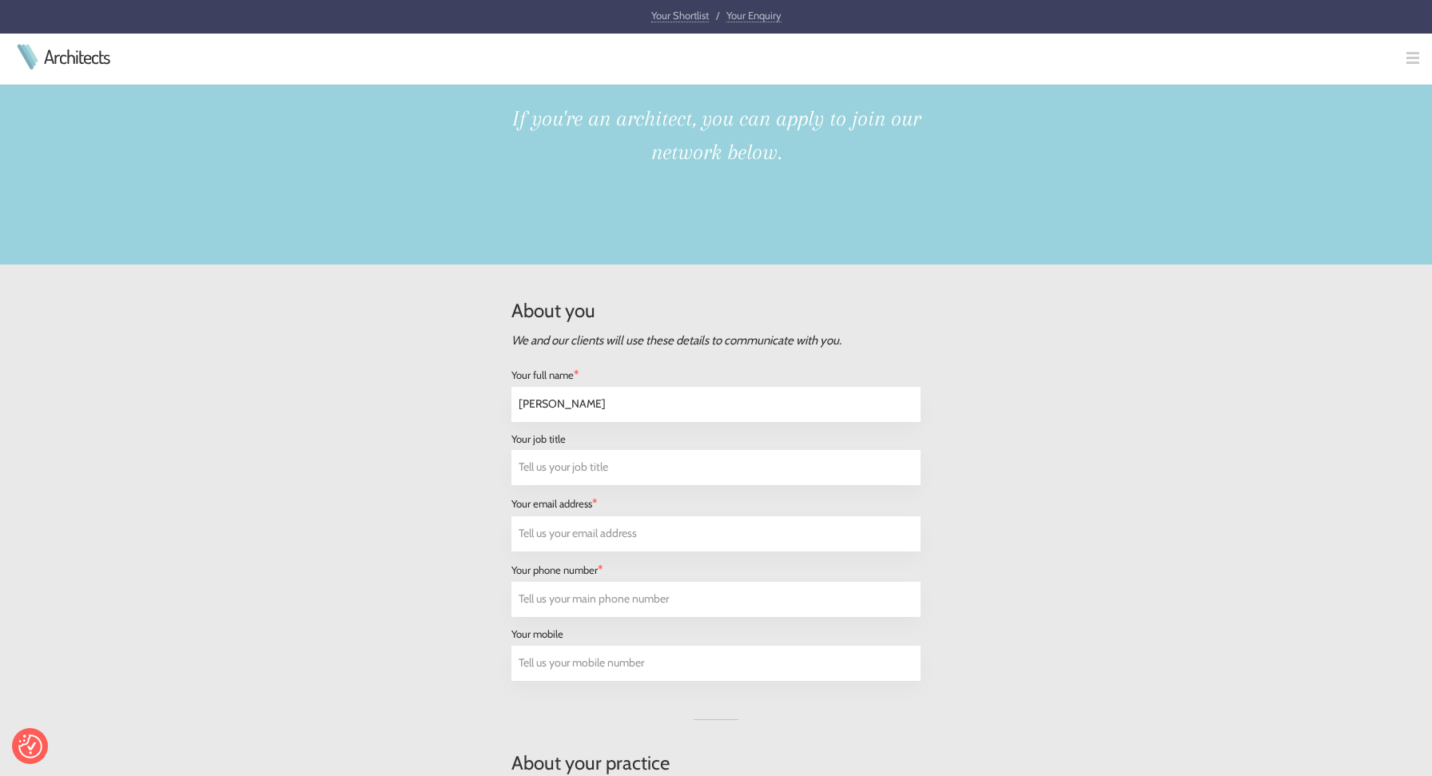
type input "Jonathan"
type input "Architect"
type input "studio@jonathanburlow.co.uk"
click at [546, 596] on input "07447949626" at bounding box center [716, 600] width 408 height 34
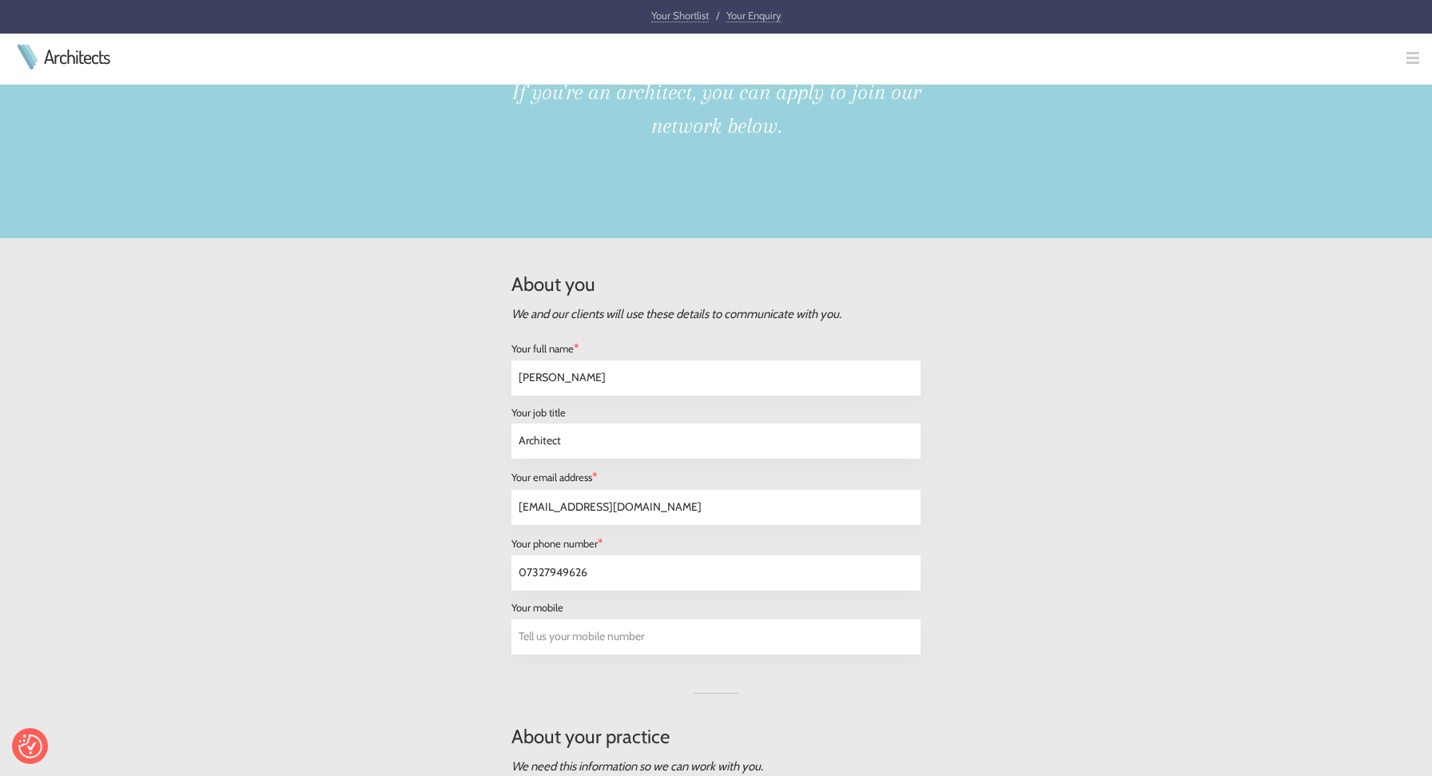
scroll to position [187, 0]
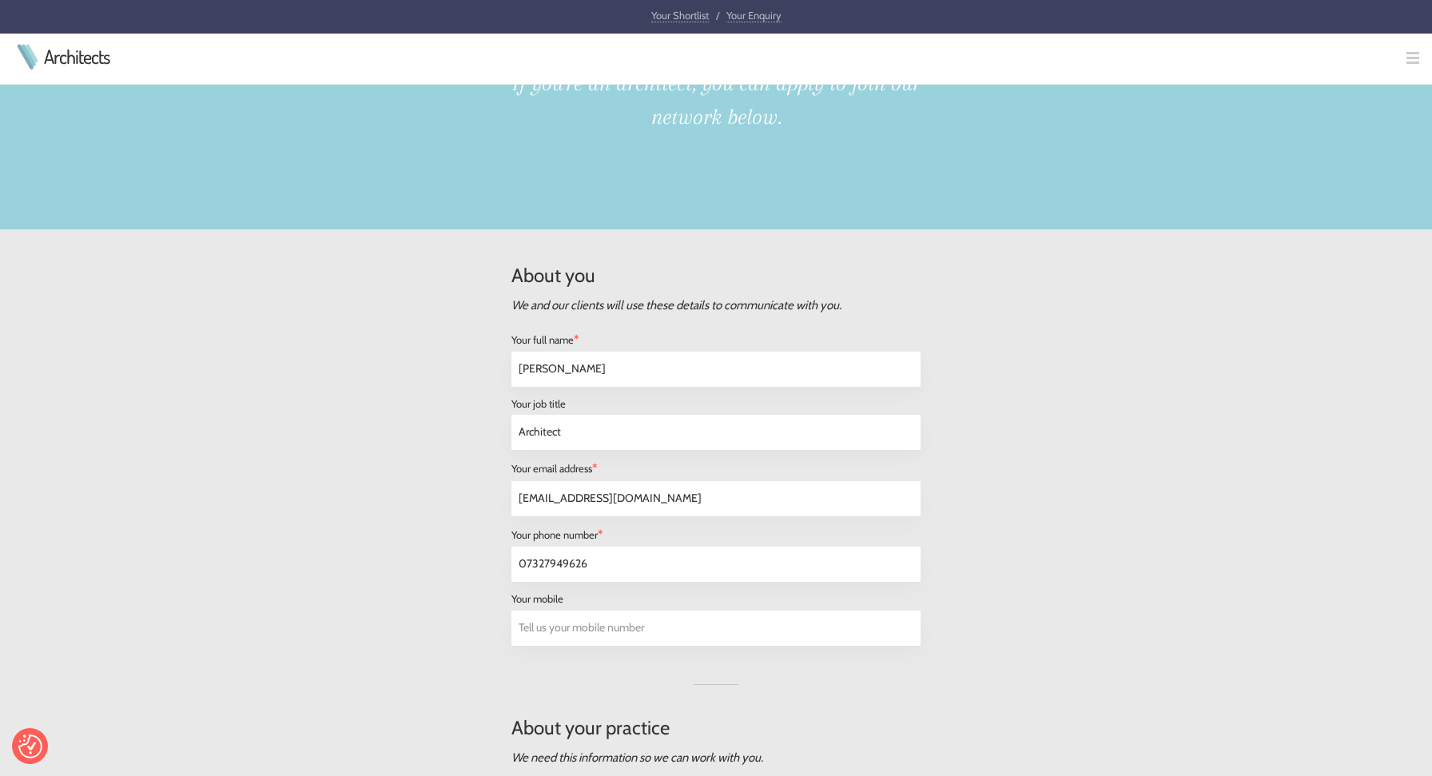
drag, startPoint x: 574, startPoint y: 564, endPoint x: 590, endPoint y: 564, distance: 16.0
click at [590, 564] on input "07327949626" at bounding box center [716, 564] width 408 height 34
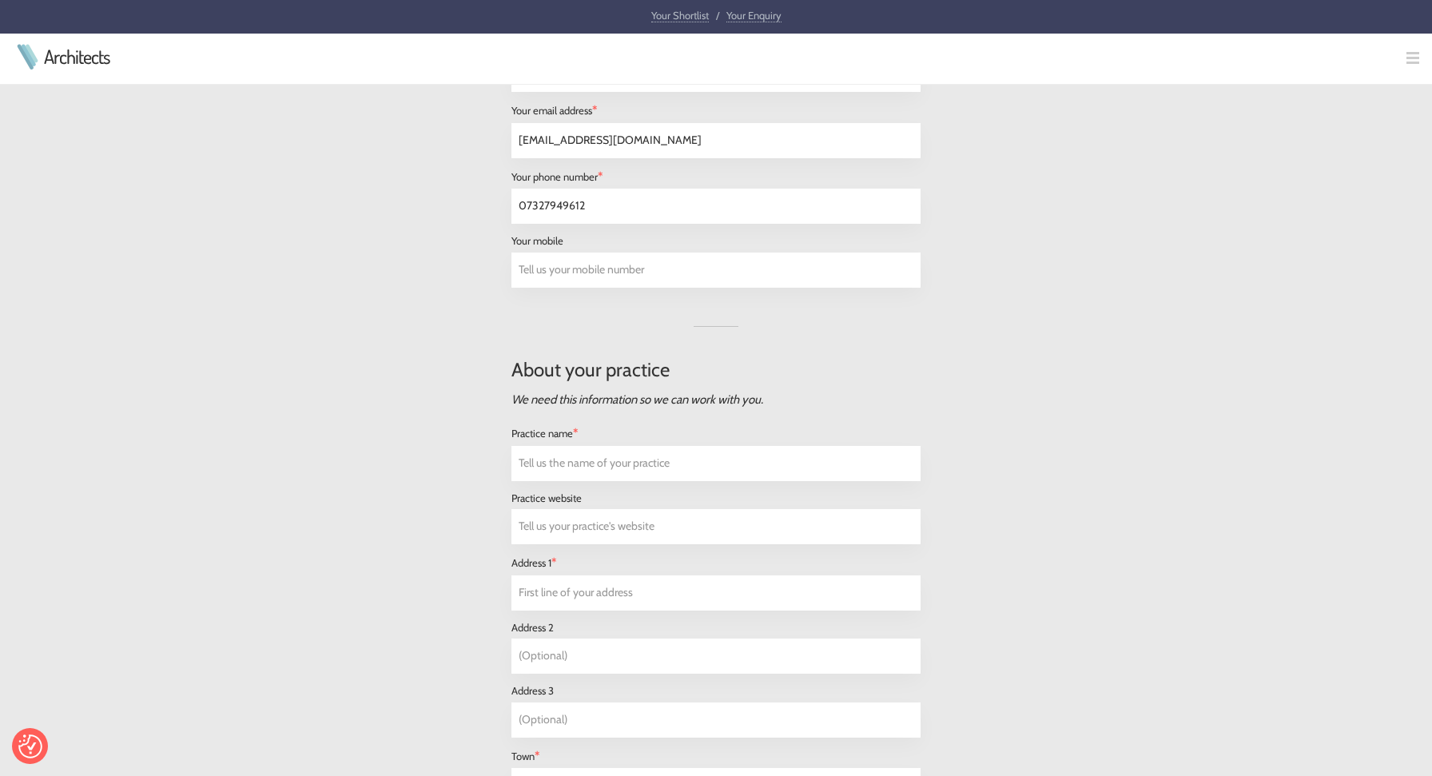
scroll to position [547, 0]
type input "07327949612"
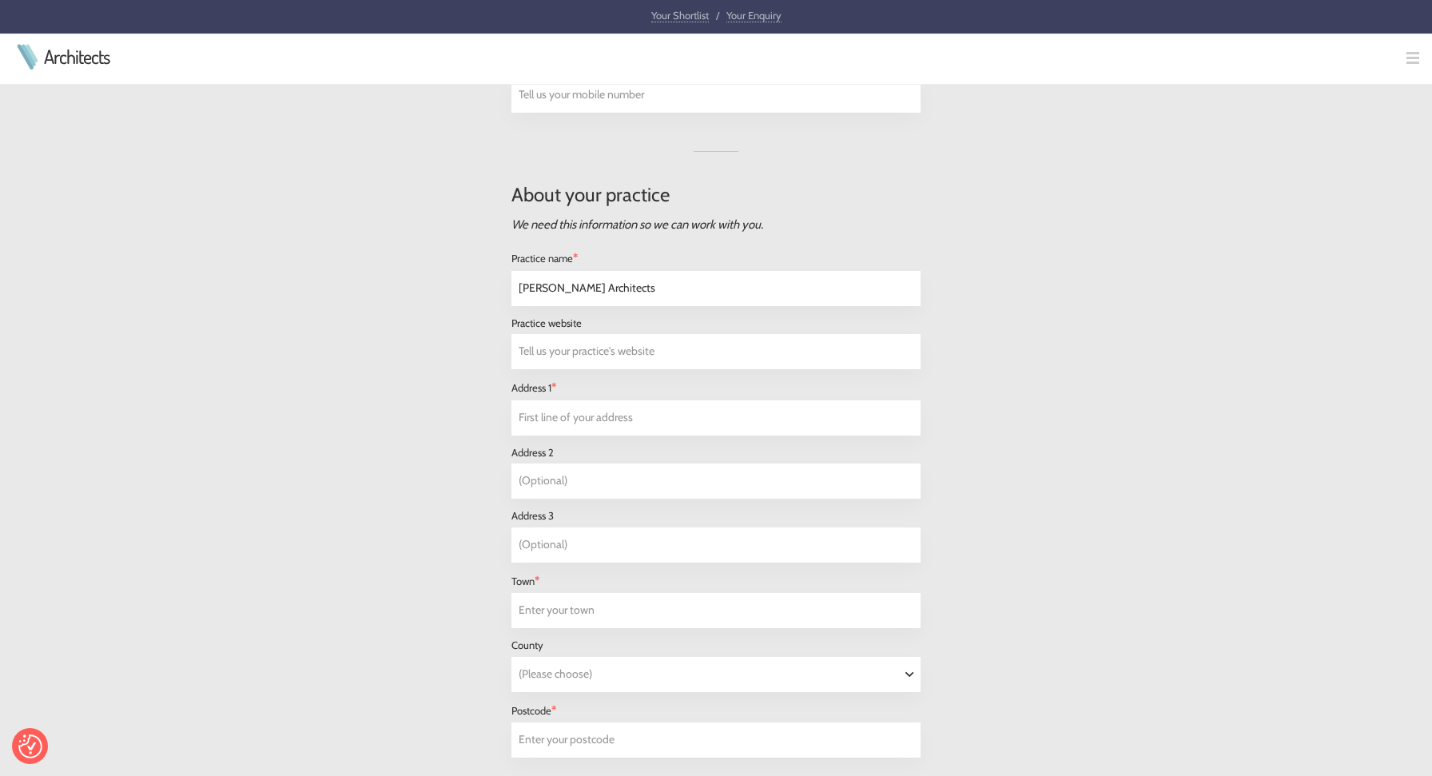
type input "Jonathan Burlow Architects"
click at [593, 349] on input "text" at bounding box center [716, 352] width 408 height 34
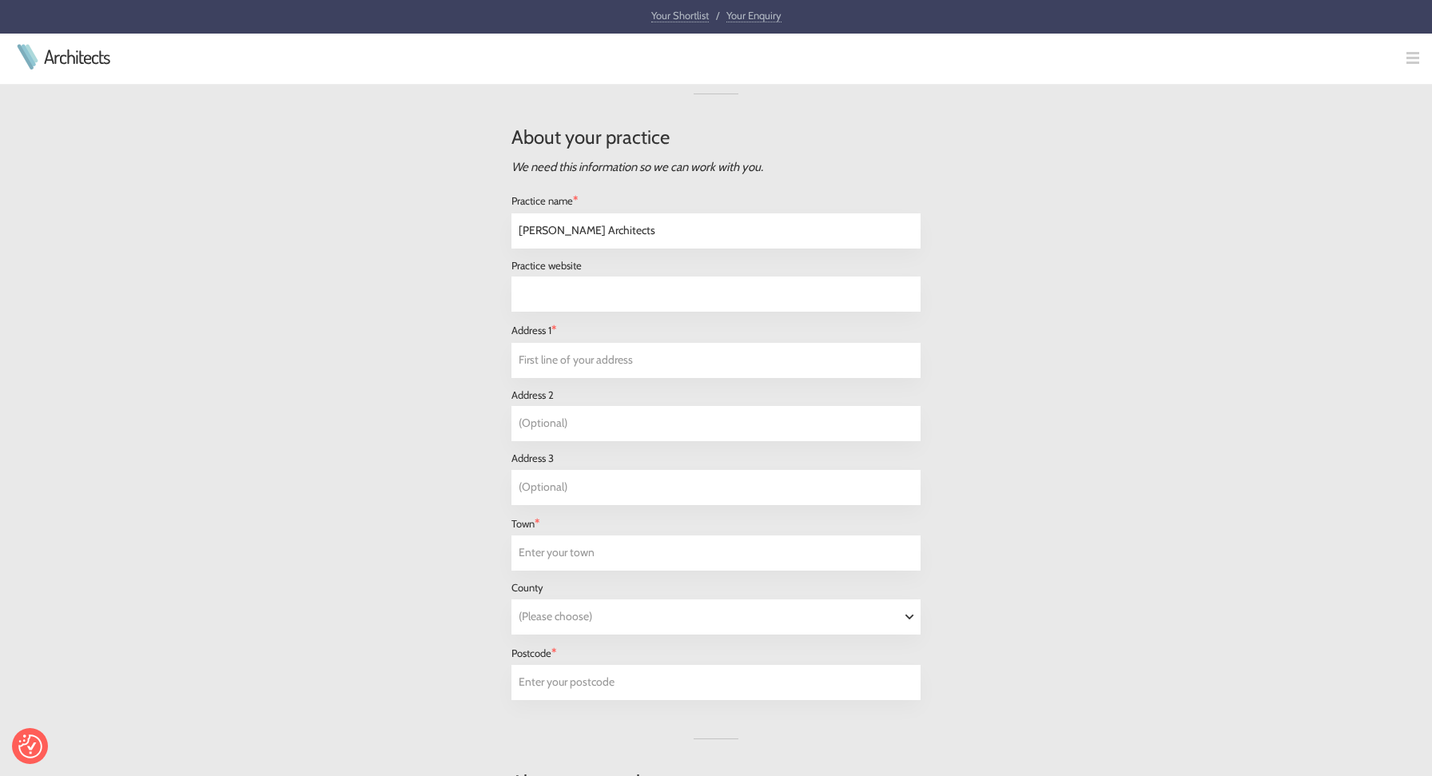
scroll to position [847, 0]
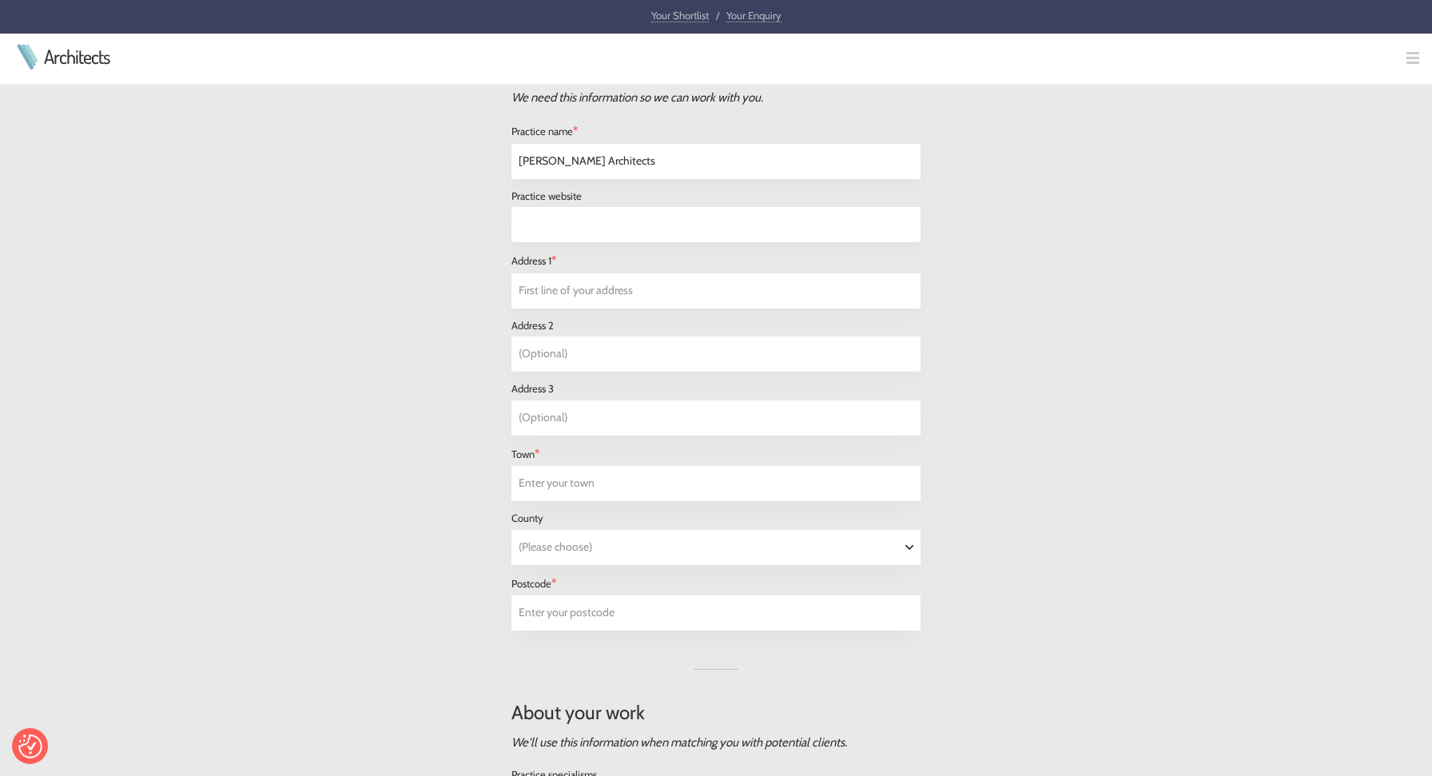
type input "Tell us your practice's website"
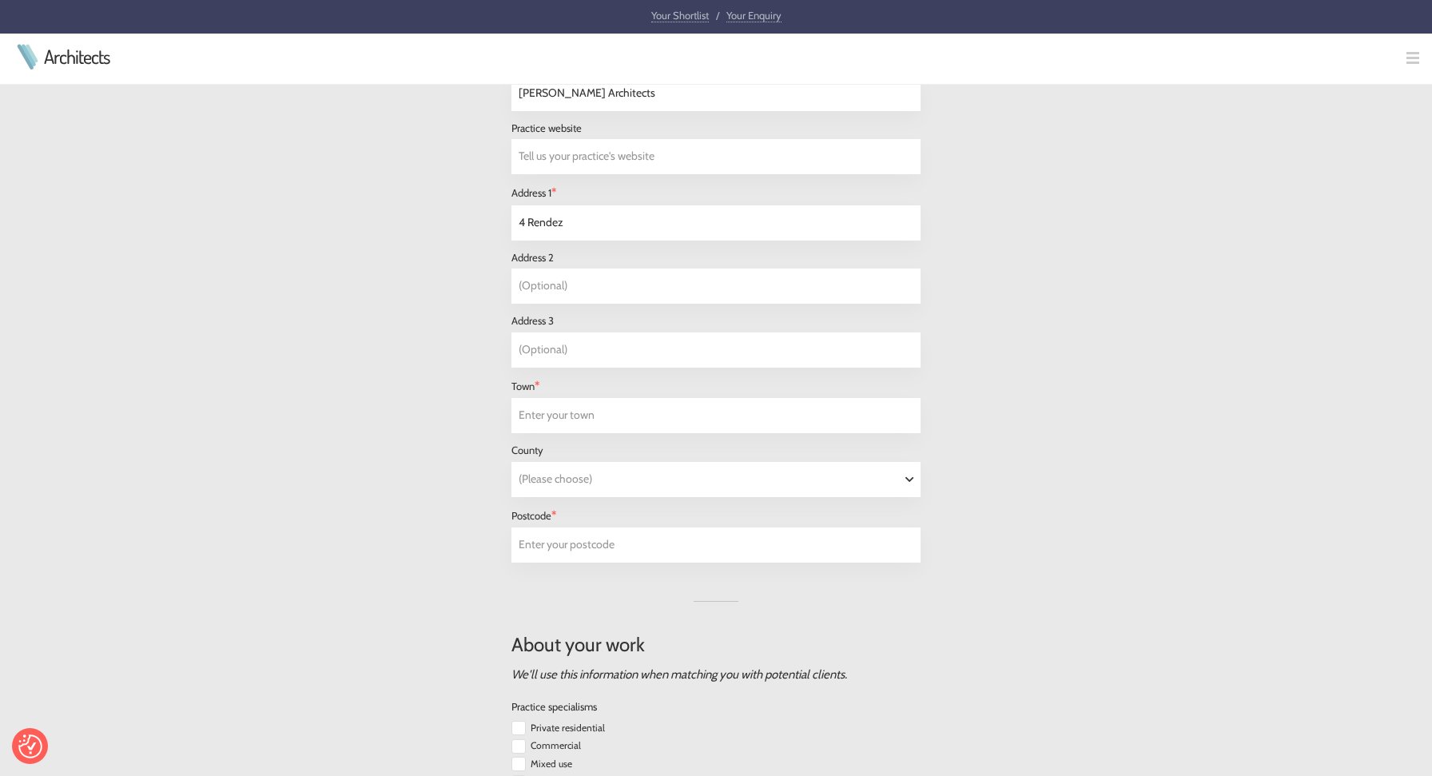
scroll to position [913, 0]
type input "4 Rendezvous st"
click at [334, 337] on div "About you We and our clients will use these details to communicate with you. Yo…" at bounding box center [716, 595] width 818 height 2185
click at [551, 411] on input "text" at bounding box center [716, 417] width 408 height 34
type input "folkestone"
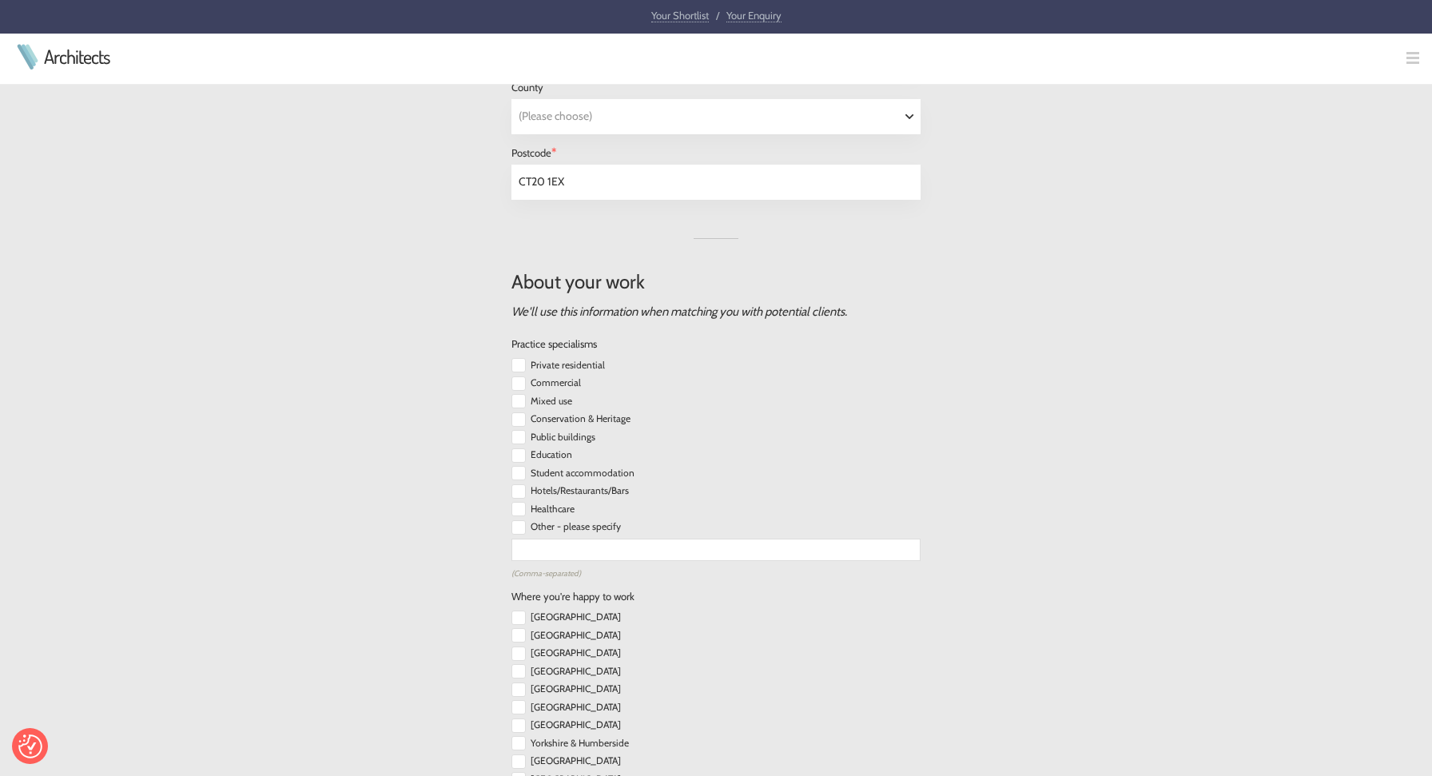
scroll to position [1339, 0]
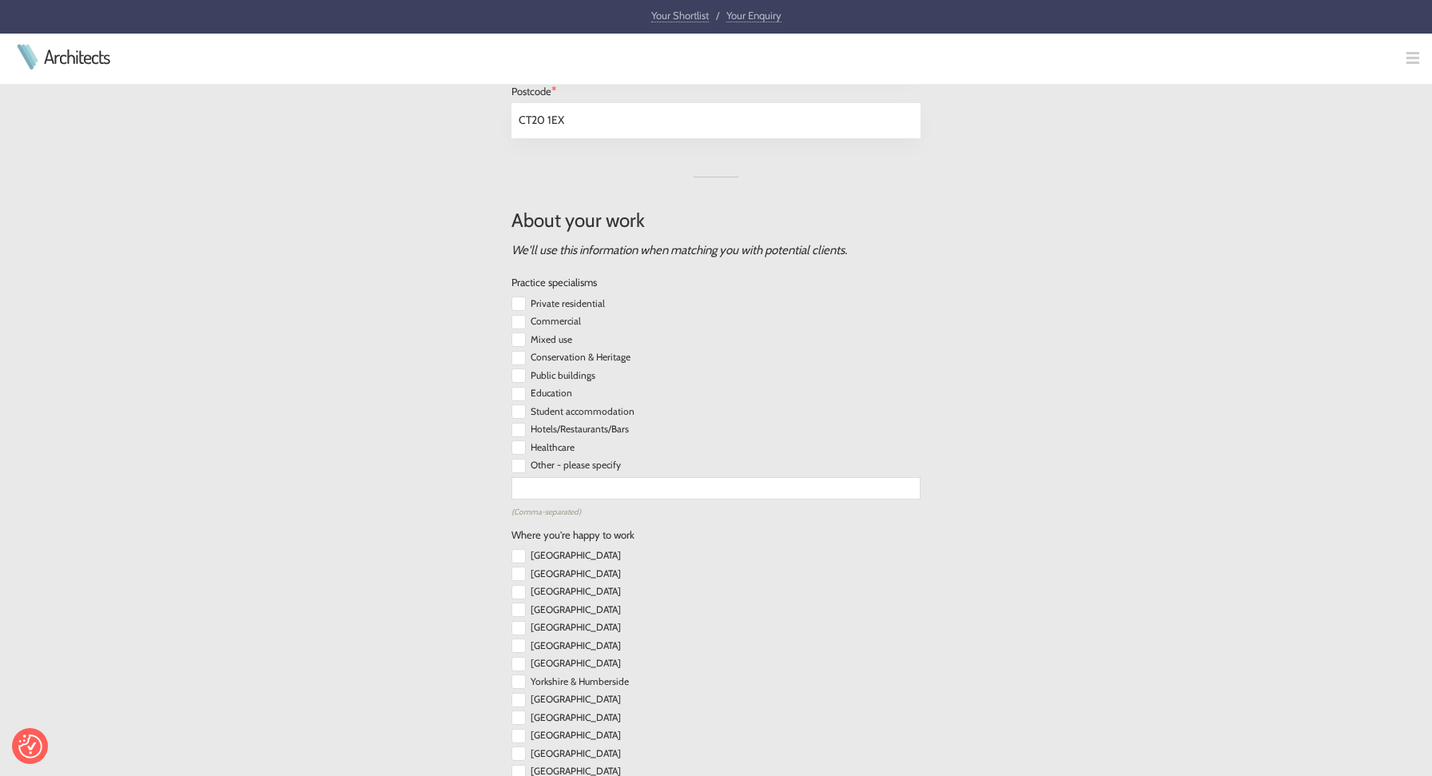
type input "CT20 1EX"
click at [522, 297] on input "checkbox" at bounding box center [518, 303] width 14 height 14
checkbox input "true"
click at [522, 315] on input "checkbox" at bounding box center [518, 322] width 14 height 14
checkbox input "true"
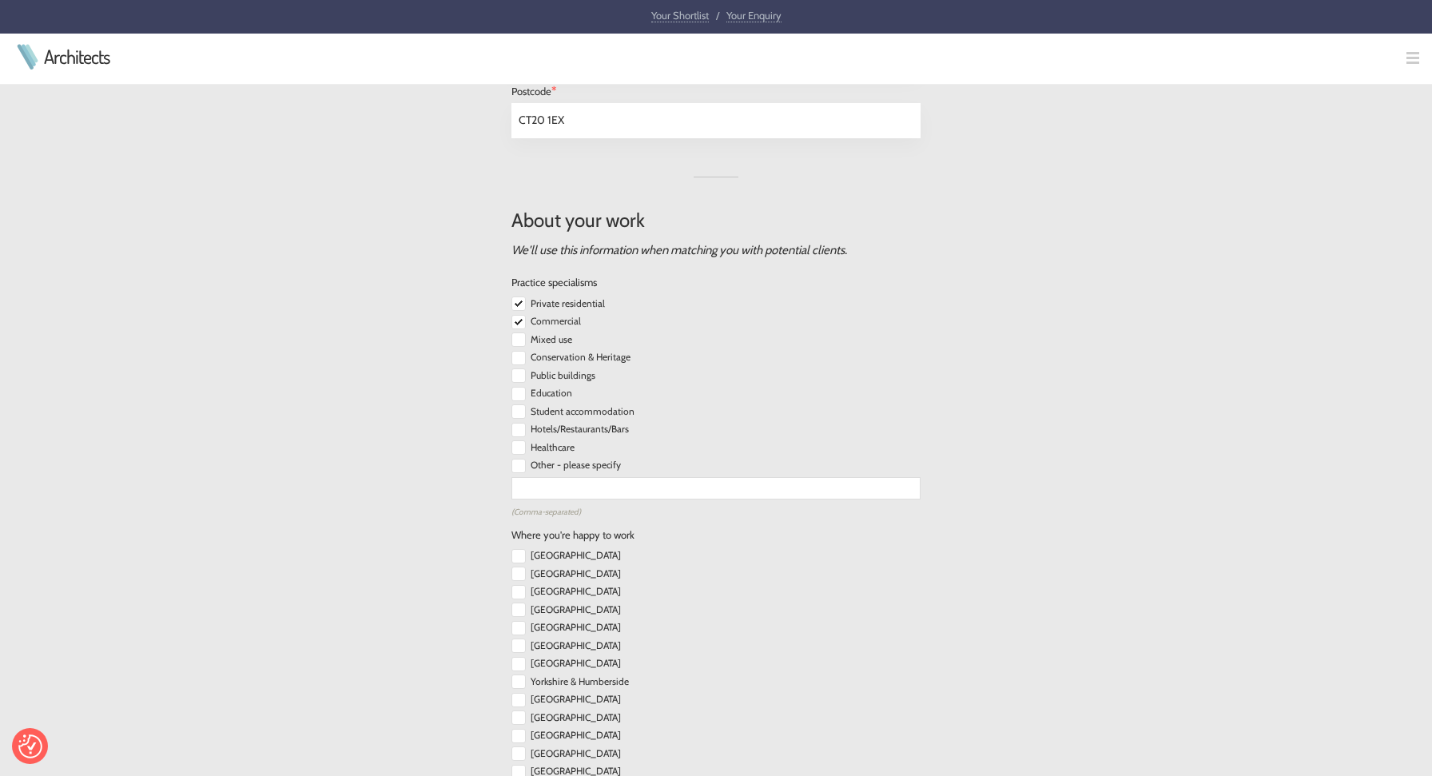
click at [522, 333] on input "checkbox" at bounding box center [518, 339] width 14 height 14
checkbox input "true"
click at [522, 351] on input "checkbox" at bounding box center [518, 358] width 14 height 14
checkbox input "true"
click at [522, 368] on input "checkbox" at bounding box center [518, 375] width 14 height 14
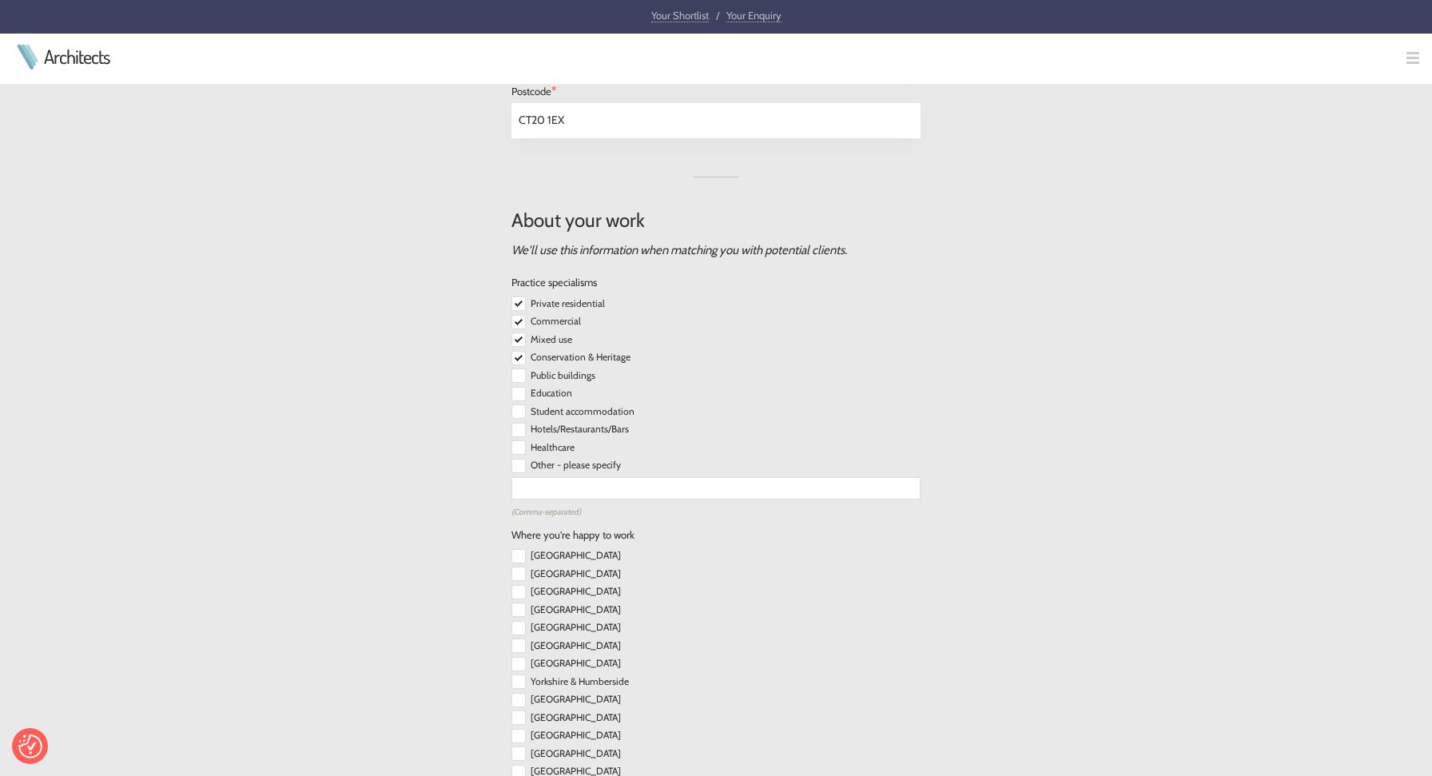
checkbox input "true"
click at [520, 387] on input "checkbox" at bounding box center [518, 394] width 14 height 14
checkbox input "true"
click at [522, 404] on input "checkbox" at bounding box center [518, 411] width 14 height 14
checkbox input "true"
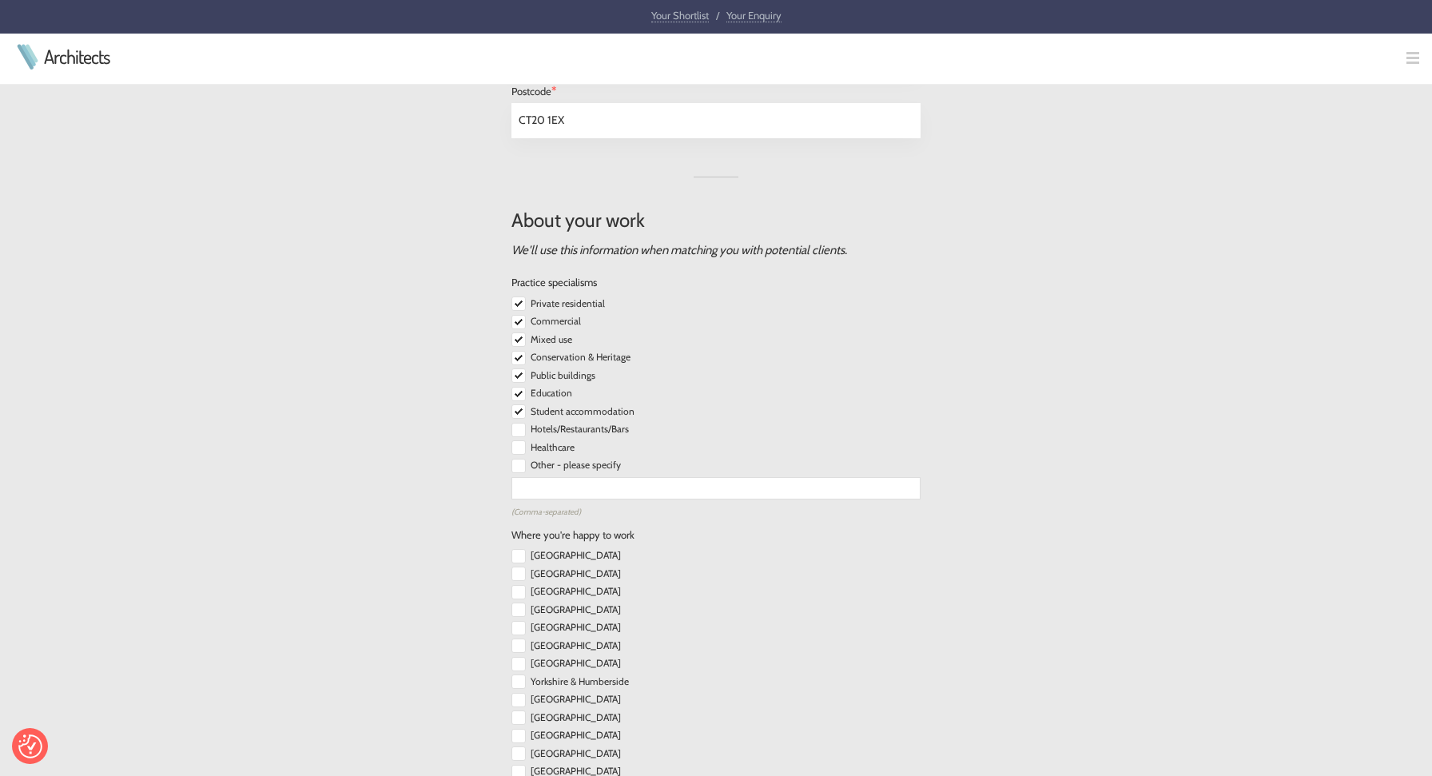
drag, startPoint x: 522, startPoint y: 420, endPoint x: 520, endPoint y: 435, distance: 14.5
click at [522, 423] on input "checkbox" at bounding box center [518, 430] width 14 height 14
checkbox input "true"
click at [520, 440] on input "checkbox" at bounding box center [518, 447] width 14 height 14
checkbox input "true"
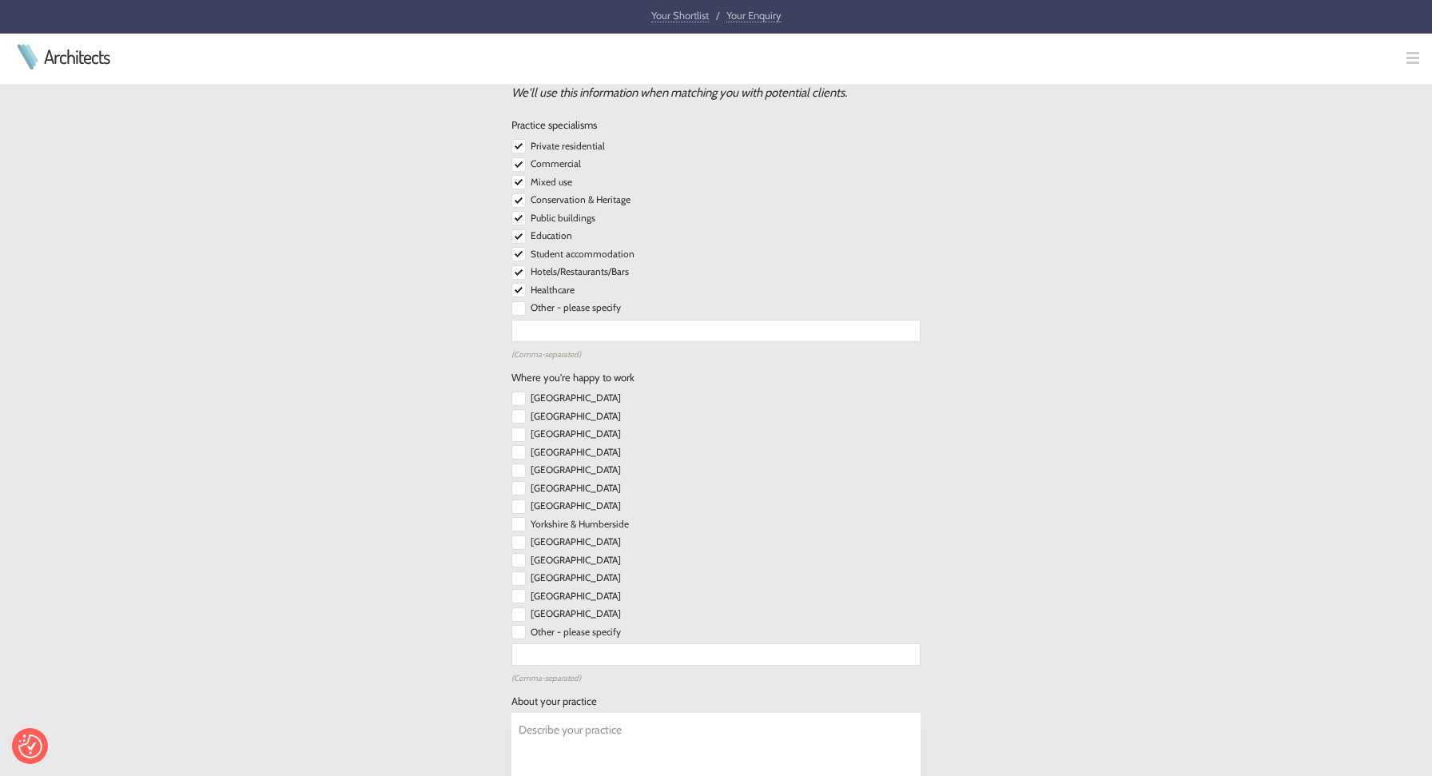
scroll to position [1554, 0]
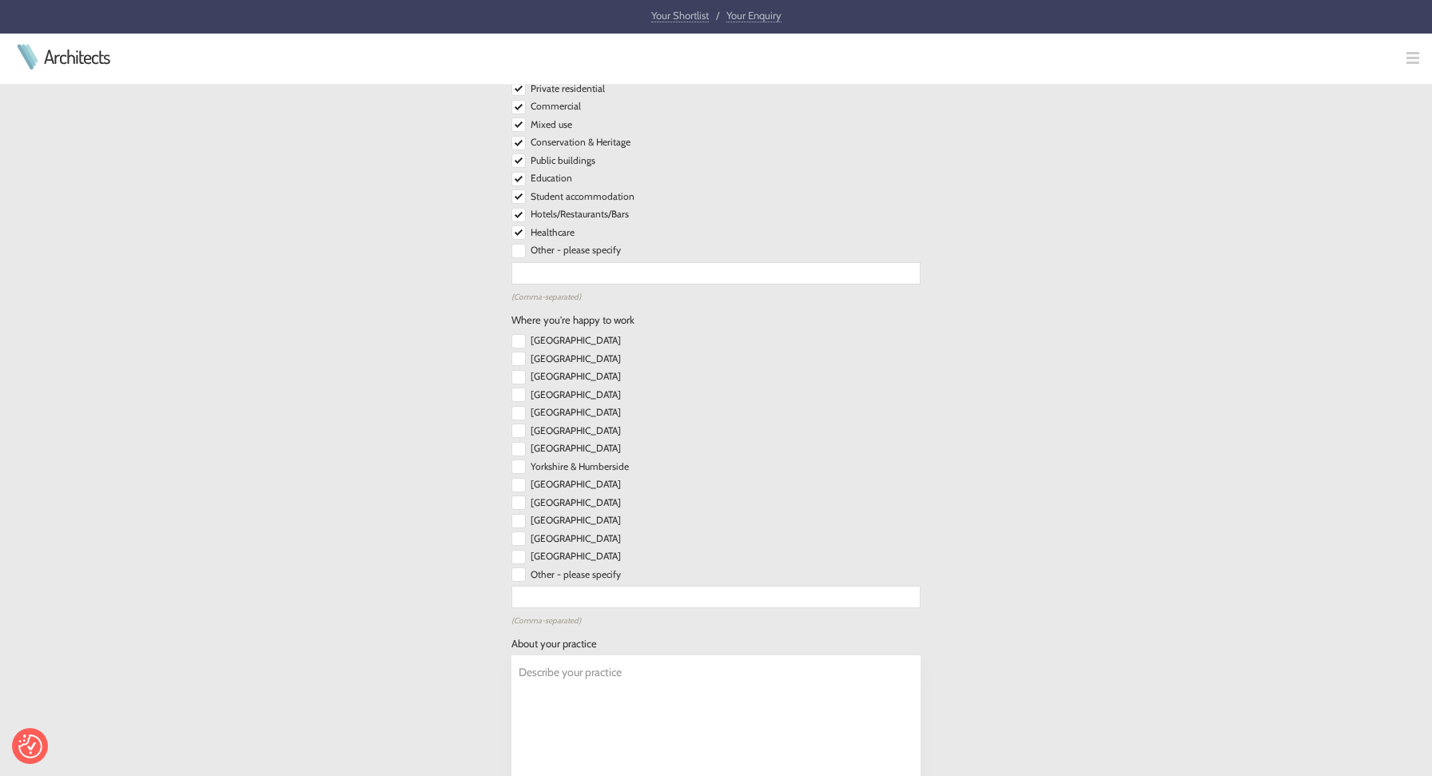
click at [515, 334] on input "checkbox" at bounding box center [518, 341] width 14 height 14
checkbox input "true"
click at [519, 352] on input "checkbox" at bounding box center [518, 359] width 14 height 14
checkbox input "true"
click at [518, 370] on input "checkbox" at bounding box center [518, 377] width 14 height 14
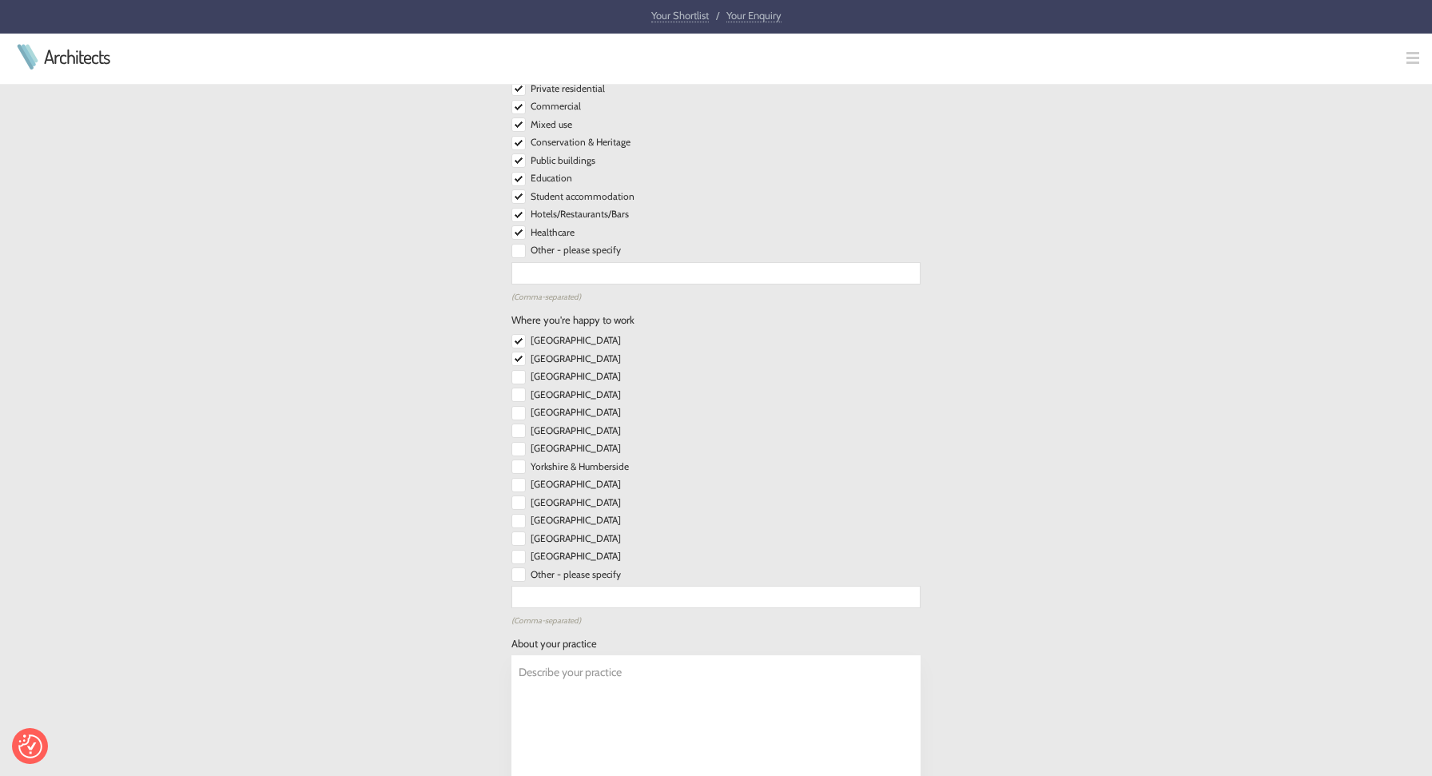
checkbox input "true"
click at [518, 388] on input "checkbox" at bounding box center [518, 395] width 14 height 14
checkbox input "true"
click at [519, 406] on input "checkbox" at bounding box center [518, 413] width 14 height 14
checkbox input "true"
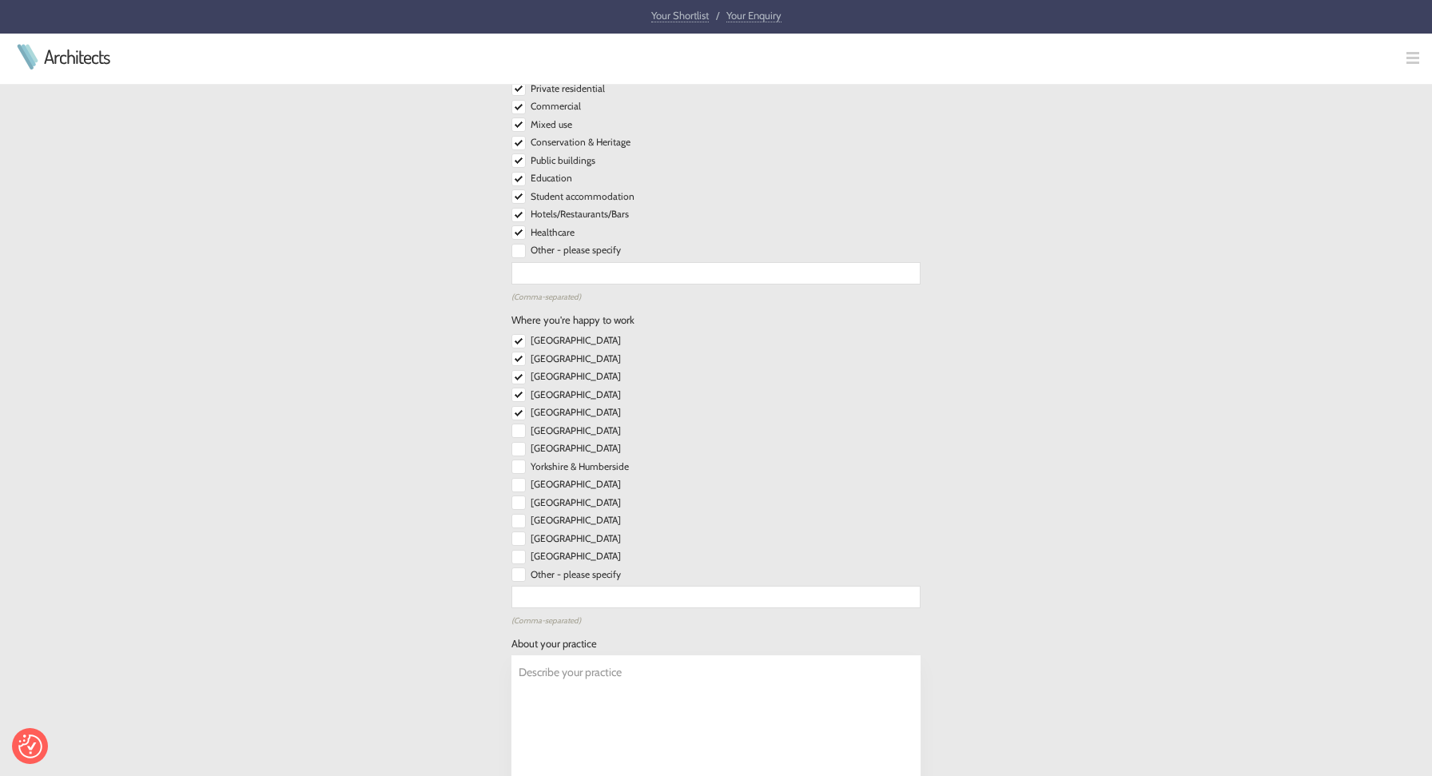
click at [522, 424] on input "checkbox" at bounding box center [518, 431] width 14 height 14
checkbox input "true"
click at [523, 442] on input "checkbox" at bounding box center [518, 449] width 14 height 14
checkbox input "true"
click at [522, 459] on input "checkbox" at bounding box center [518, 466] width 14 height 14
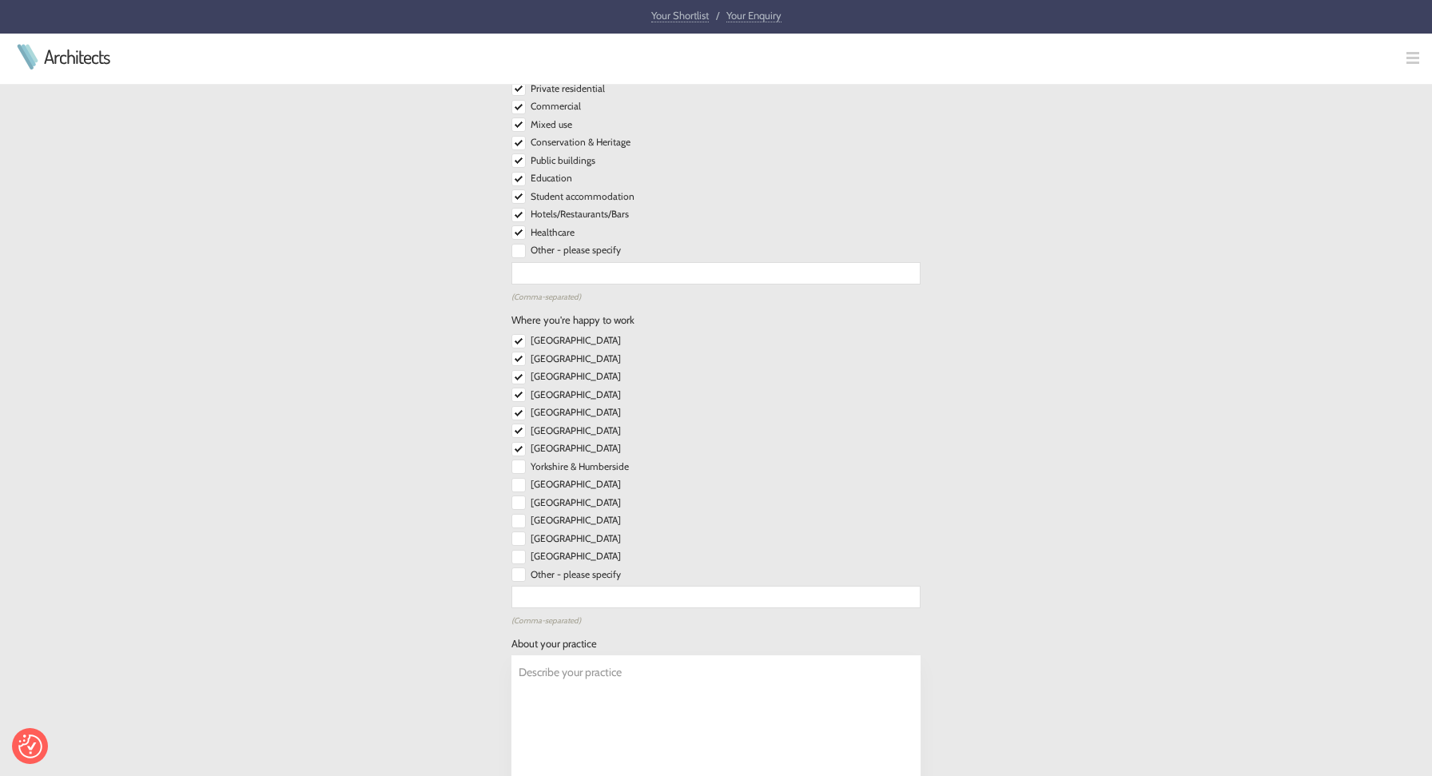
checkbox input "true"
click at [522, 478] on input "checkbox" at bounding box center [518, 485] width 14 height 14
checkbox input "true"
drag, startPoint x: 520, startPoint y: 491, endPoint x: 518, endPoint y: 503, distance: 12.2
click at [519, 495] on input "checkbox" at bounding box center [518, 502] width 14 height 14
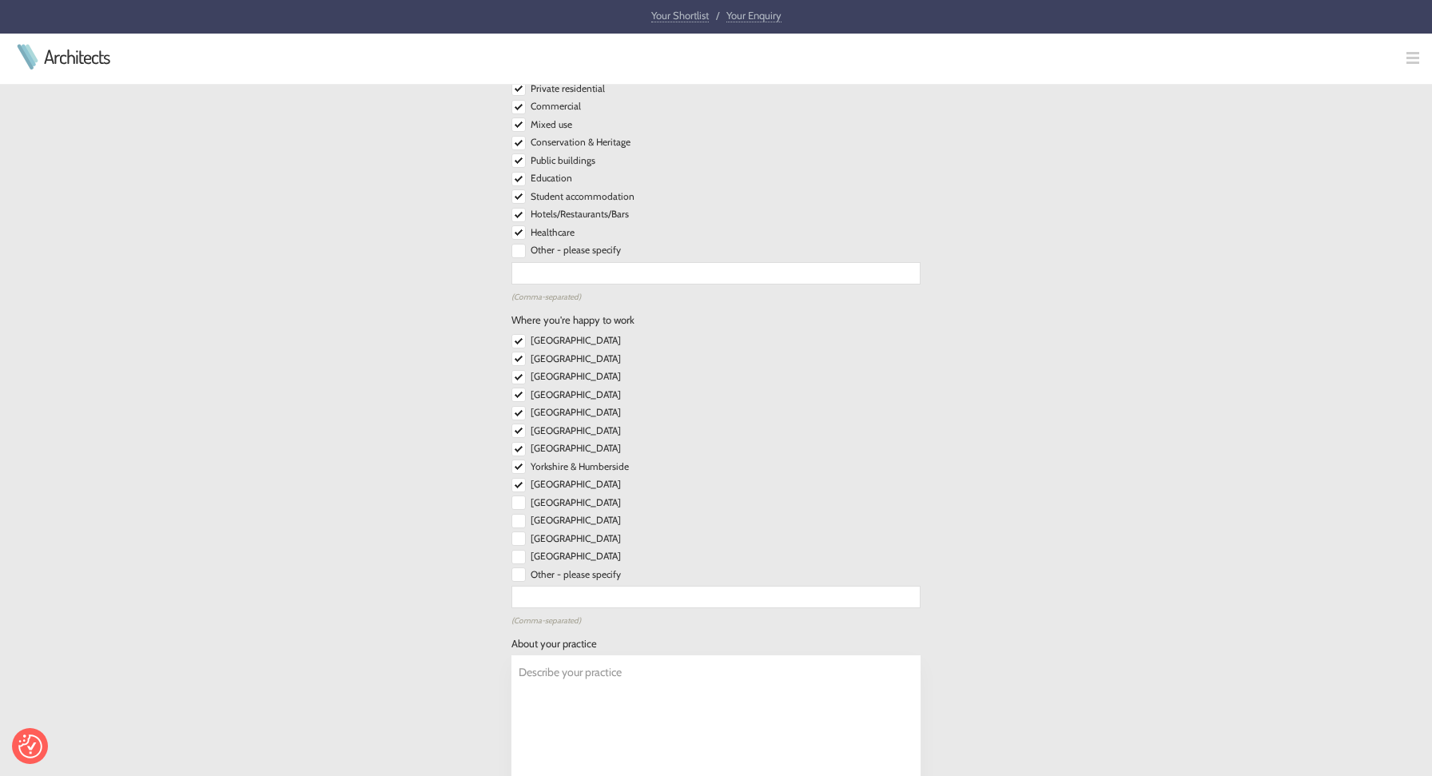
checkbox input "true"
click at [518, 514] on input "checkbox" at bounding box center [518, 521] width 14 height 14
checkbox input "true"
click at [520, 531] on input "checkbox" at bounding box center [518, 538] width 14 height 14
checkbox input "true"
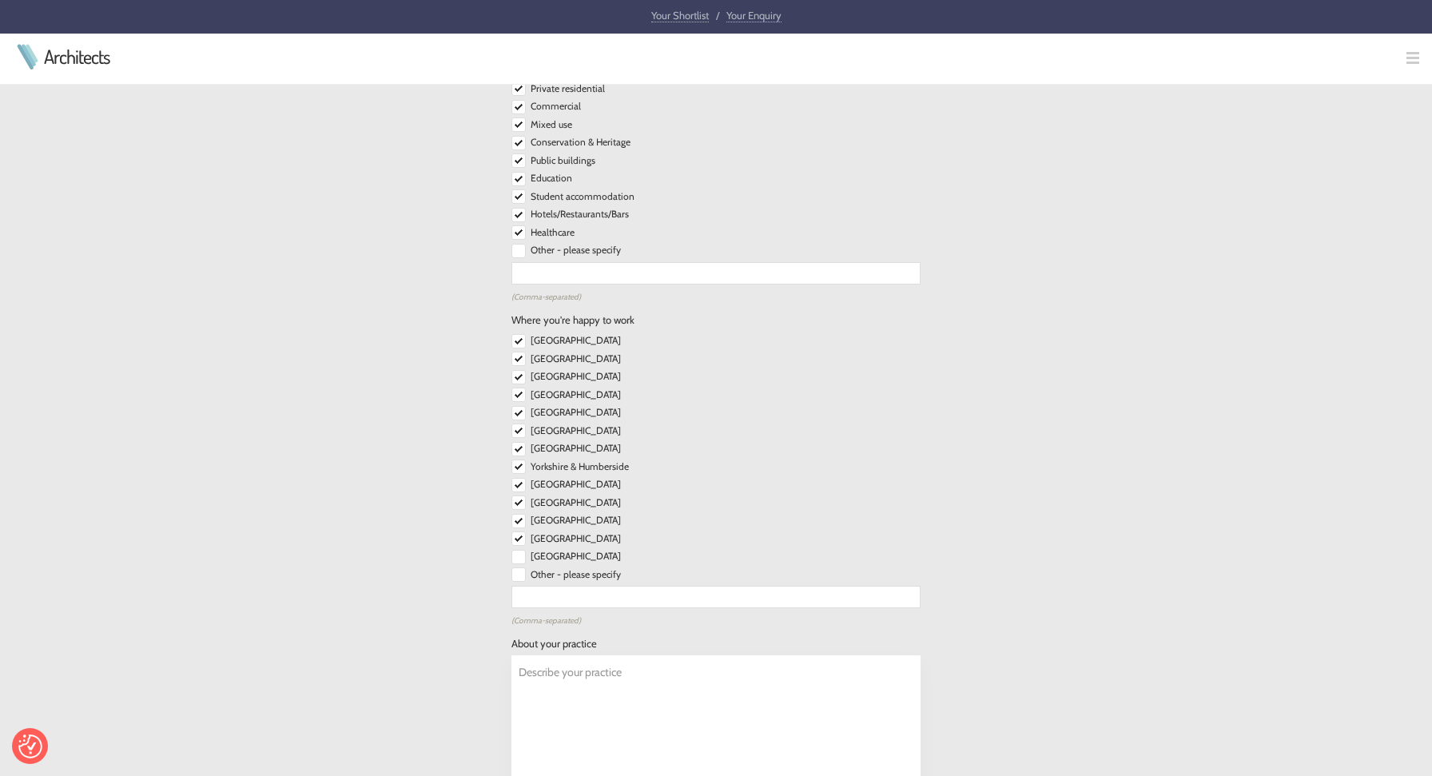
drag, startPoint x: 522, startPoint y: 536, endPoint x: 521, endPoint y: 546, distance: 9.6
click at [522, 550] on input "checkbox" at bounding box center [518, 557] width 14 height 14
checkbox input "true"
click at [521, 567] on input "checkbox" at bounding box center [518, 574] width 14 height 14
checkbox input "true"
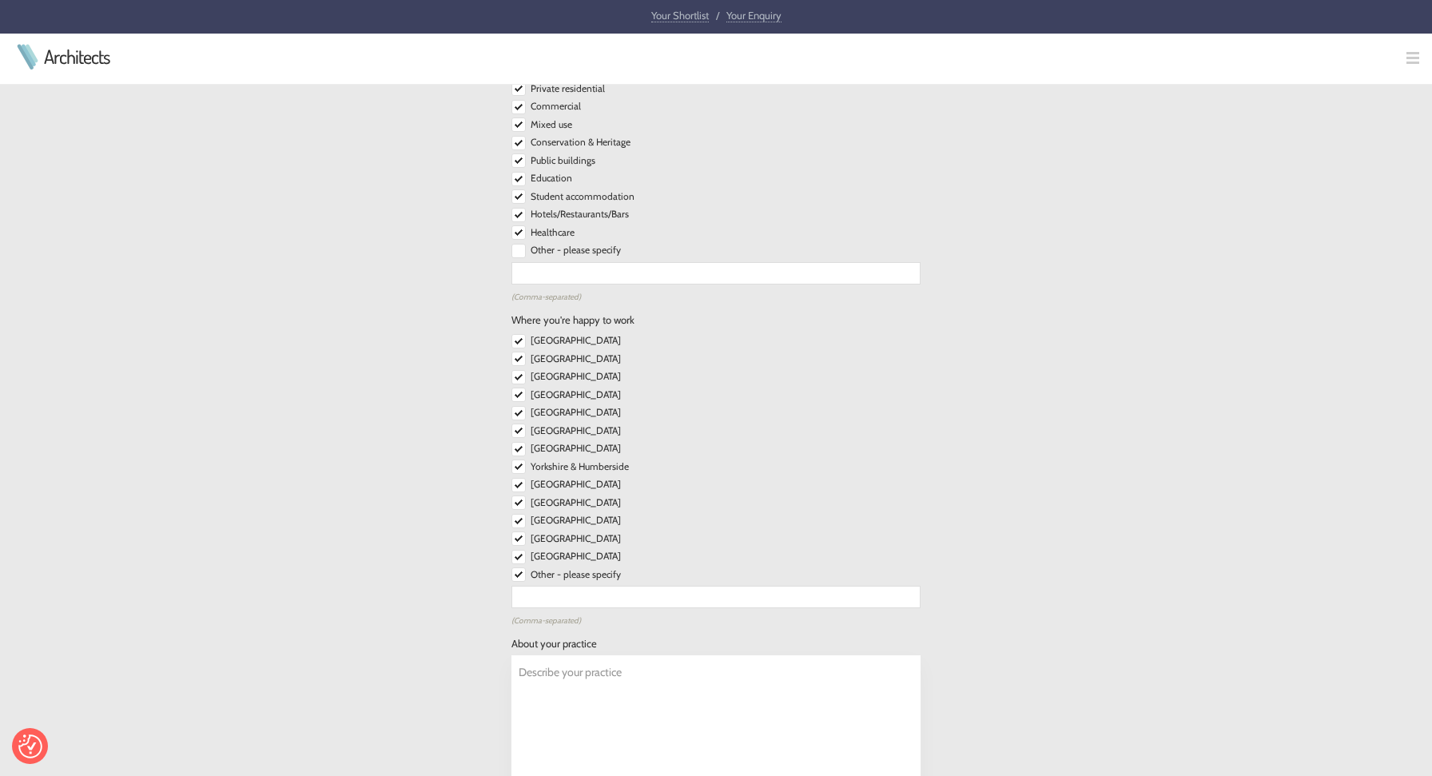
scroll to position [1896, 0]
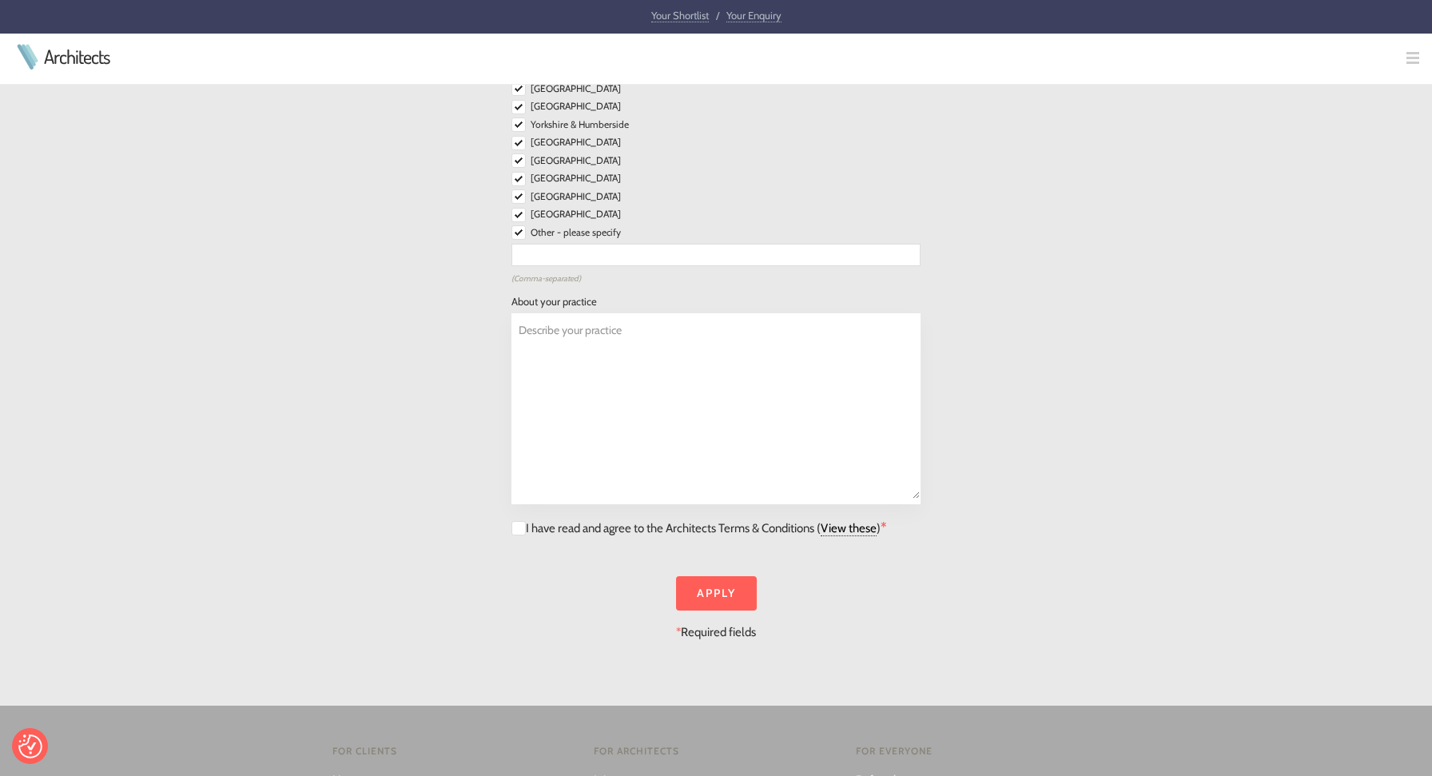
click at [521, 521] on input "checkbox" at bounding box center [518, 528] width 14 height 14
checkbox input "true"
click at [841, 521] on link "View these" at bounding box center [849, 528] width 56 height 15
click at [717, 587] on input "Apply" at bounding box center [716, 593] width 81 height 34
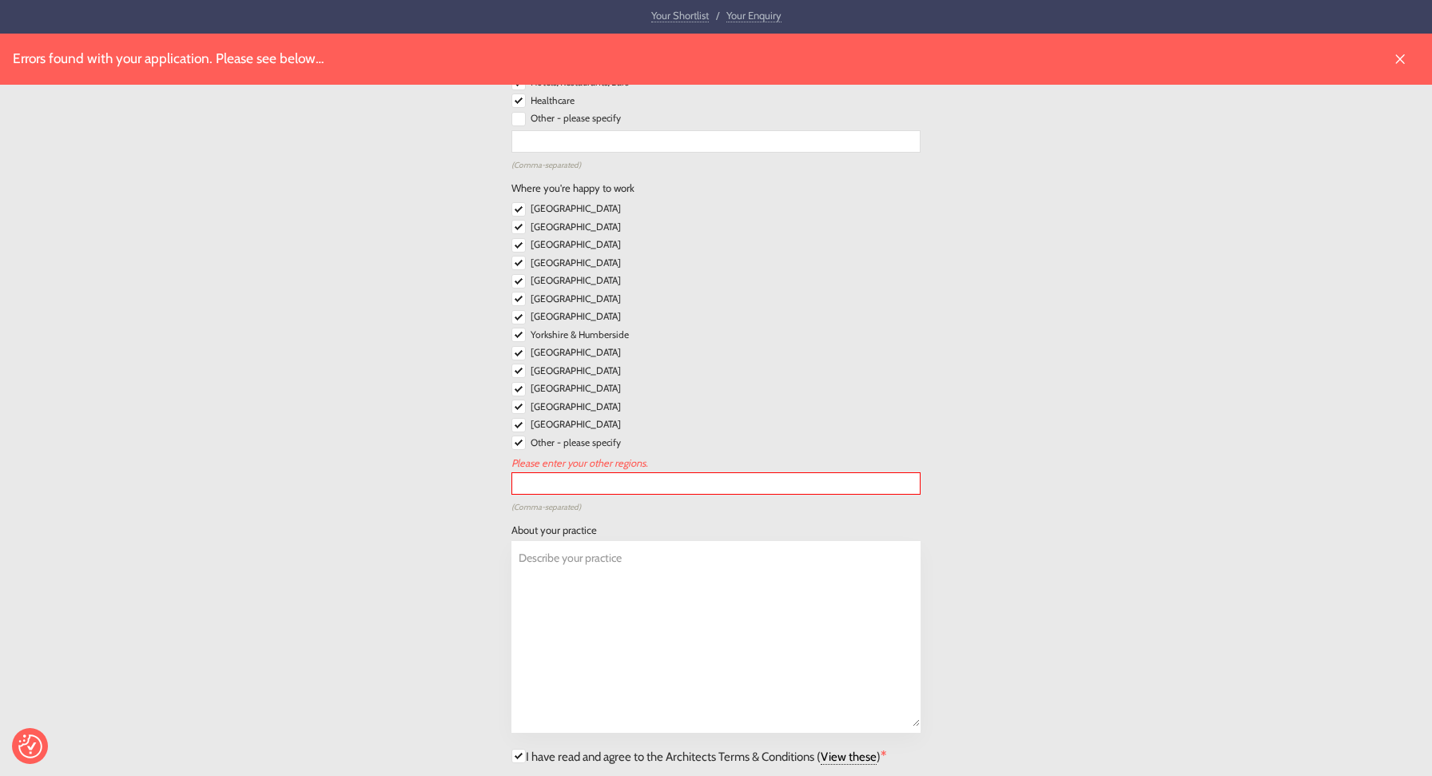
scroll to position [1689, 0]
click at [746, 491] on div at bounding box center [715, 494] width 409 height 6
click at [745, 469] on input "text" at bounding box center [715, 480] width 409 height 22
type input "kent"
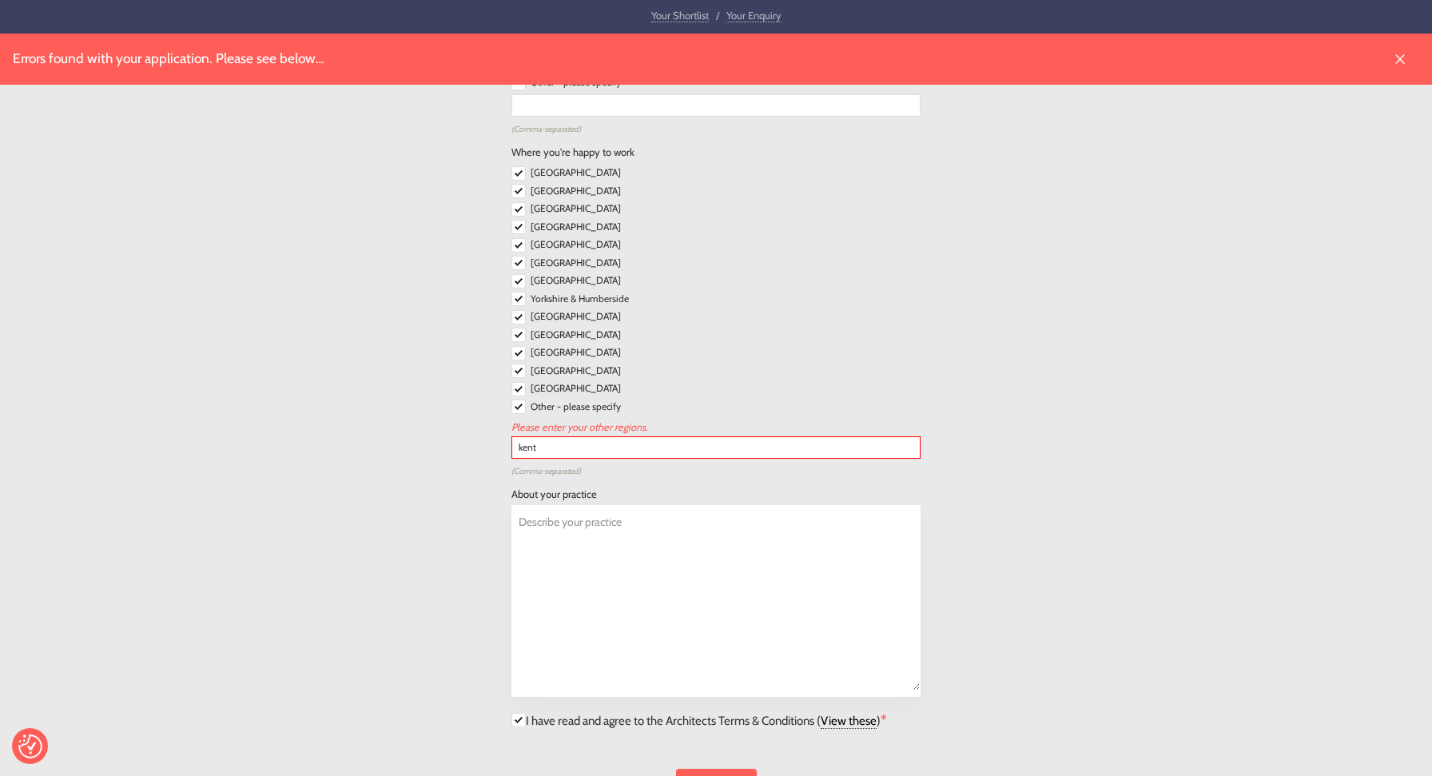
scroll to position [1924, 0]
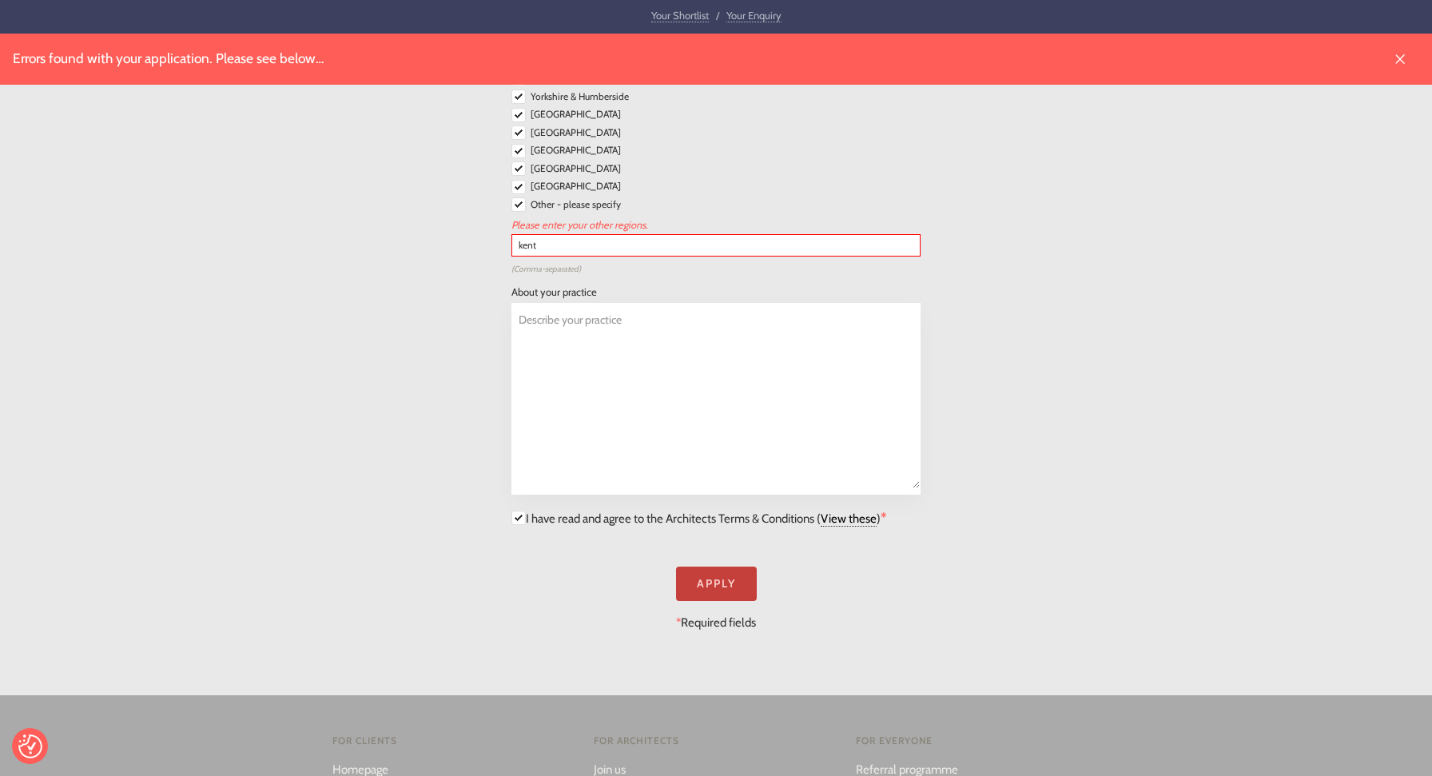
click at [708, 567] on input "Apply" at bounding box center [716, 584] width 81 height 34
